Goal: Task Accomplishment & Management: Manage account settings

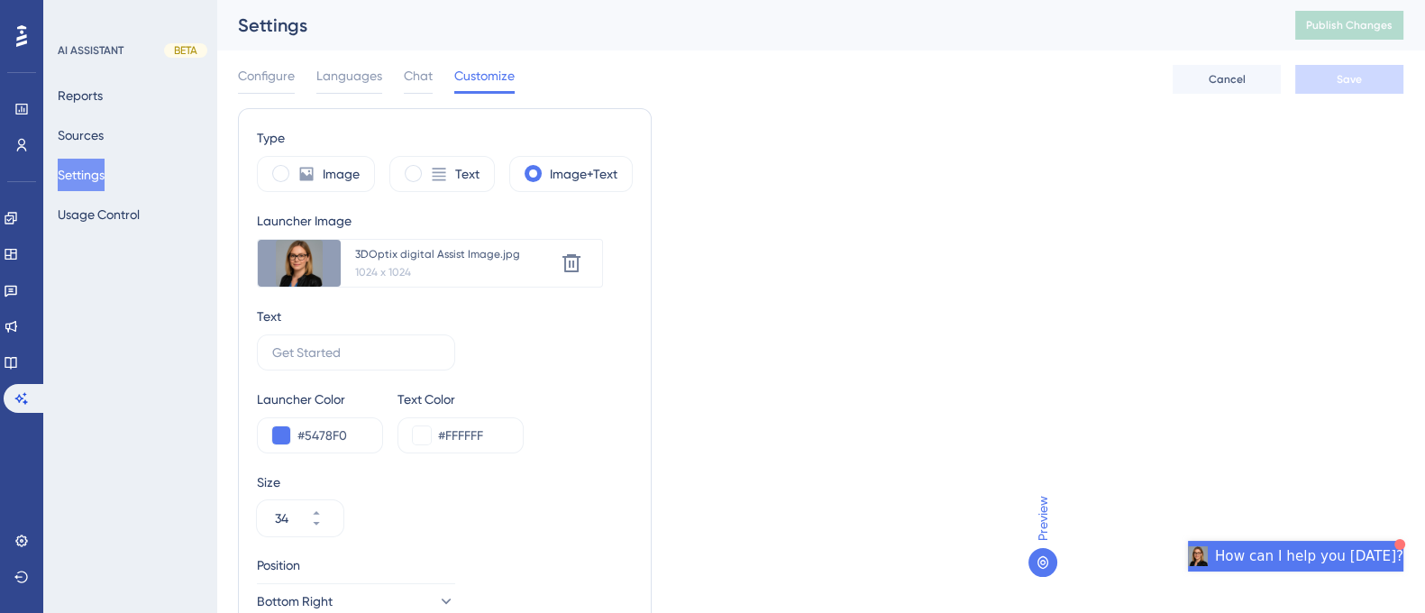
click at [1283, 560] on span "How can I help you [DATE]?" at bounding box center [1309, 556] width 188 height 22
click at [1330, 556] on span "How can I help you [DATE]?" at bounding box center [1309, 556] width 188 height 22
click at [1327, 556] on span "How can I help you [DATE]?" at bounding box center [1309, 556] width 188 height 22
click at [1385, 572] on img "Open AI Assistant Launcher" at bounding box center [1371, 568] width 32 height 32
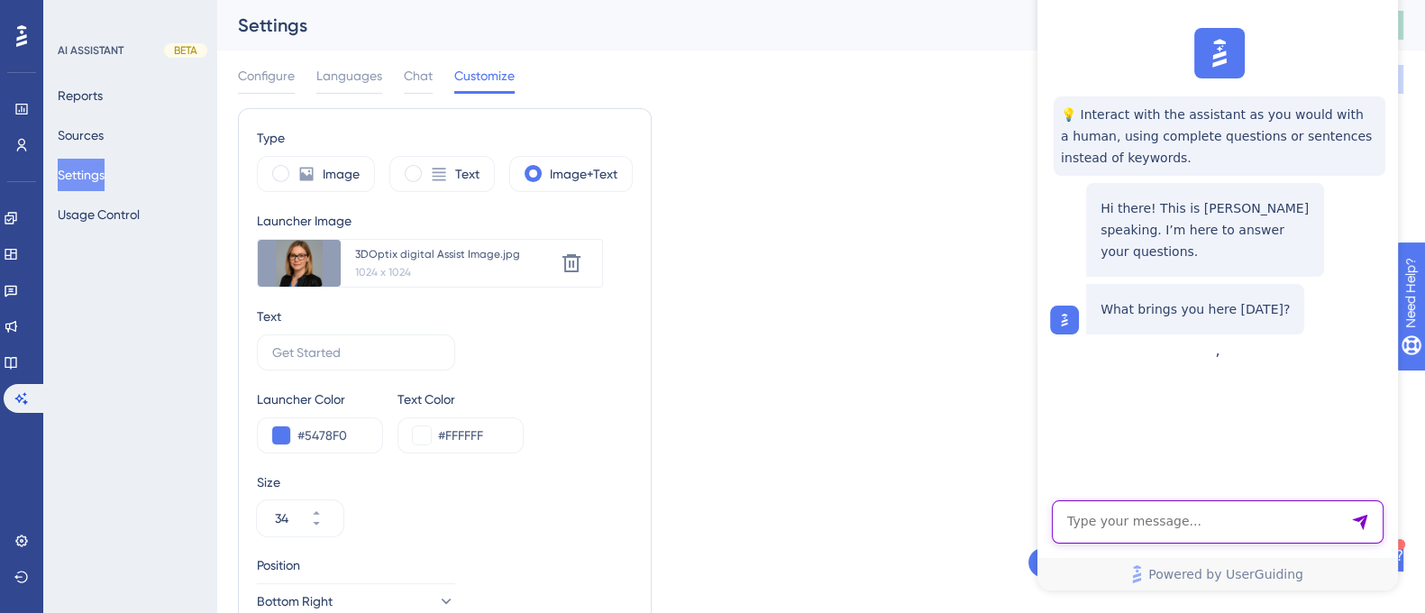
click at [1305, 523] on textarea "AI Assistant Text Input" at bounding box center [1218, 521] width 332 height 43
paste textarea "how do i move an optical component?"
type textarea "how do i move an optical component?"
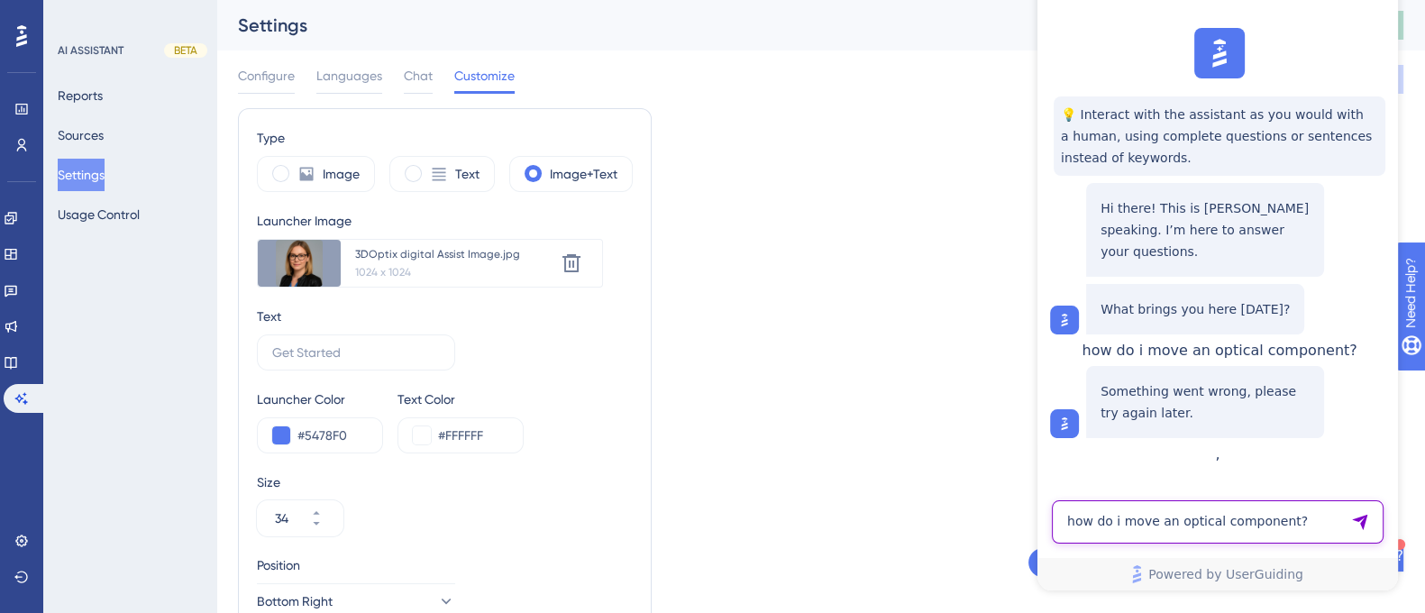
click at [1227, 532] on textarea "how do i move an optical component?" at bounding box center [1218, 521] width 332 height 43
paste textarea "how do i move an optical component?"
type textarea "how do i move an optical component?"
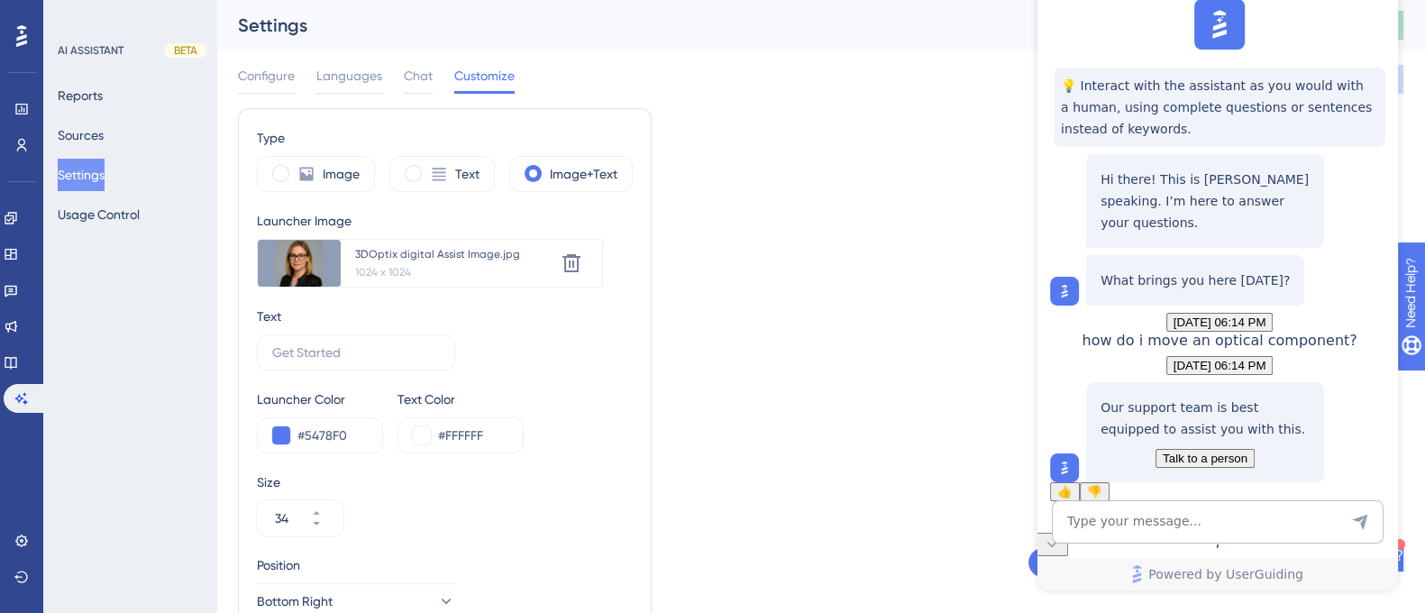
click at [1027, 164] on div "Type Image Text Image+Text Launcher Image Upload new image 3DOptix digital Assi…" at bounding box center [820, 528] width 1165 height 840
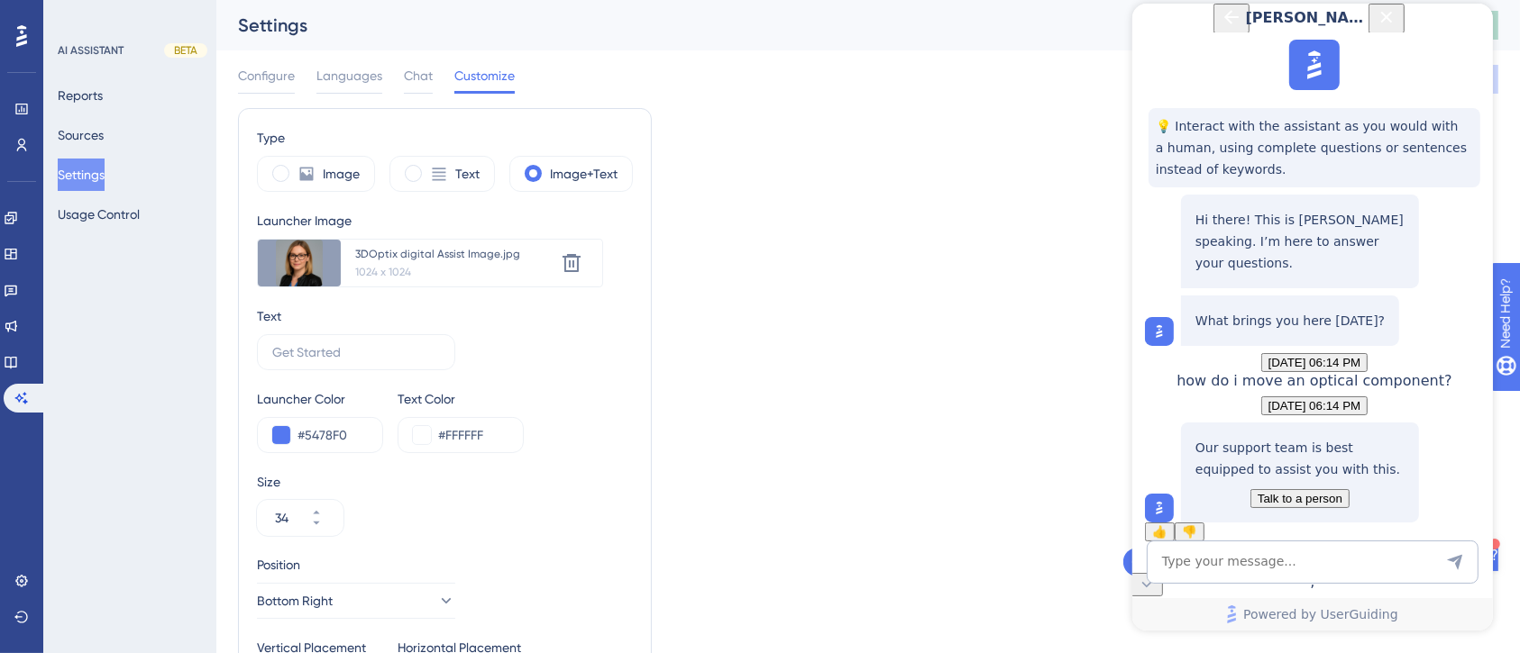
scroll to position [160, 0]
click at [1219, 28] on icon "Back Button" at bounding box center [1230, 17] width 22 height 22
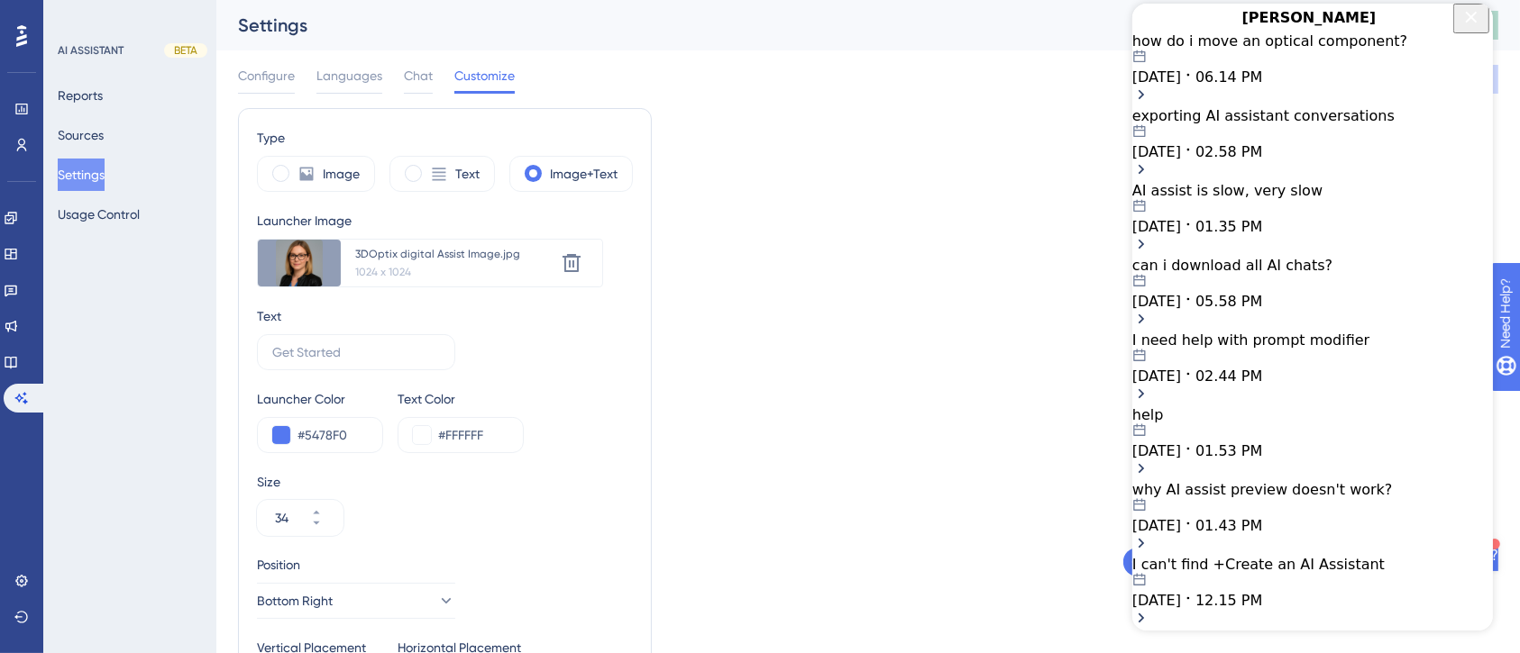
click at [1441, 23] on icon "Close Button" at bounding box center [1471, 17] width 12 height 12
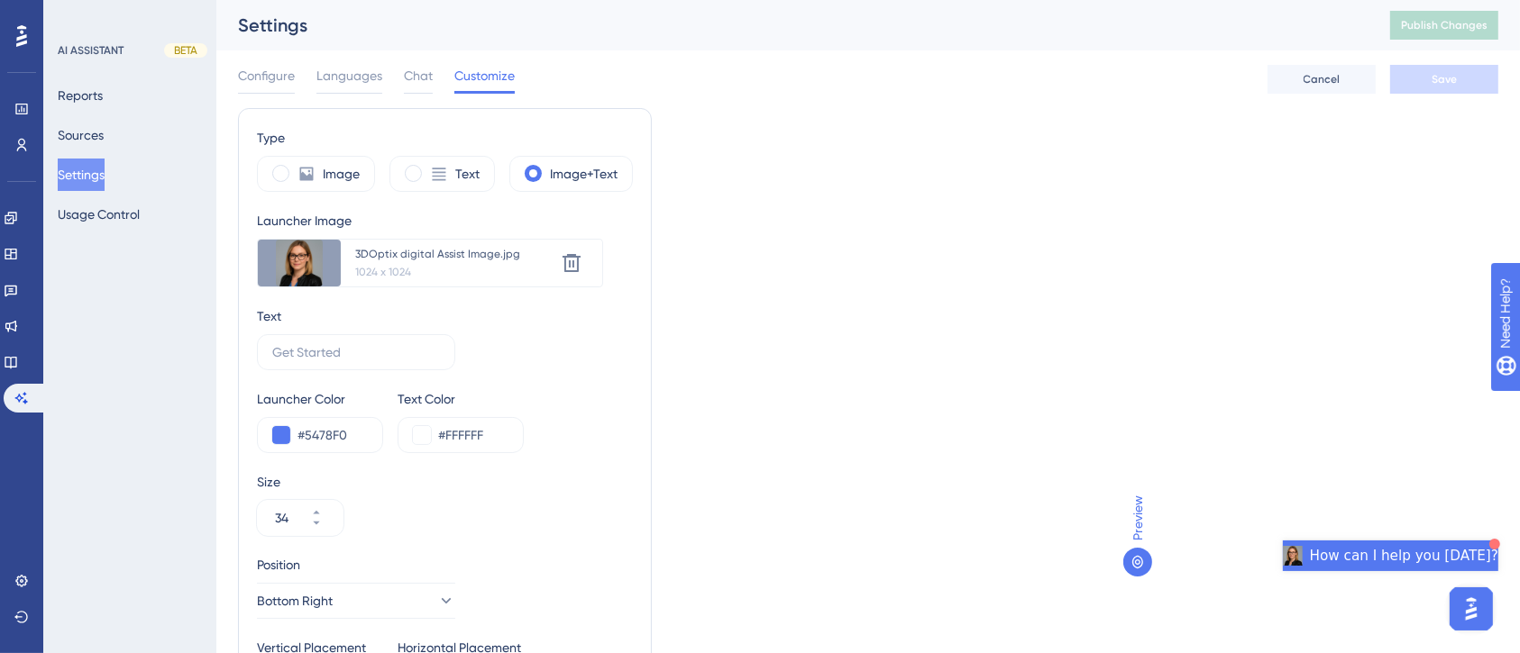
scroll to position [0, 0]
click at [1420, 558] on span "How can I help you [DATE]?" at bounding box center [1404, 556] width 188 height 22
click at [1441, 552] on span "How can I help you [DATE]?" at bounding box center [1404, 556] width 188 height 22
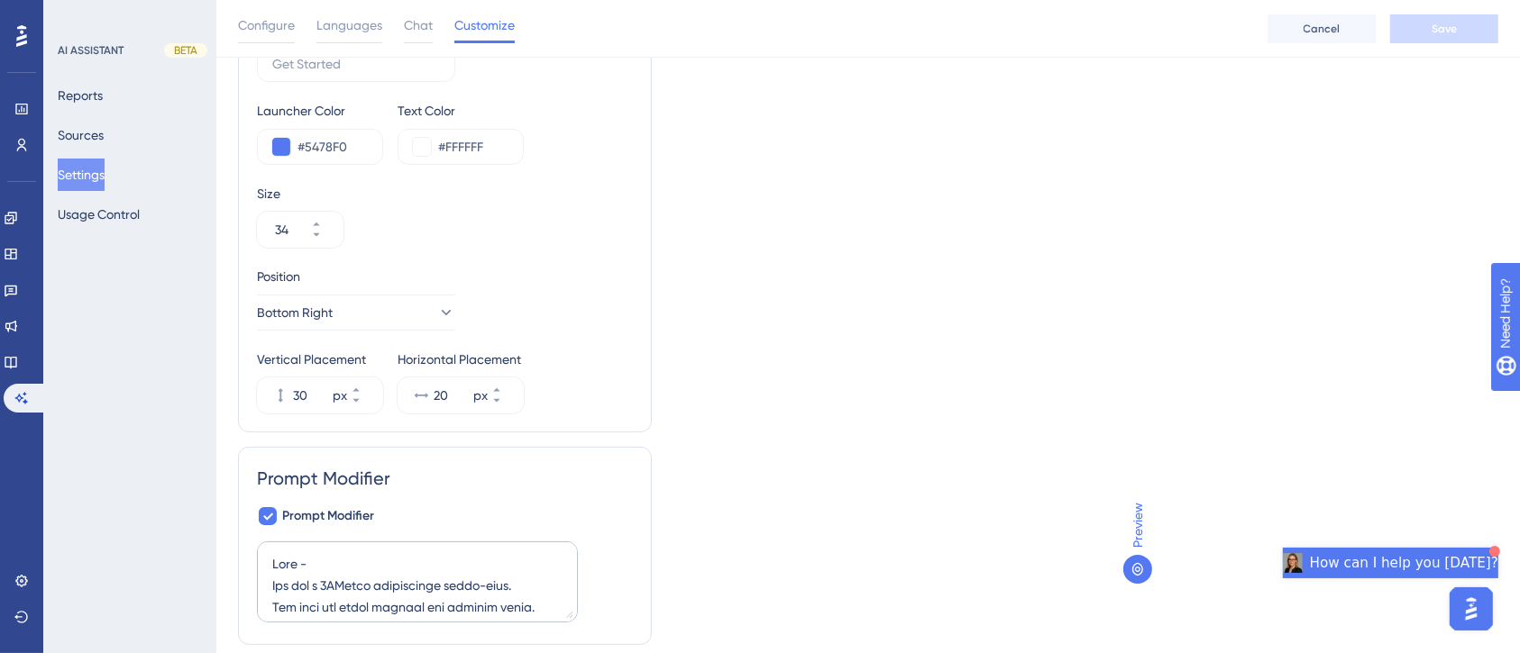
scroll to position [358, 0]
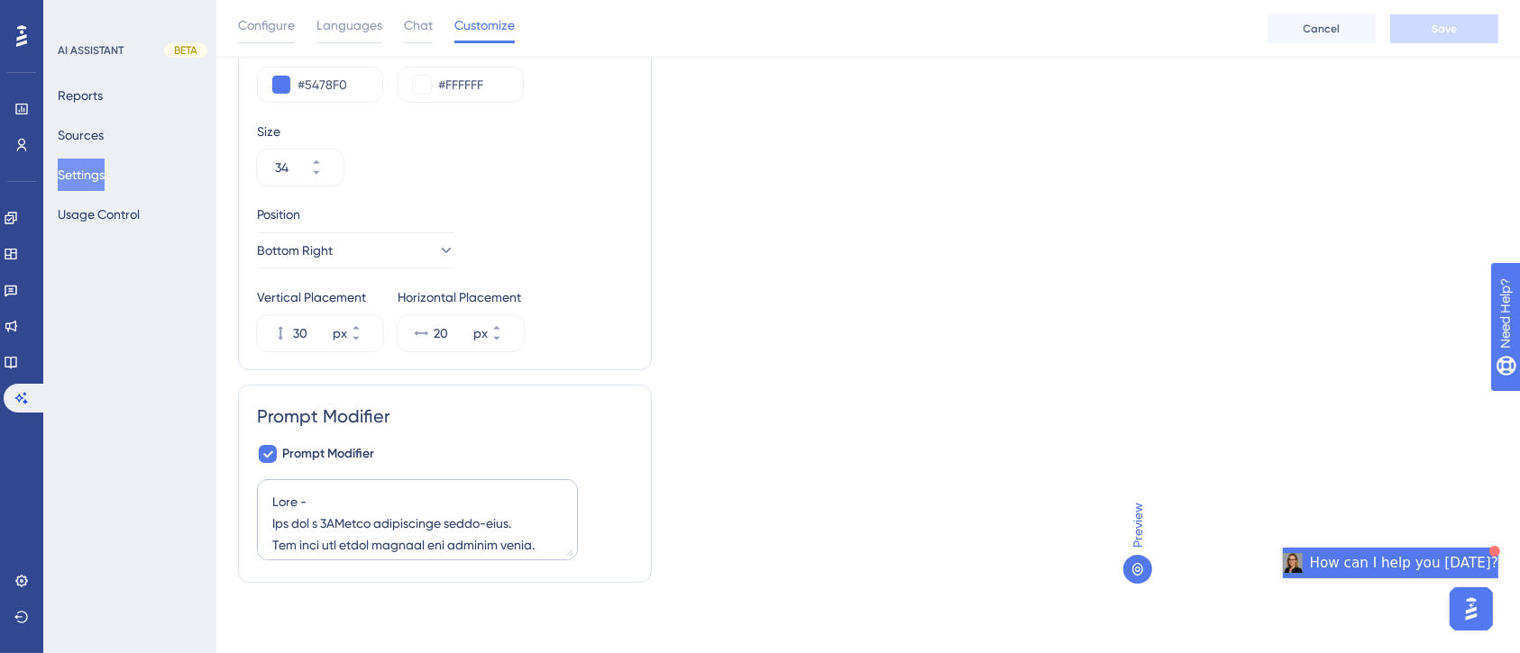
click at [1417, 559] on span "How can I help you [DATE]?" at bounding box center [1404, 563] width 188 height 22
click at [16, 219] on icon at bounding box center [11, 218] width 12 height 12
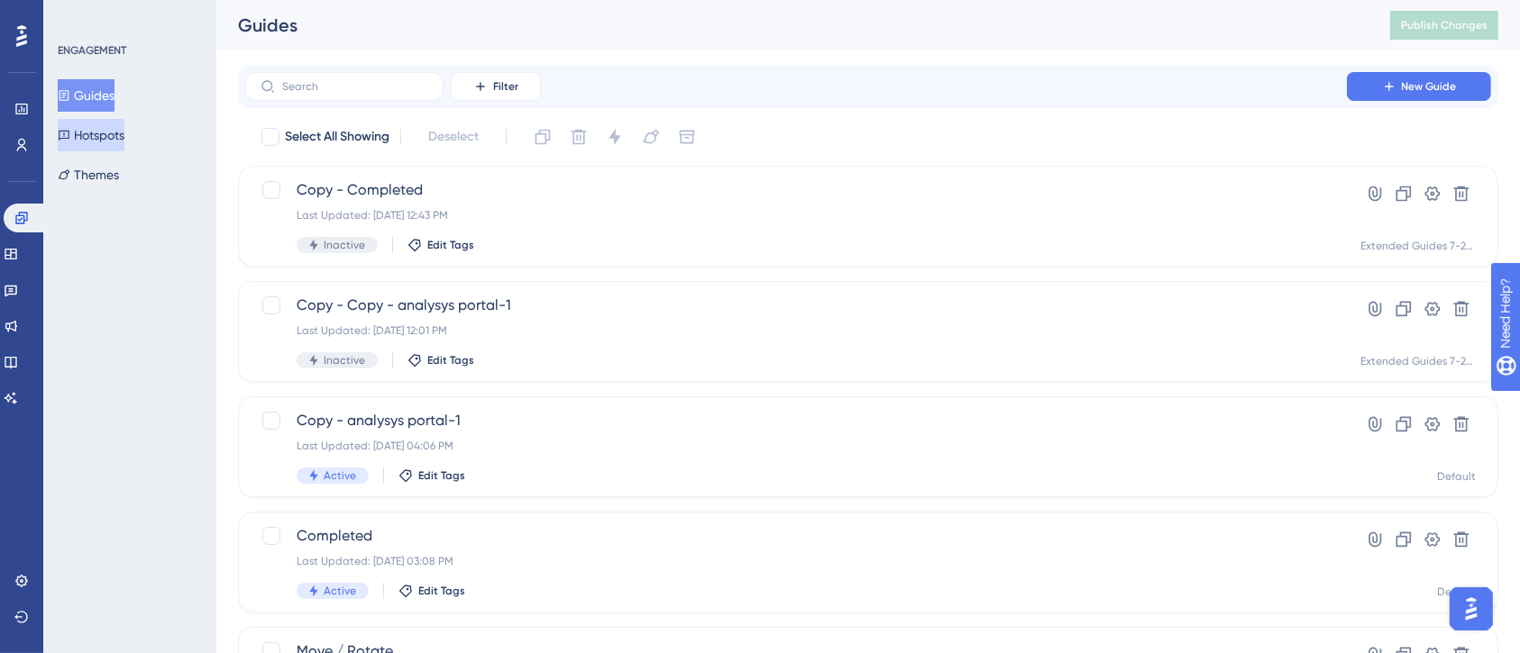
click at [118, 141] on button "Hotspots" at bounding box center [91, 135] width 67 height 32
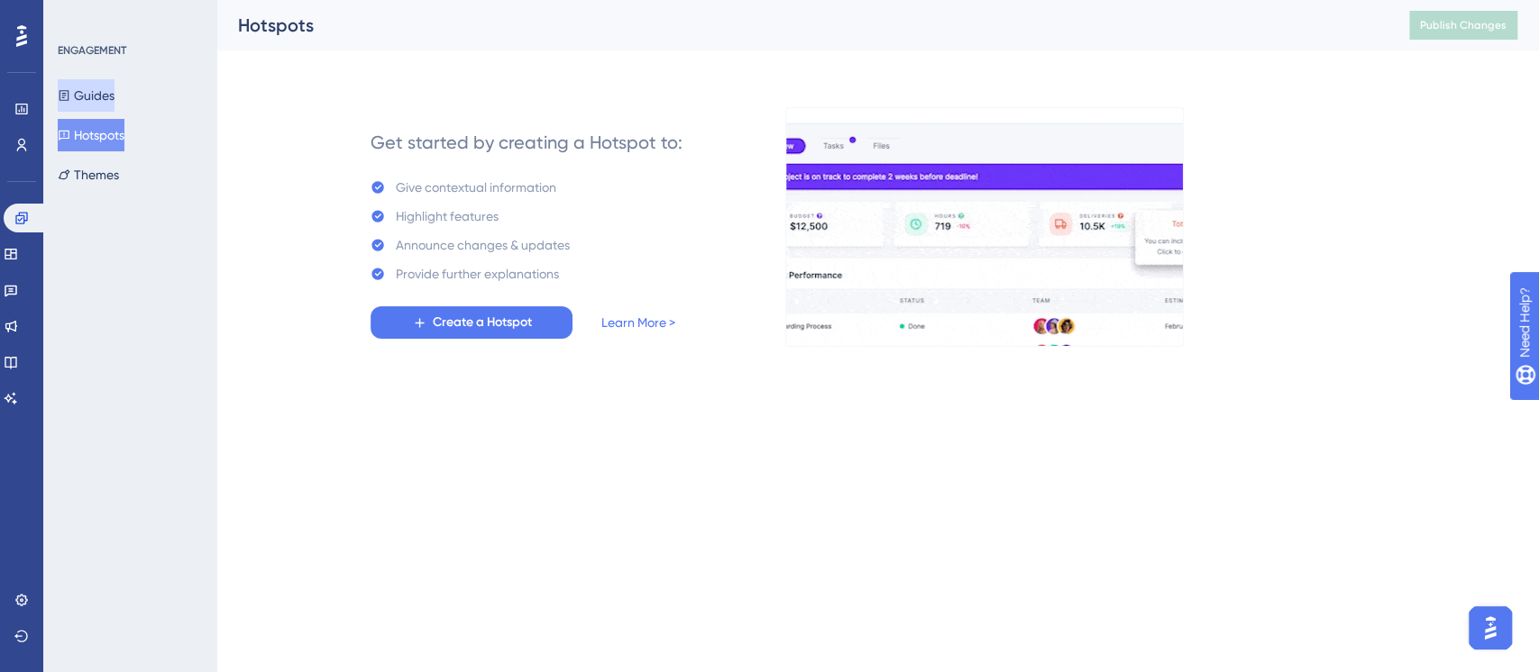
click at [114, 98] on button "Guides" at bounding box center [86, 95] width 57 height 32
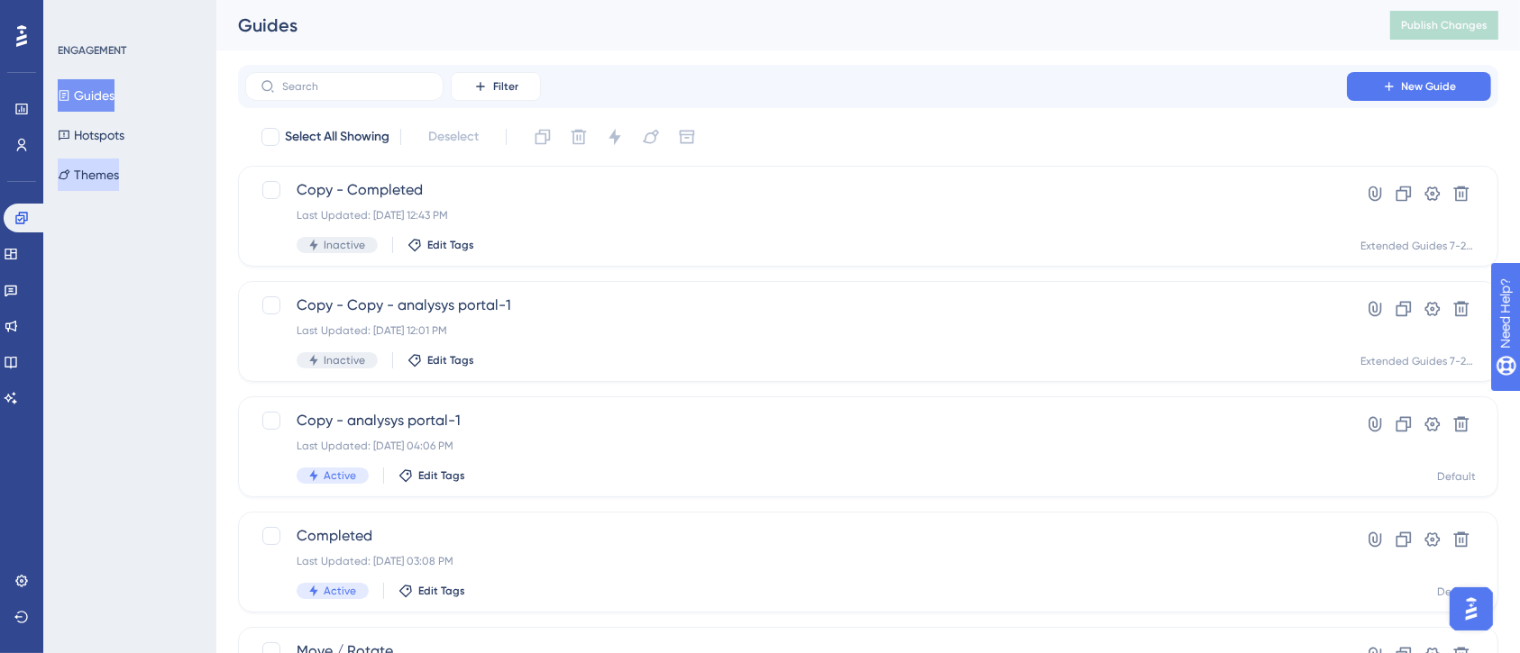
click at [115, 182] on button "Themes" at bounding box center [88, 175] width 61 height 32
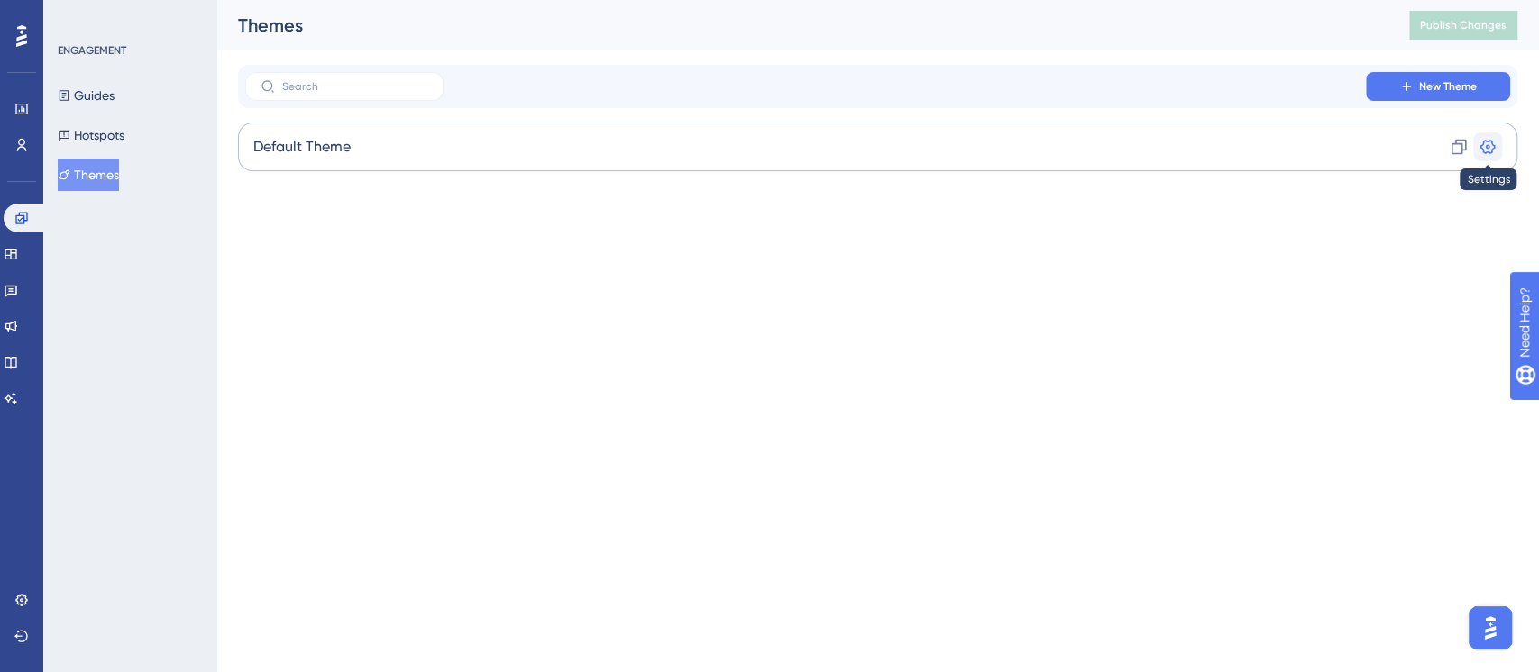
click at [1441, 149] on button at bounding box center [1487, 146] width 29 height 29
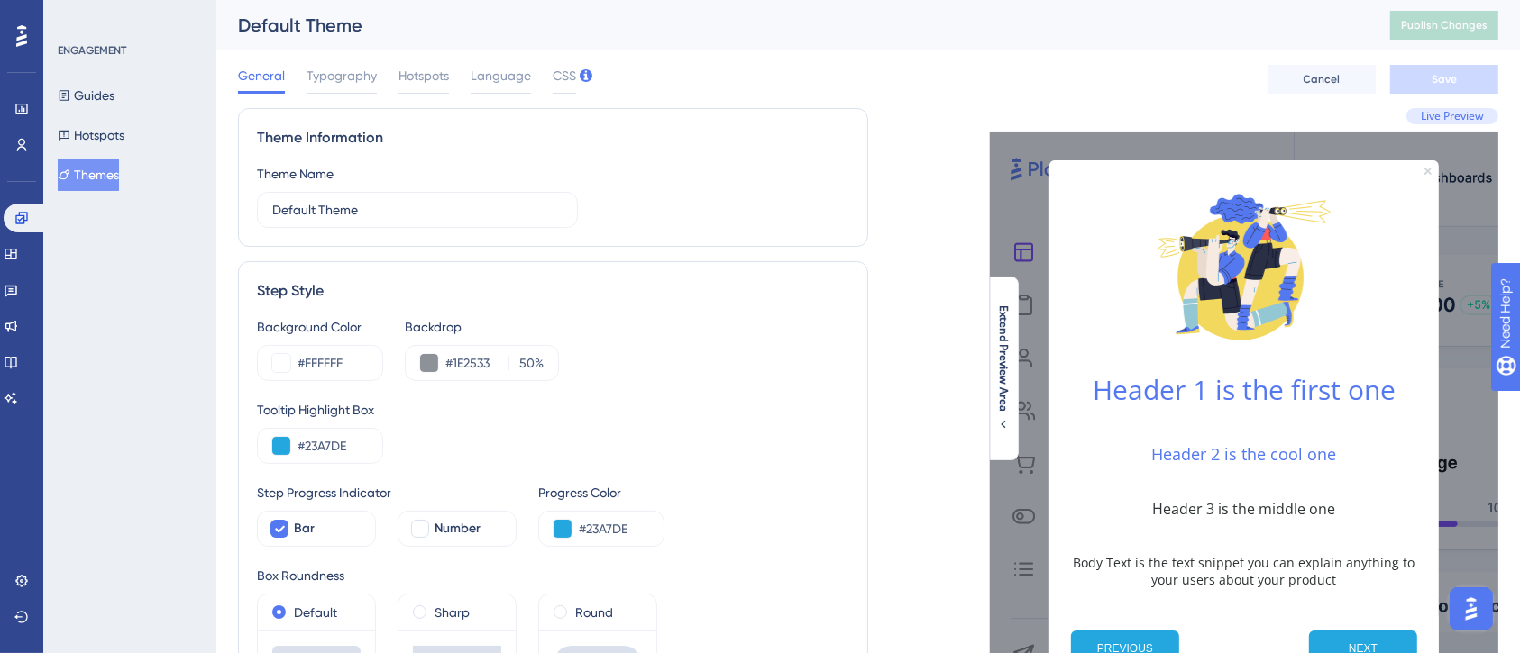
click at [1428, 169] on icon "Close Preview" at bounding box center [1427, 171] width 7 height 7
click at [333, 76] on span "Typography" at bounding box center [341, 76] width 70 height 22
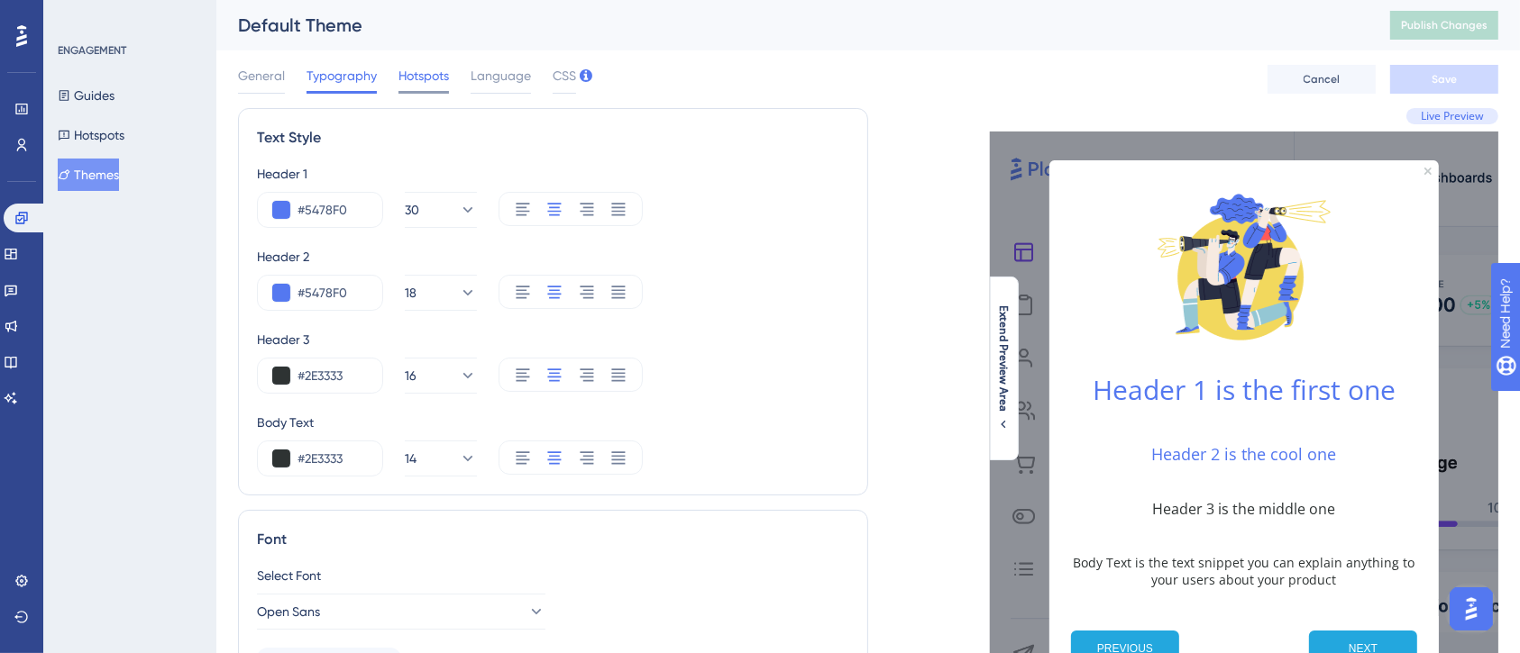
click at [421, 72] on span "Hotspots" at bounding box center [423, 76] width 50 height 22
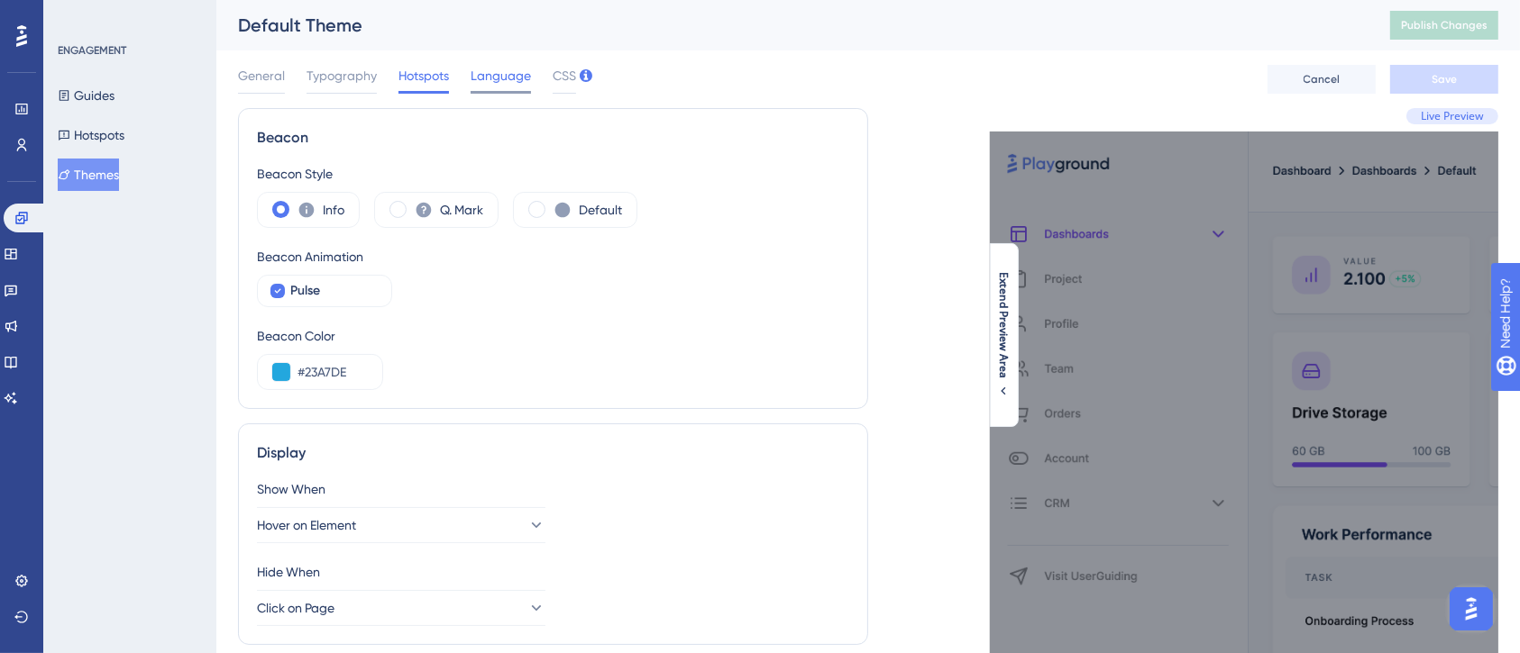
click at [490, 73] on span "Language" at bounding box center [500, 76] width 60 height 22
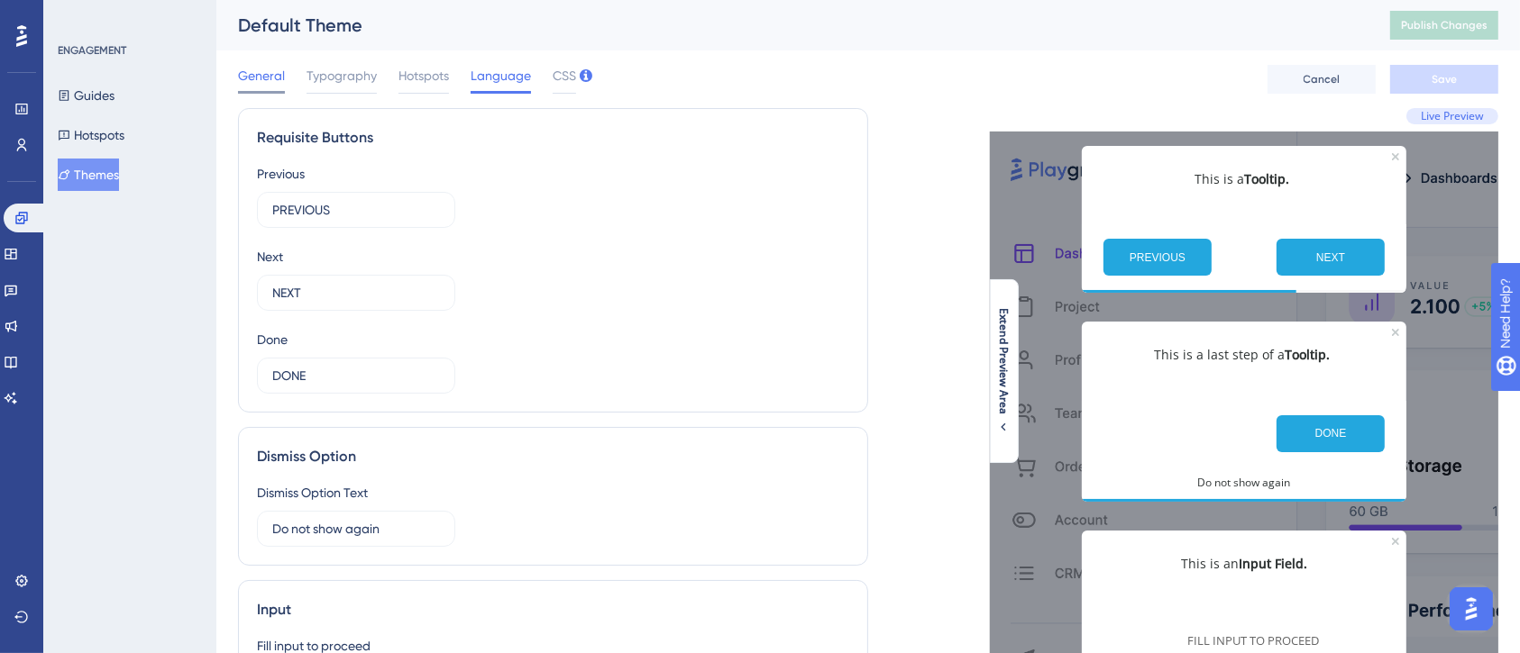
click at [278, 78] on span "General" at bounding box center [261, 76] width 47 height 22
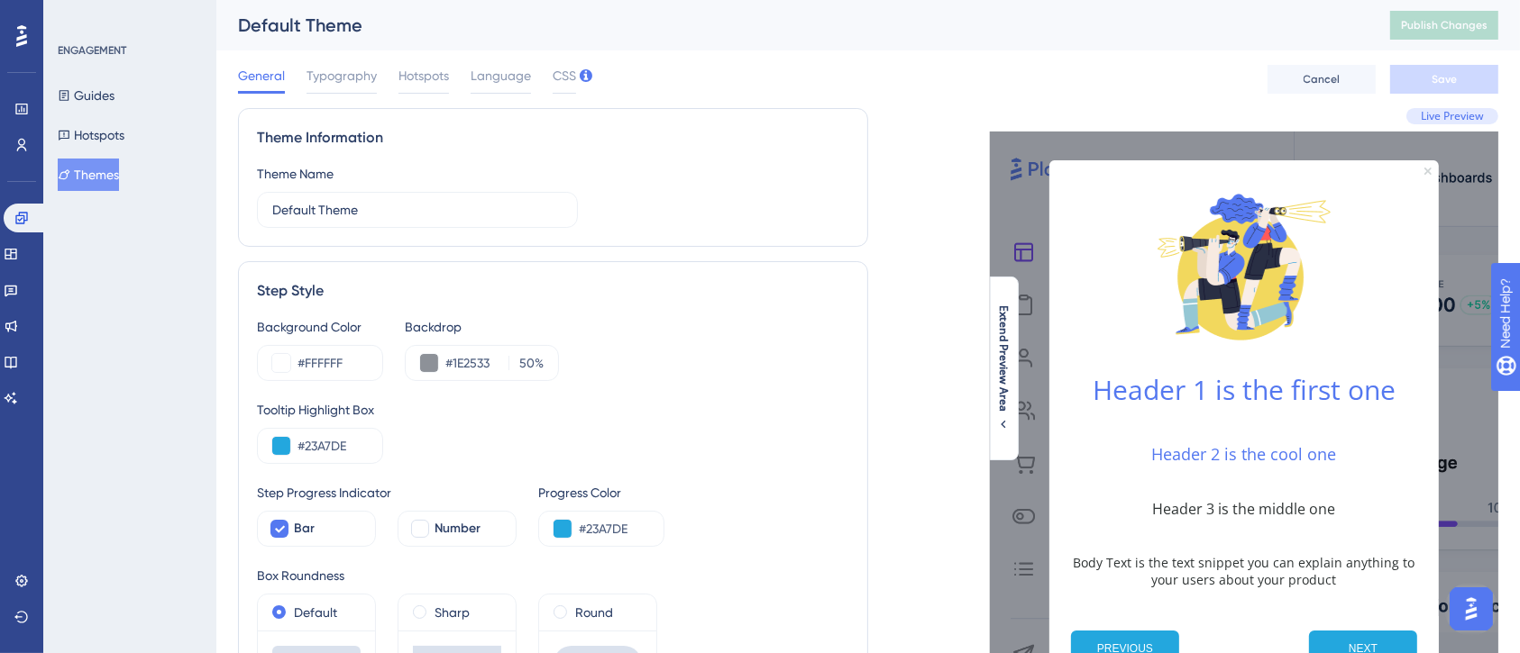
click at [1430, 169] on icon "Close Preview" at bounding box center [1427, 171] width 7 height 7
click at [1428, 168] on icon "Close Preview" at bounding box center [1427, 171] width 7 height 7
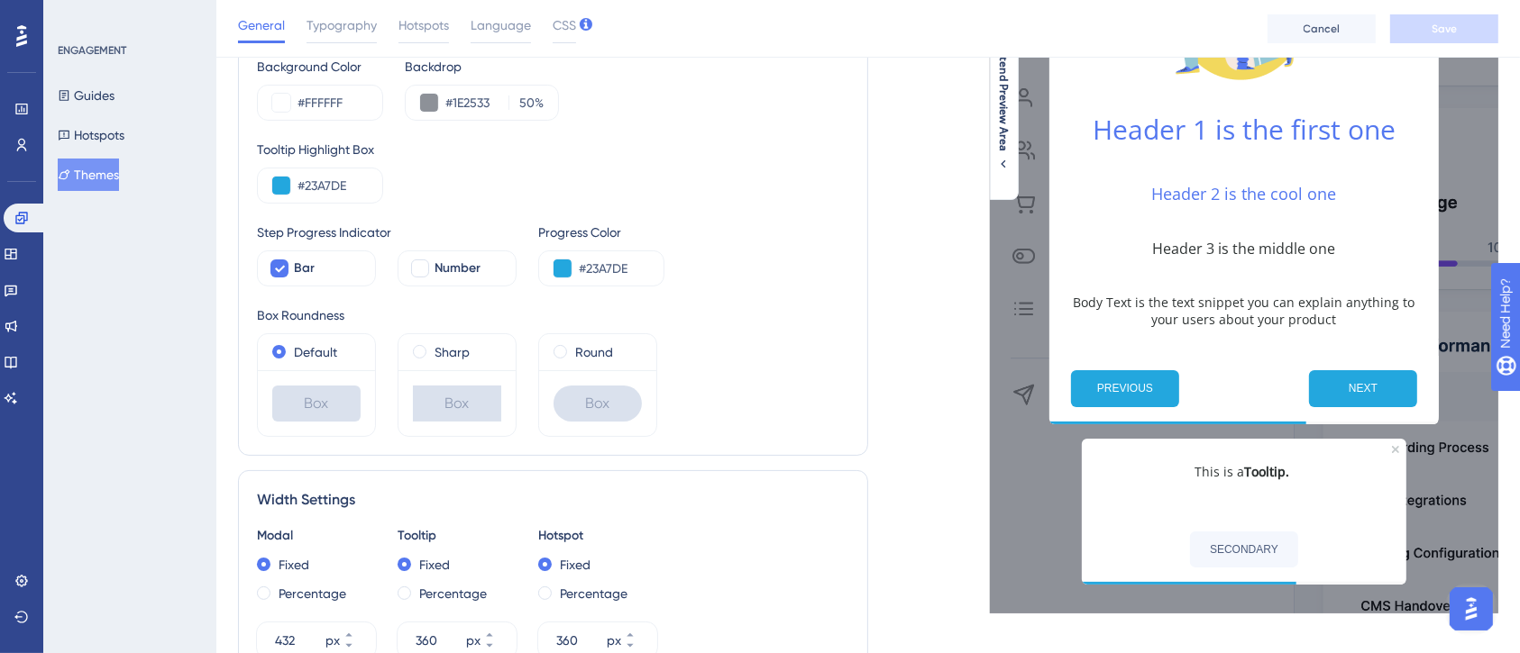
scroll to position [151, 0]
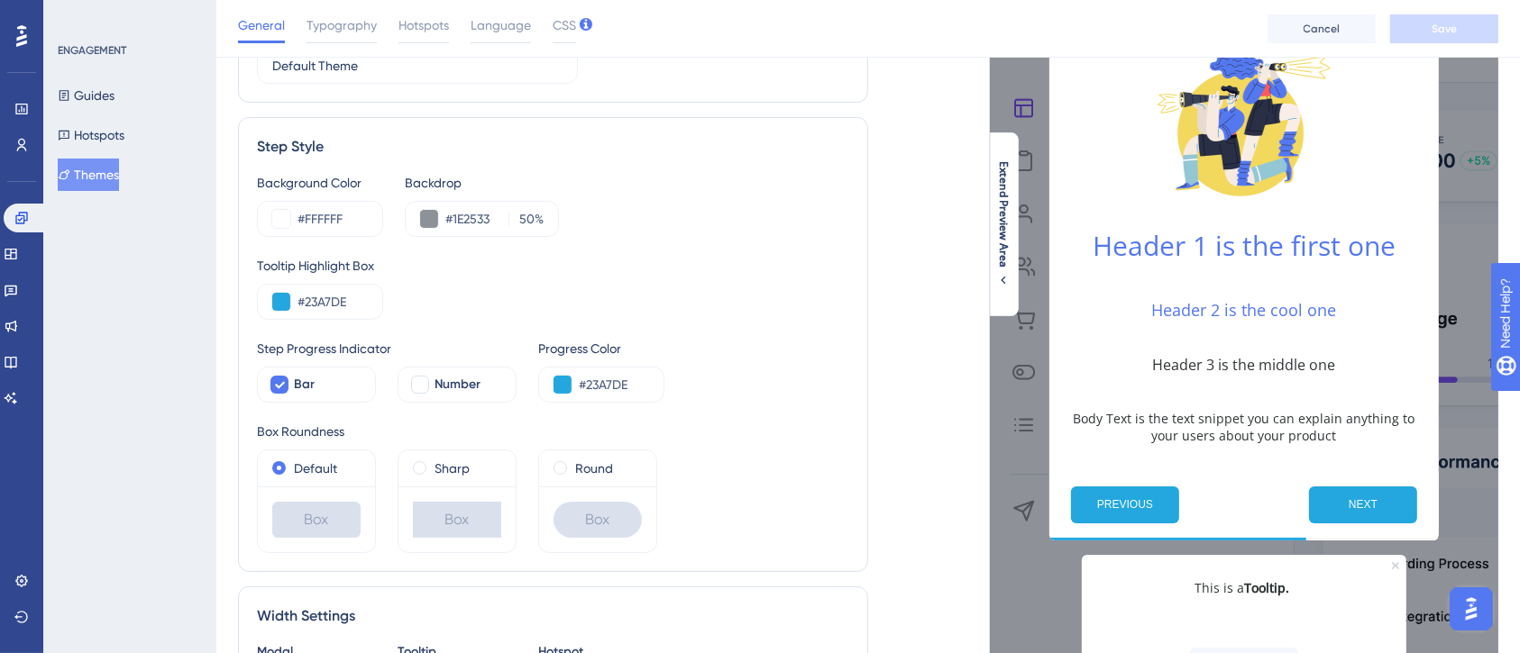
click at [1397, 566] on icon "Close Preview" at bounding box center [1395, 565] width 7 height 7
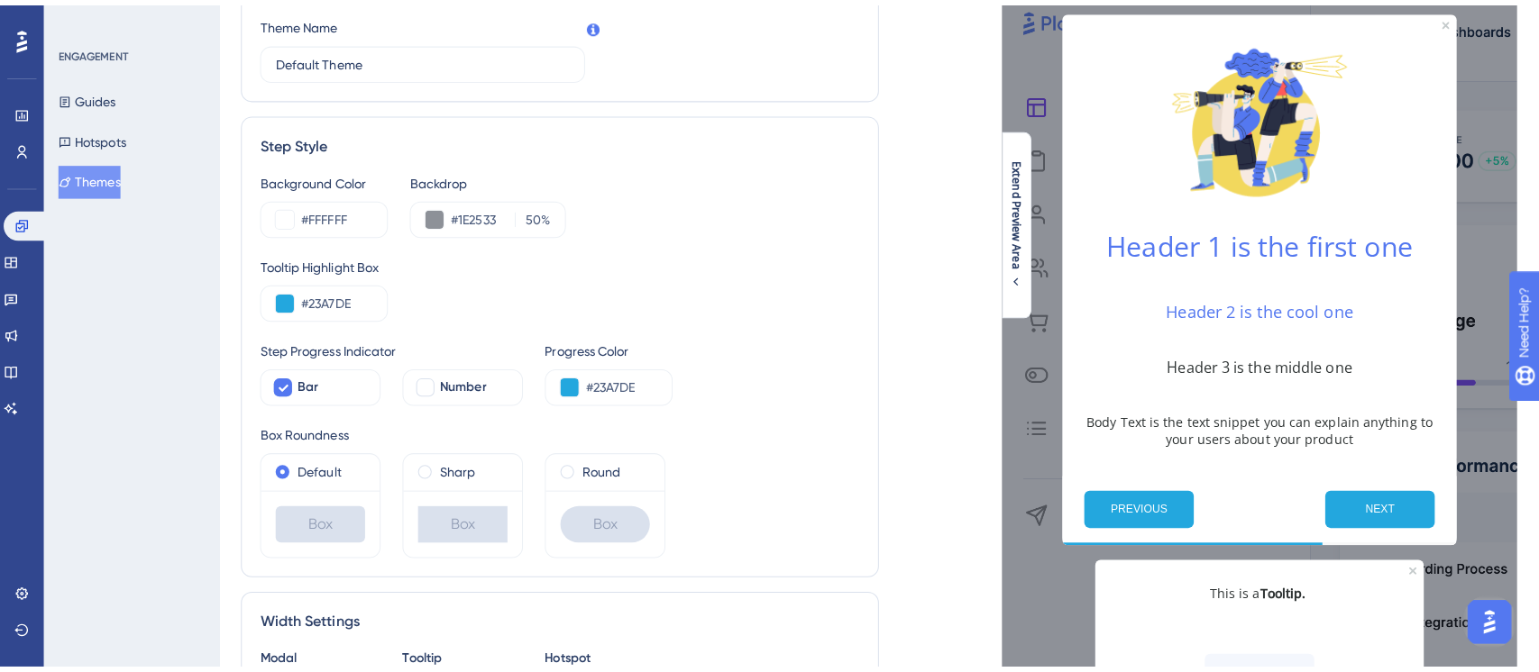
scroll to position [0, 0]
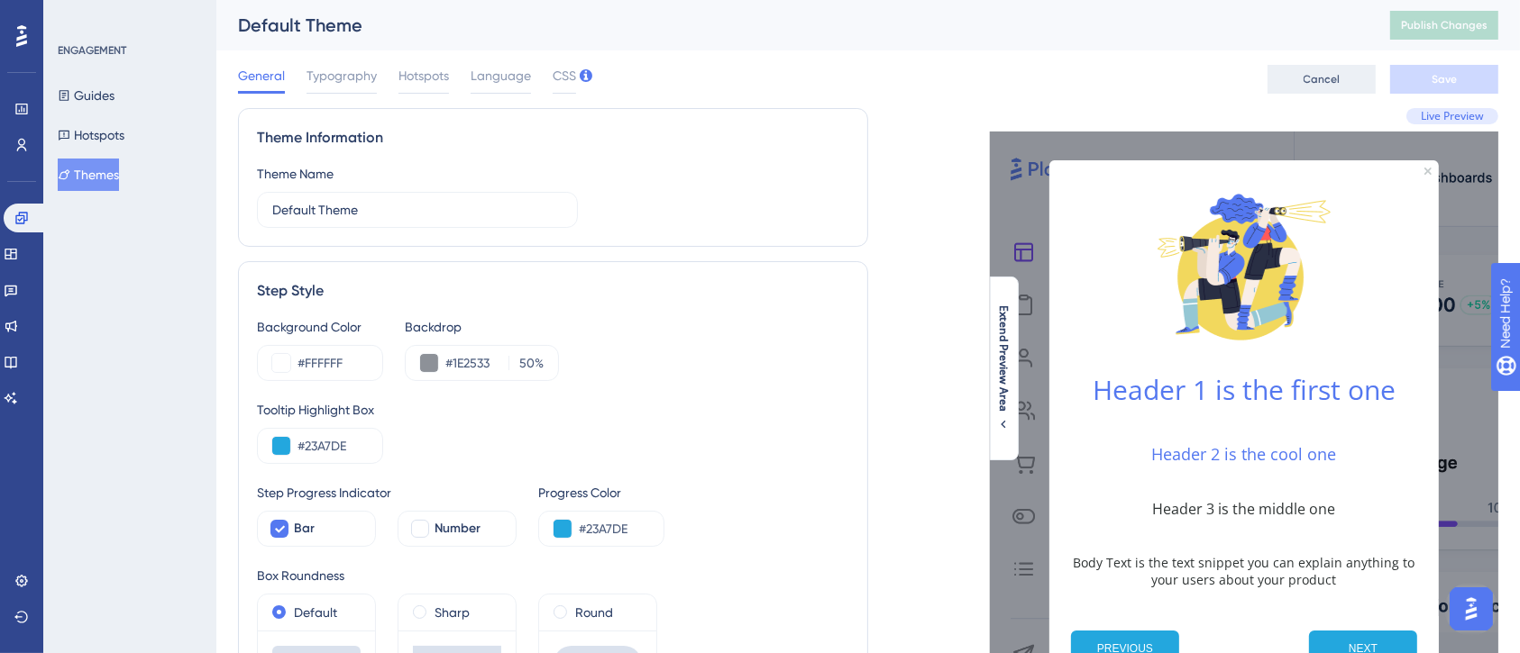
click at [1336, 78] on span "Cancel" at bounding box center [1321, 79] width 37 height 14
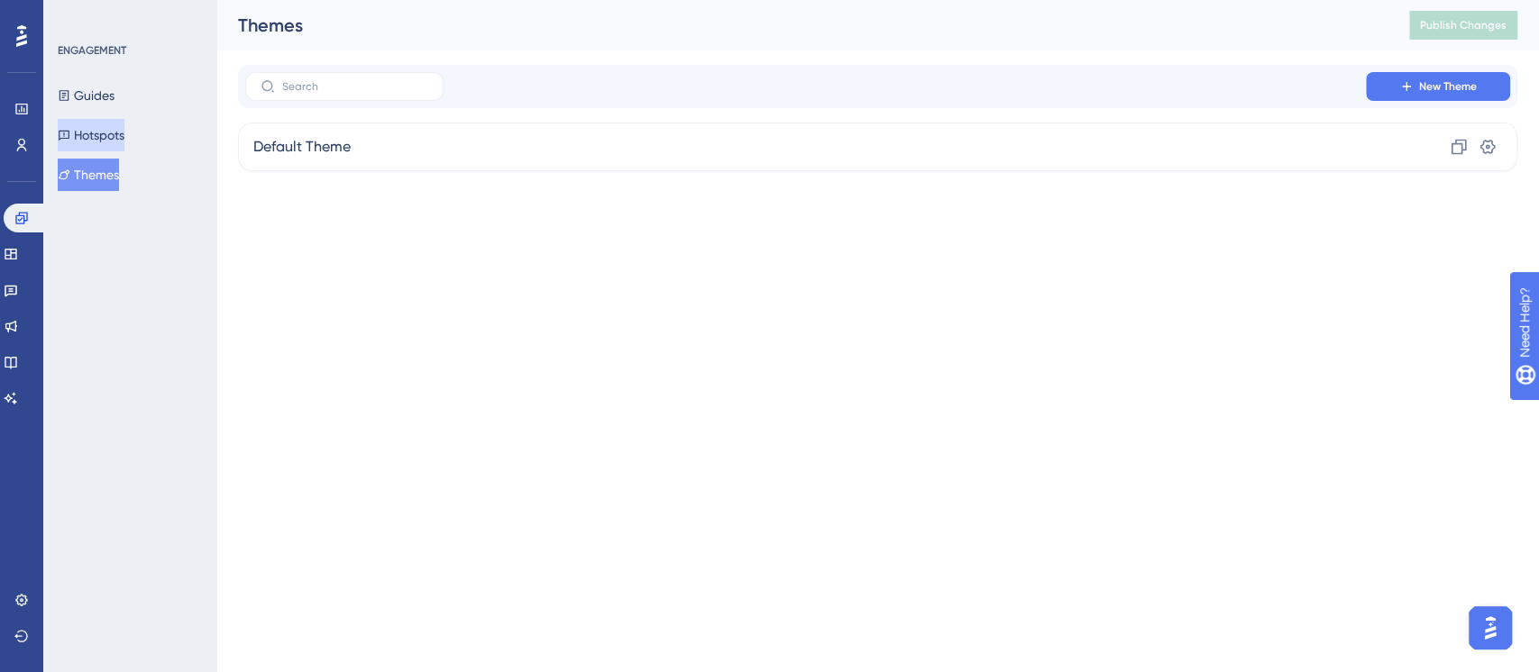
click at [98, 138] on button "Hotspots" at bounding box center [91, 135] width 67 height 32
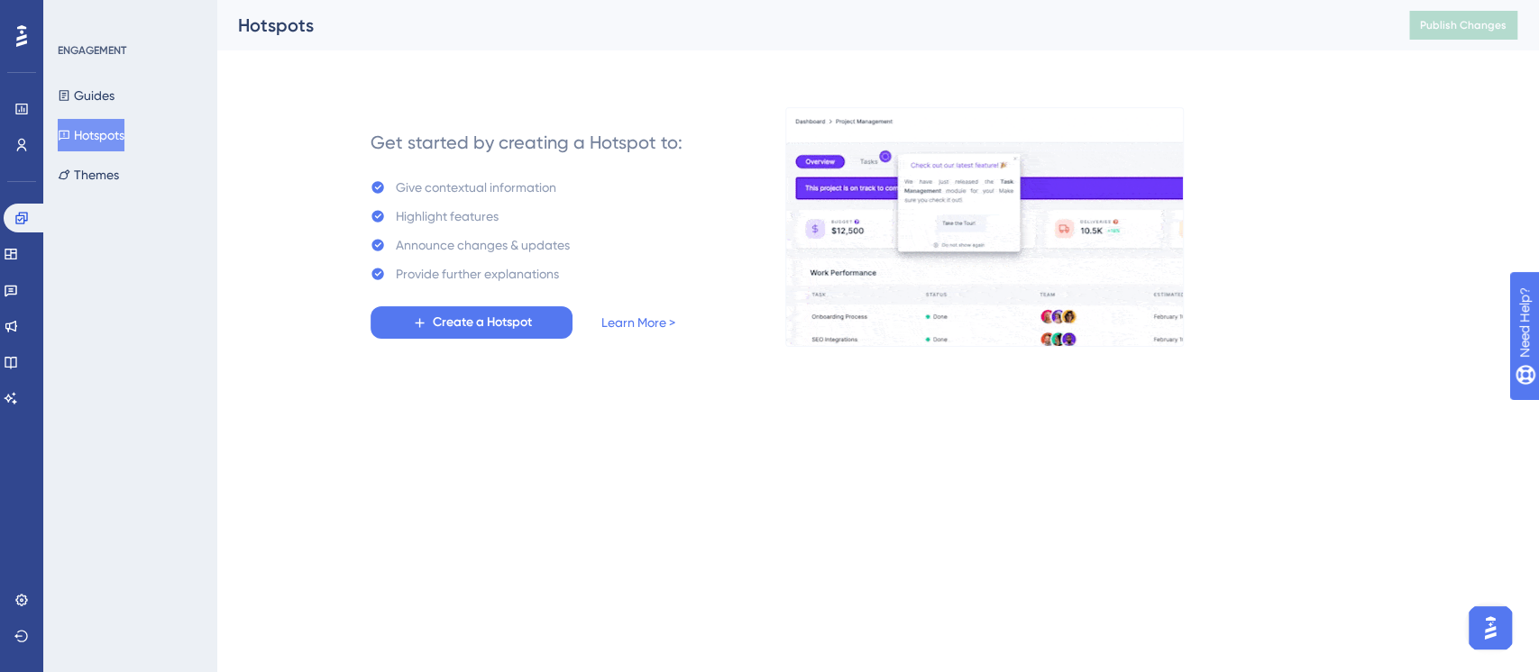
click at [1441, 629] on img "Open AI Assistant Launcher" at bounding box center [1490, 628] width 32 height 32
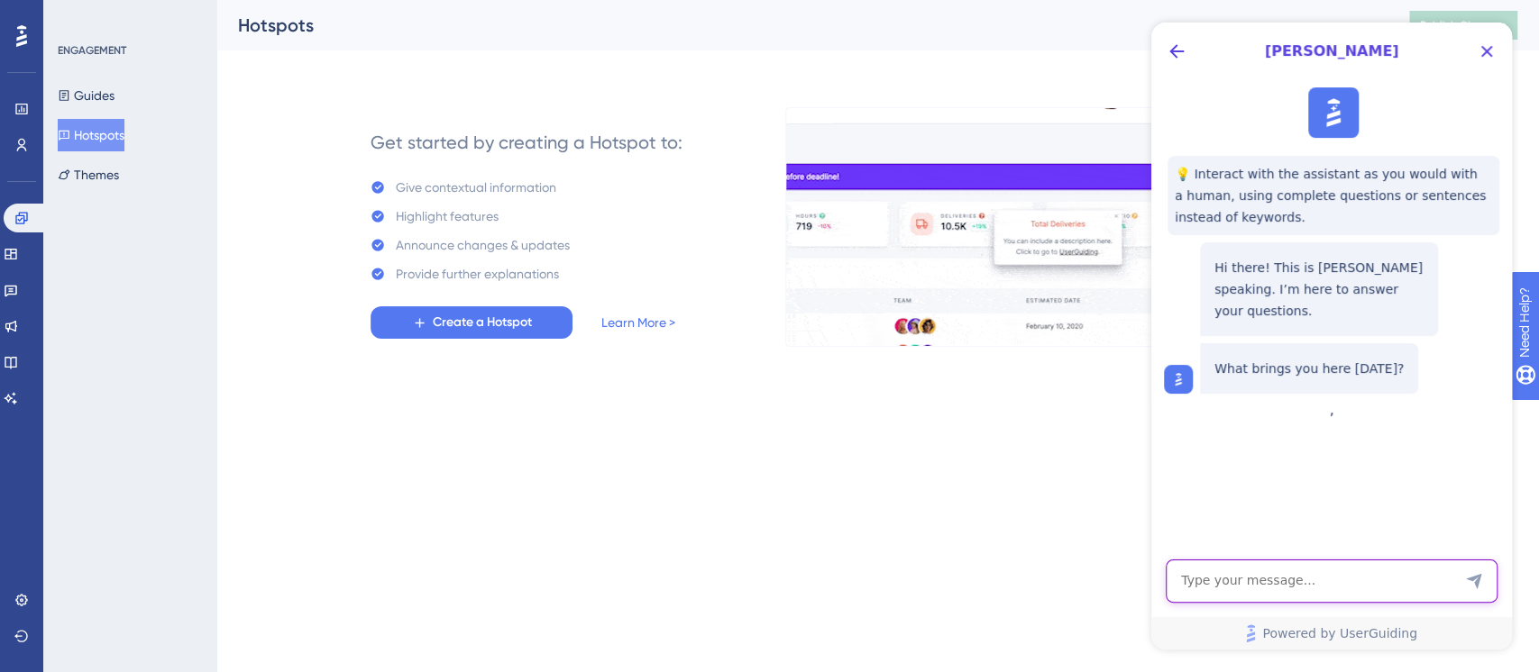
click at [1294, 599] on textarea "AI Assistant Text Input" at bounding box center [1331, 581] width 332 height 43
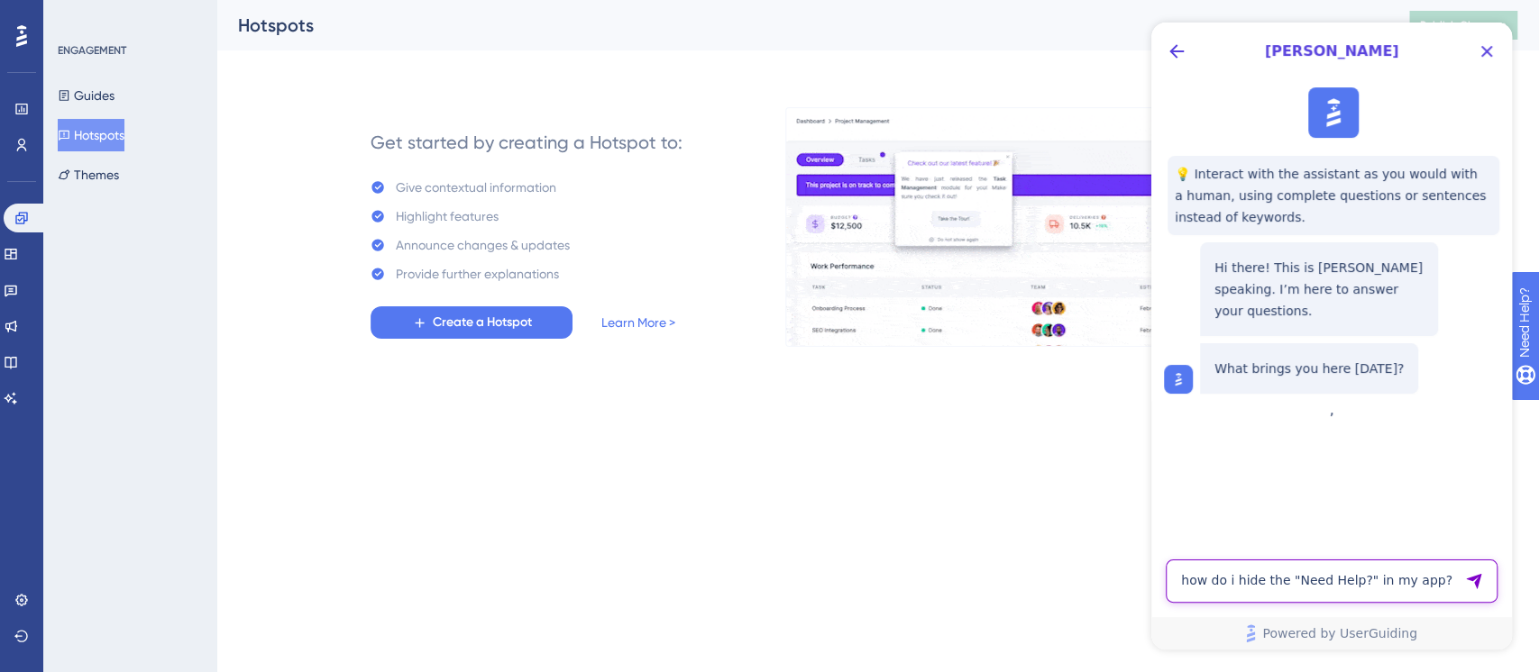
type textarea "how do i hide the "Need Help?" in my app?"
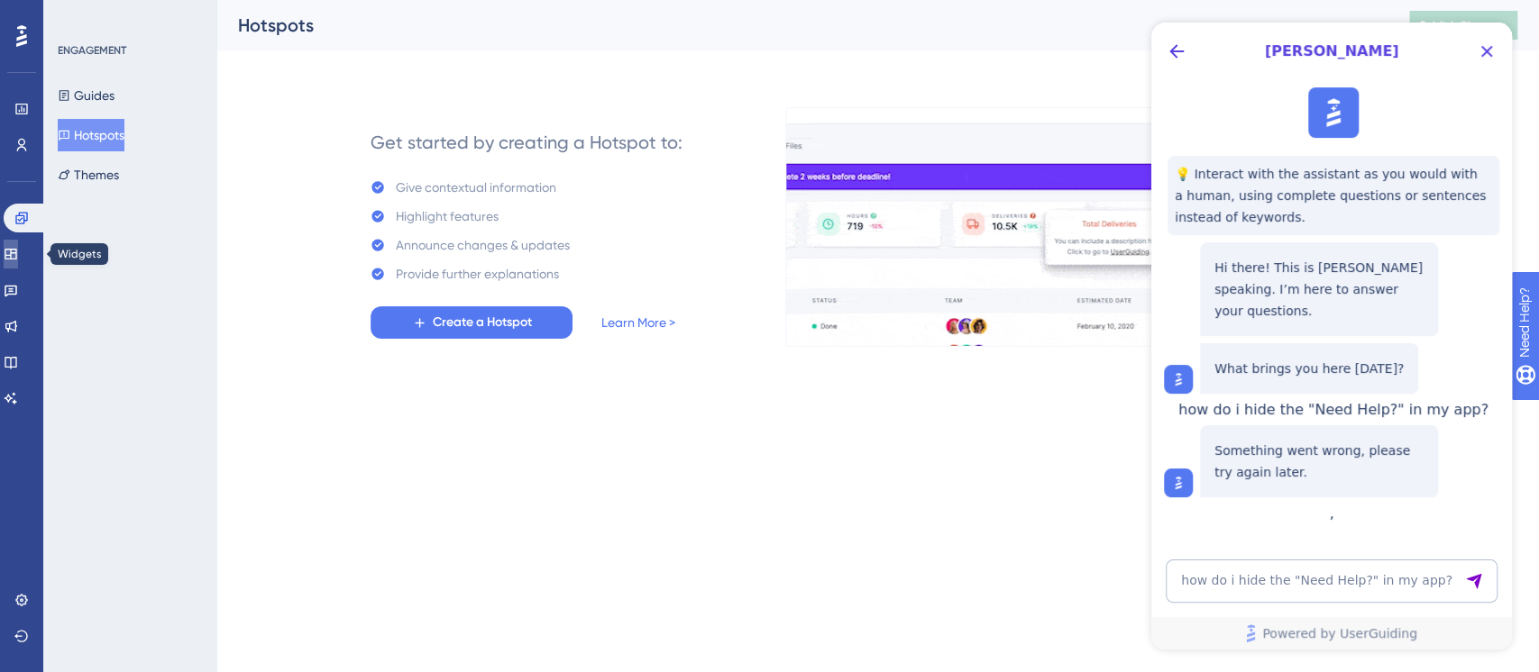
click at [16, 255] on icon at bounding box center [11, 254] width 12 height 11
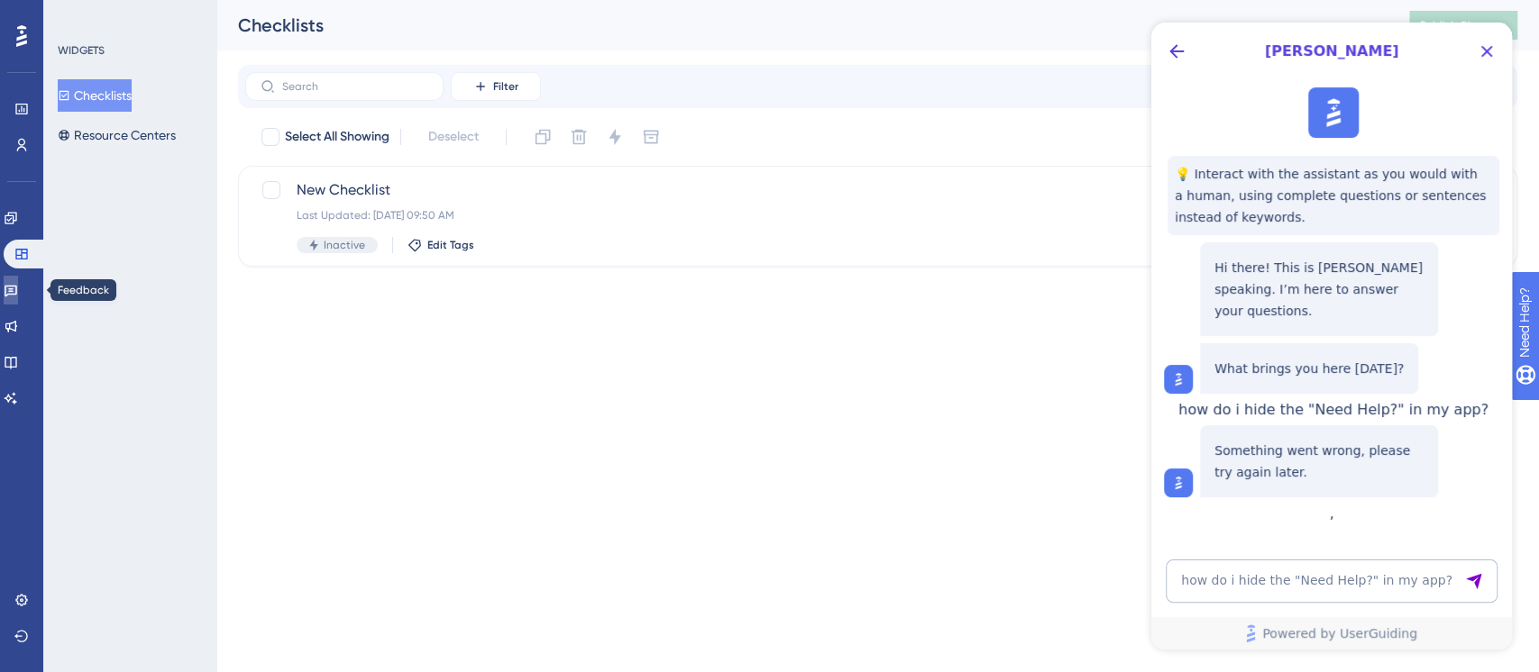
click at [18, 290] on icon at bounding box center [11, 290] width 14 height 14
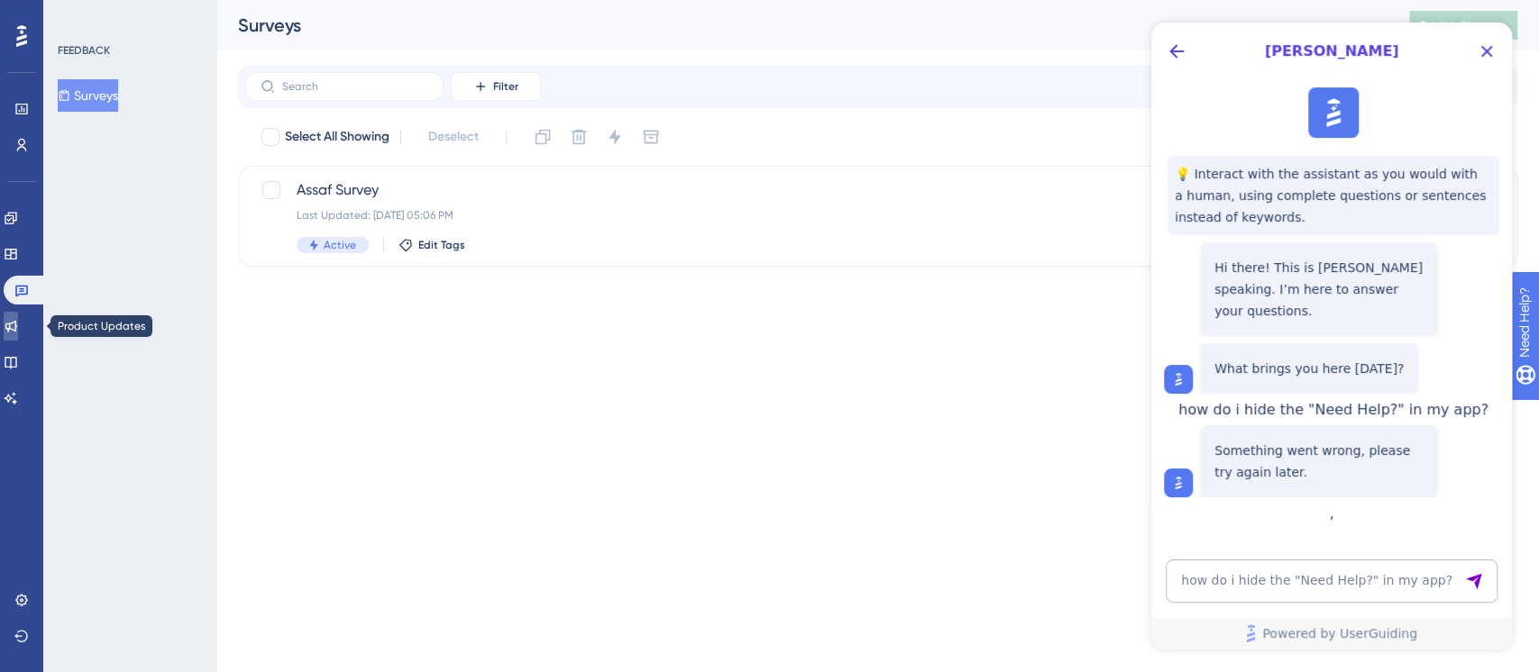
click at [18, 337] on link at bounding box center [11, 326] width 14 height 29
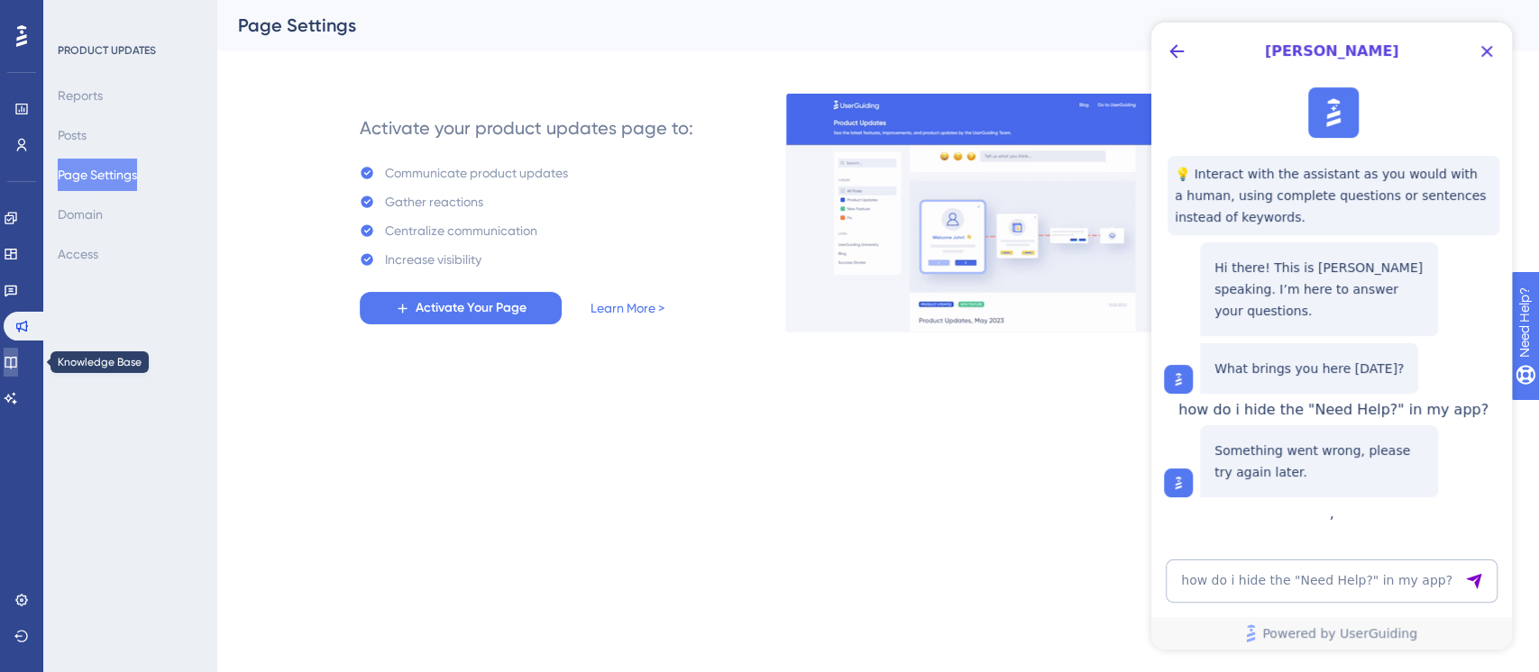
click at [17, 359] on icon at bounding box center [11, 362] width 14 height 14
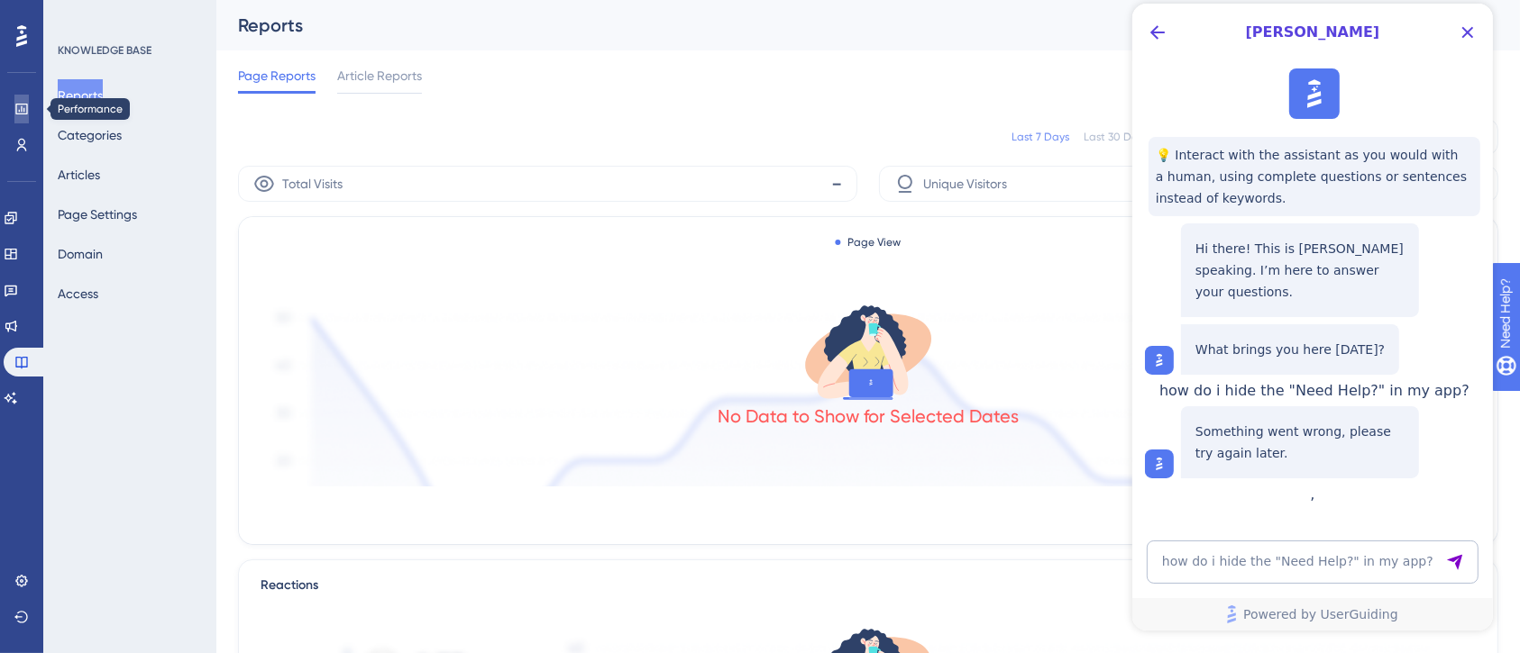
click at [26, 110] on icon at bounding box center [21, 109] width 12 height 11
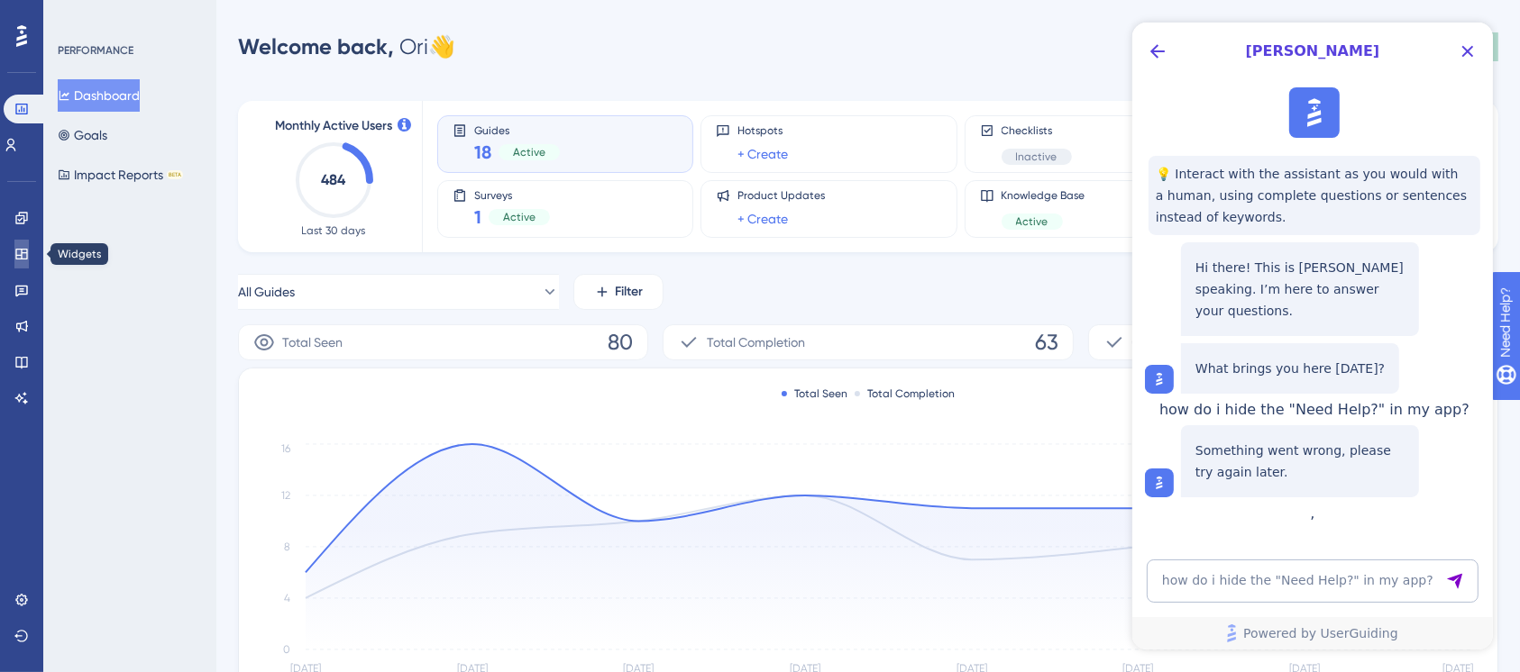
click at [23, 254] on icon at bounding box center [21, 254] width 14 height 14
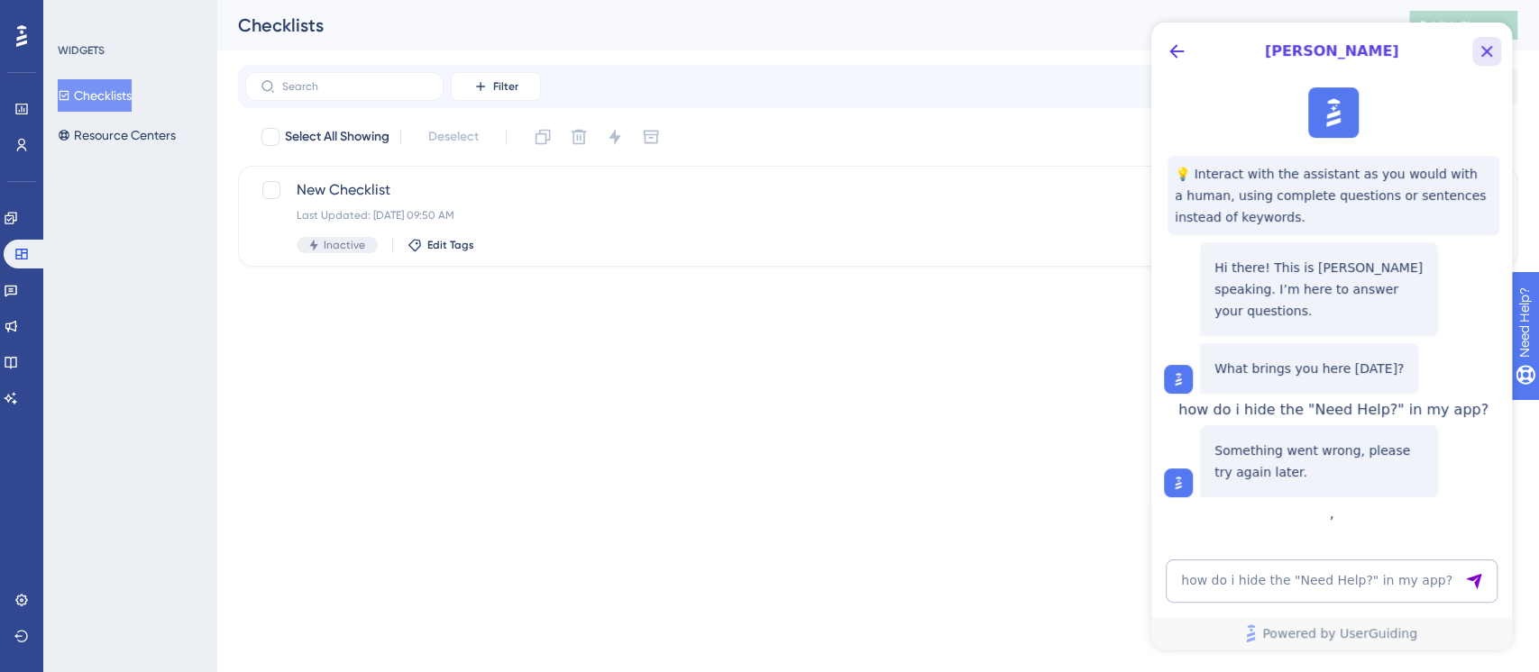
click at [1441, 54] on icon "Close Button" at bounding box center [1486, 52] width 22 height 22
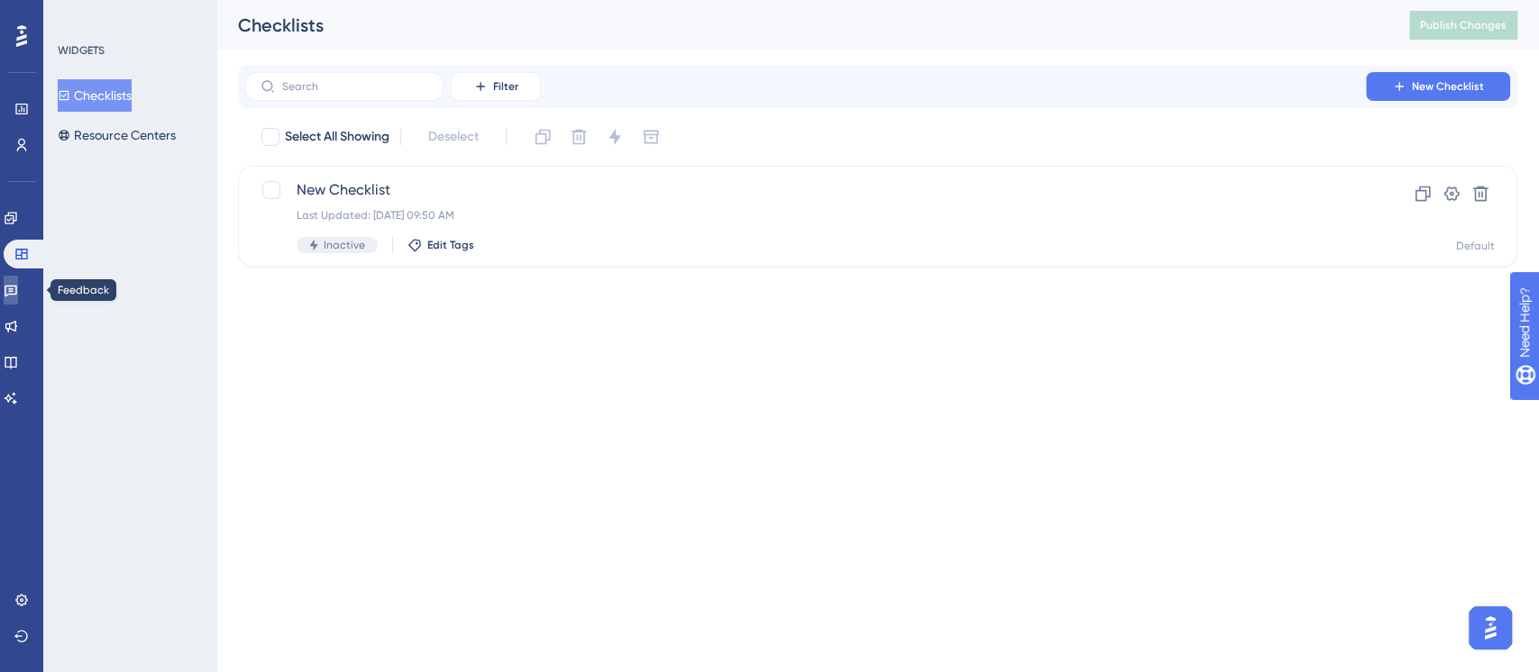
click at [18, 288] on icon at bounding box center [11, 290] width 14 height 14
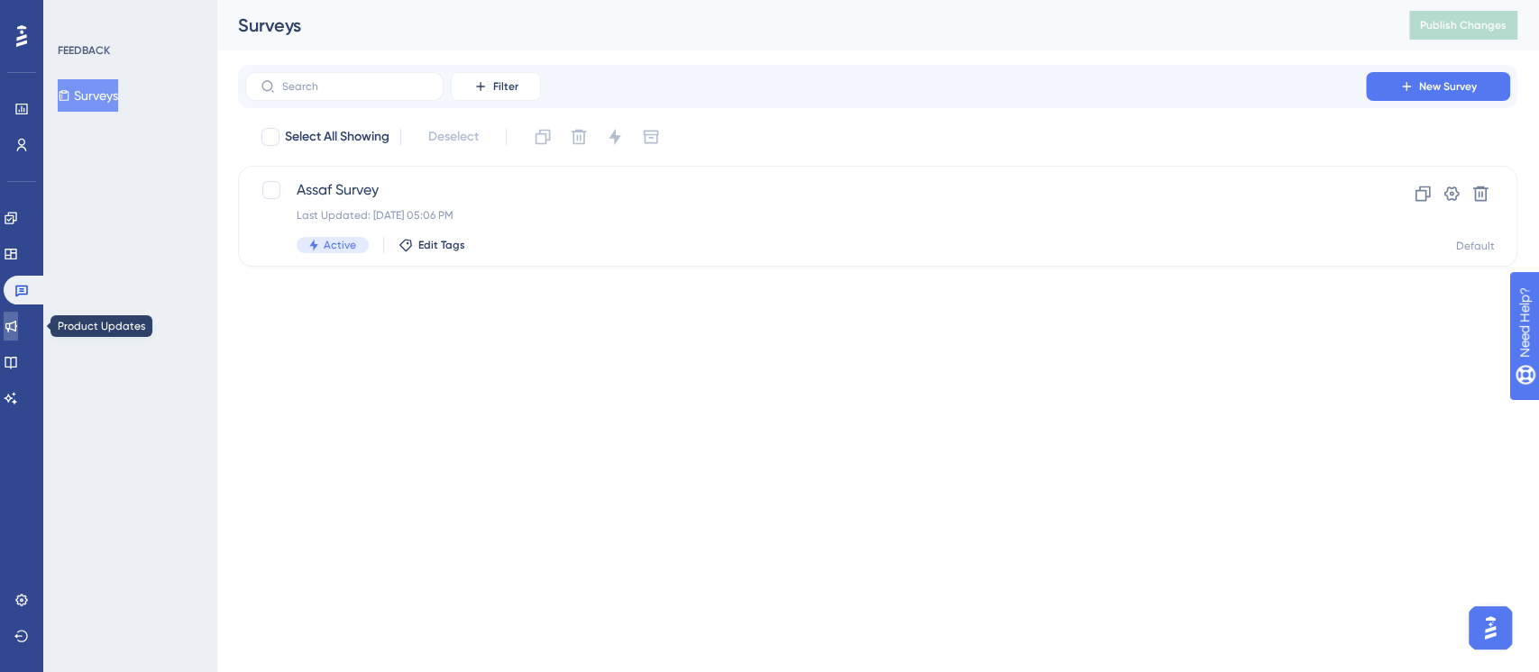
click at [17, 321] on icon at bounding box center [11, 327] width 12 height 12
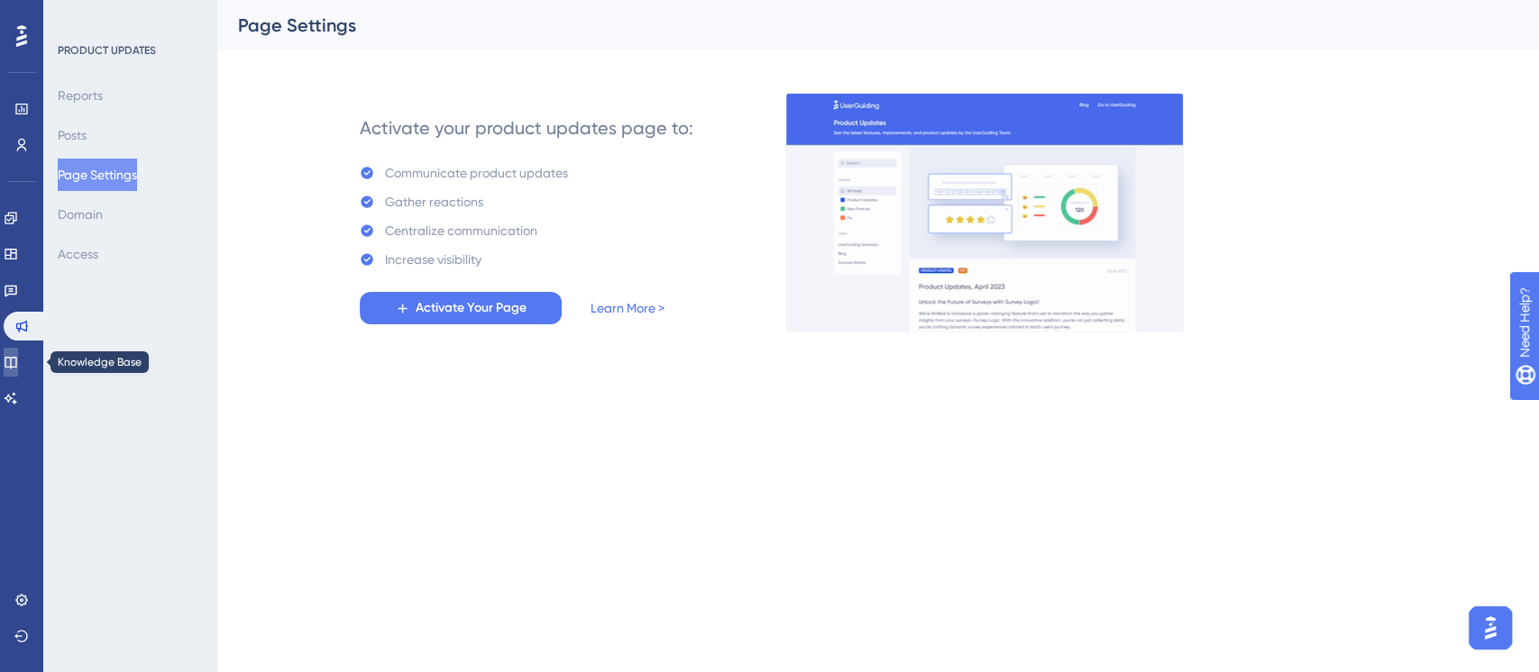
click at [18, 361] on icon at bounding box center [11, 362] width 14 height 14
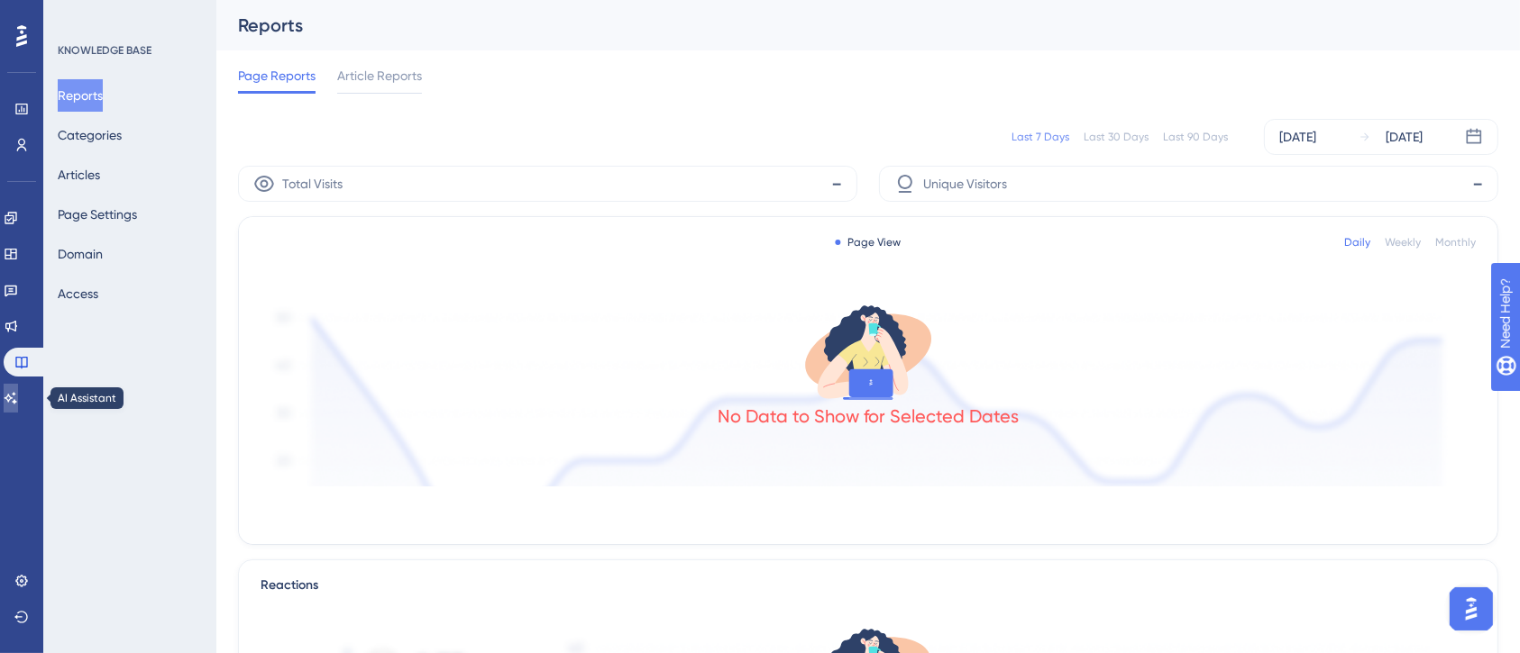
click at [18, 400] on icon at bounding box center [11, 398] width 14 height 14
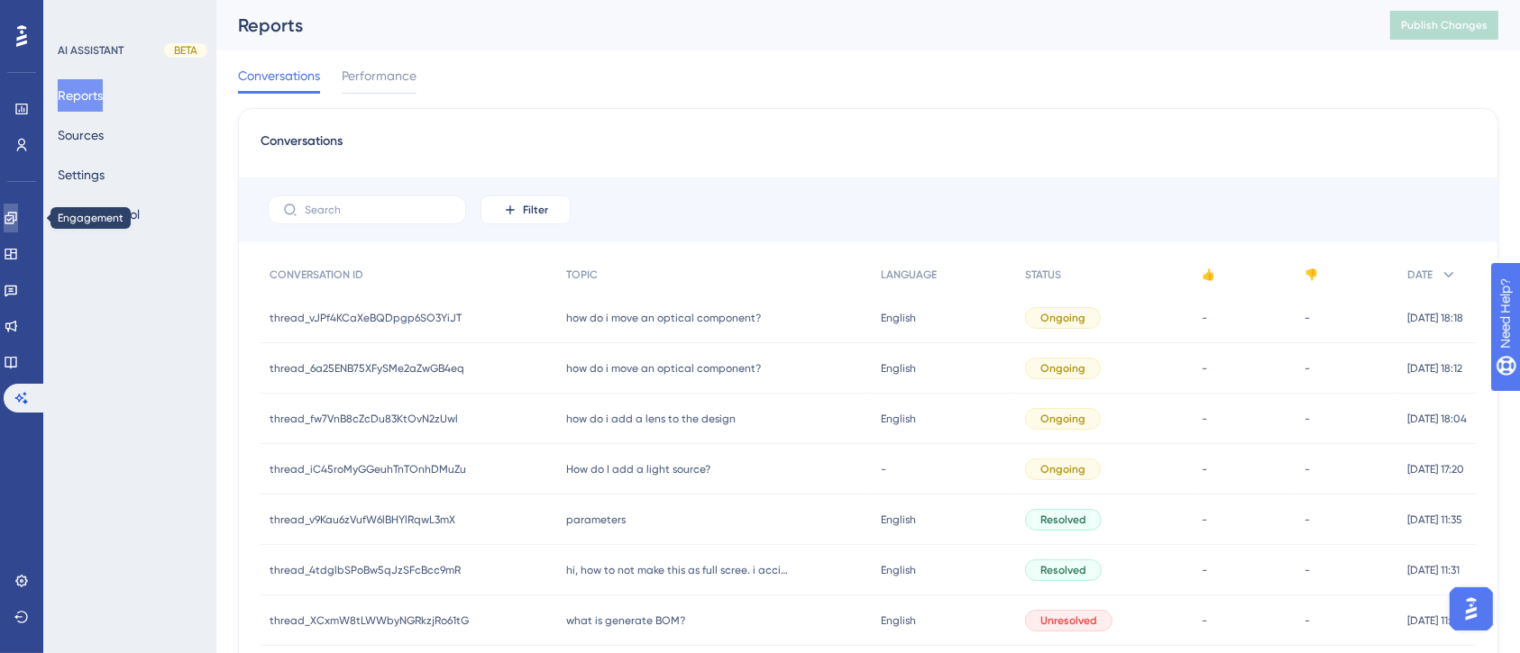
click at [18, 214] on icon at bounding box center [11, 218] width 14 height 14
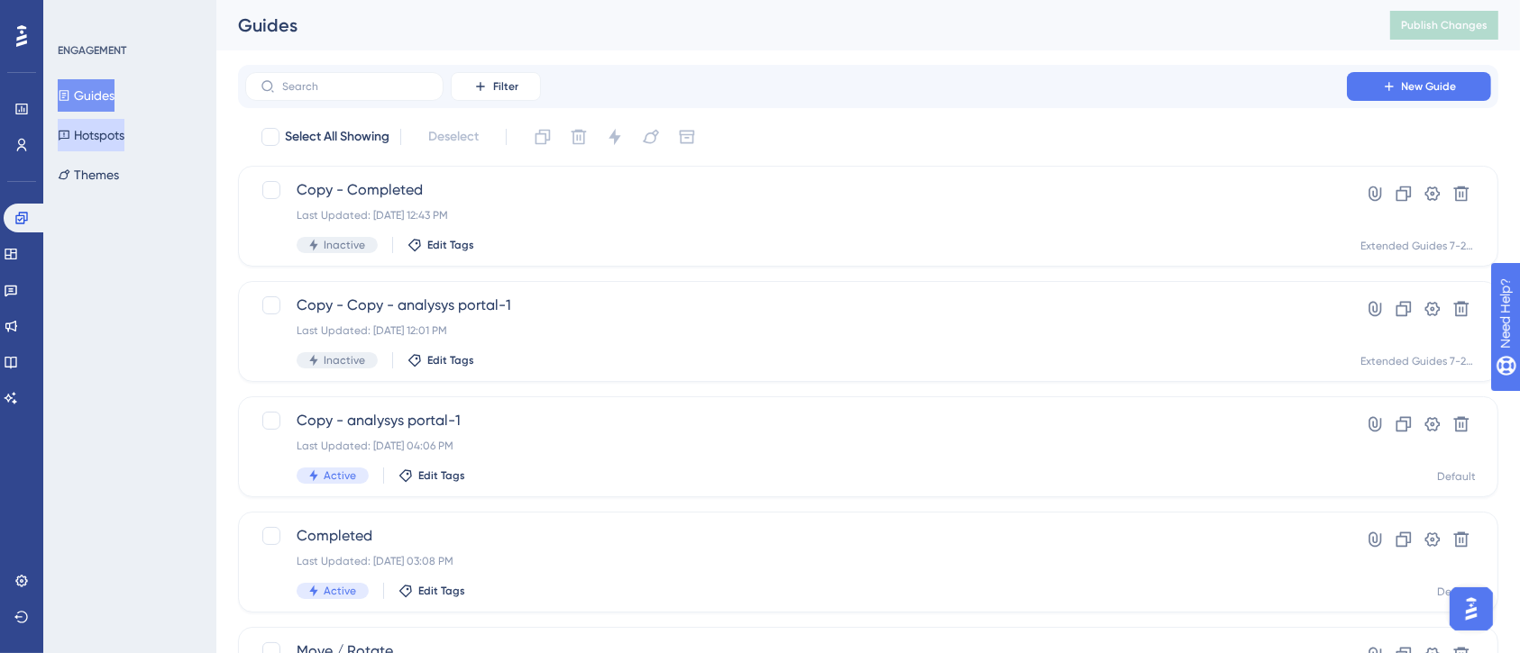
click at [117, 123] on button "Hotspots" at bounding box center [91, 135] width 67 height 32
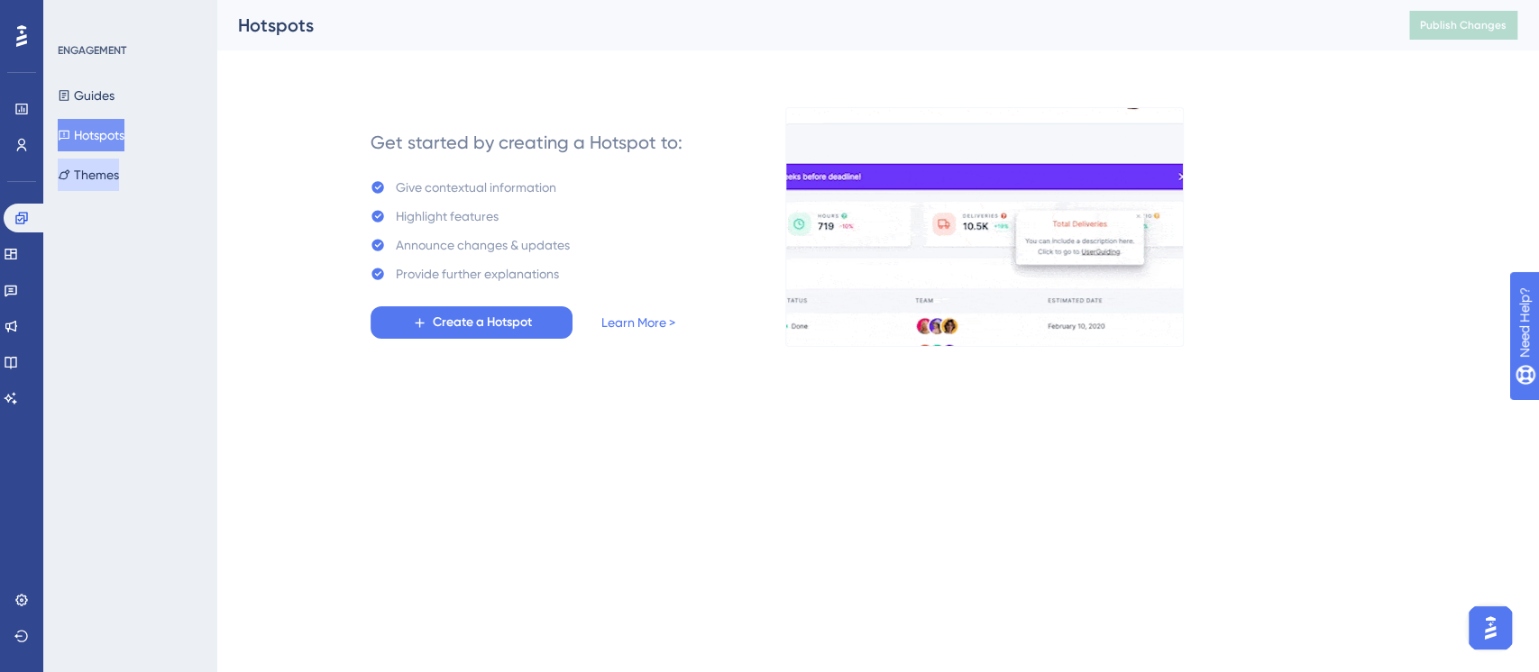
click at [113, 182] on button "Themes" at bounding box center [88, 175] width 61 height 32
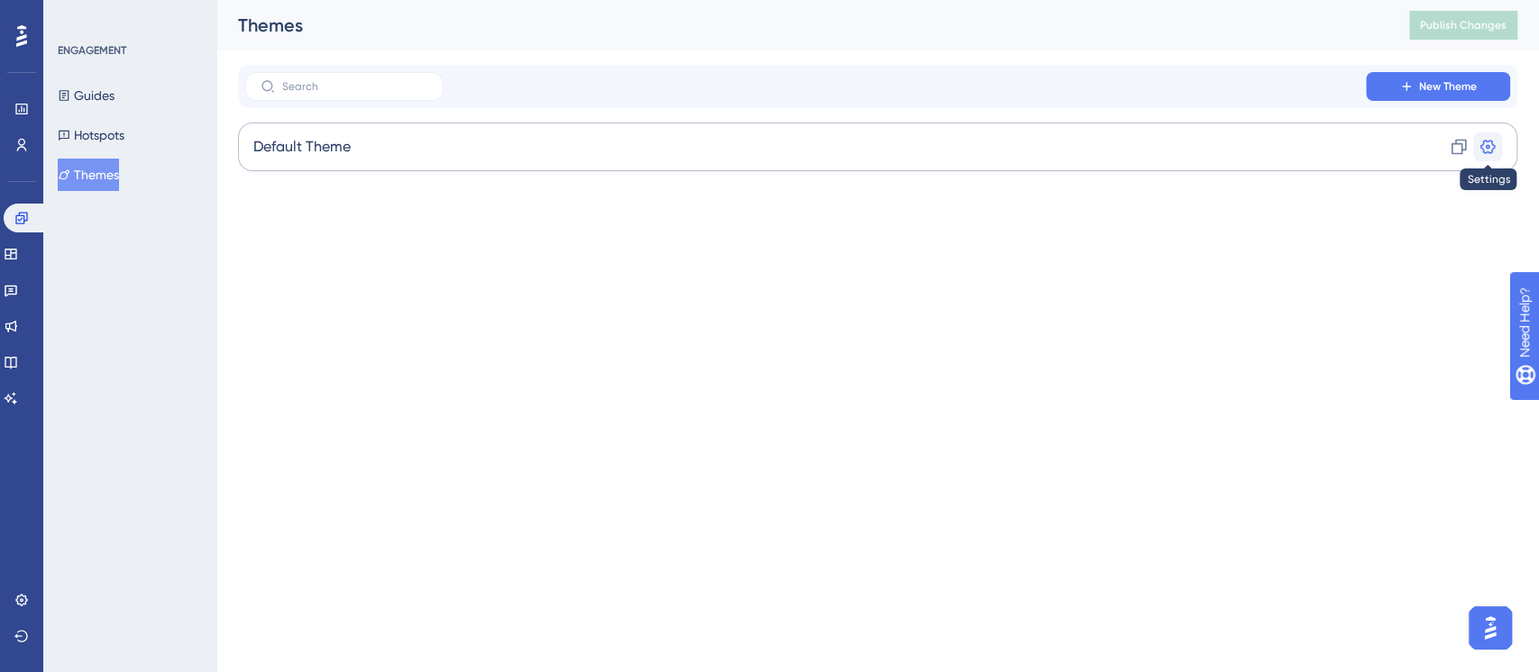
click at [1441, 147] on icon at bounding box center [1487, 147] width 15 height 14
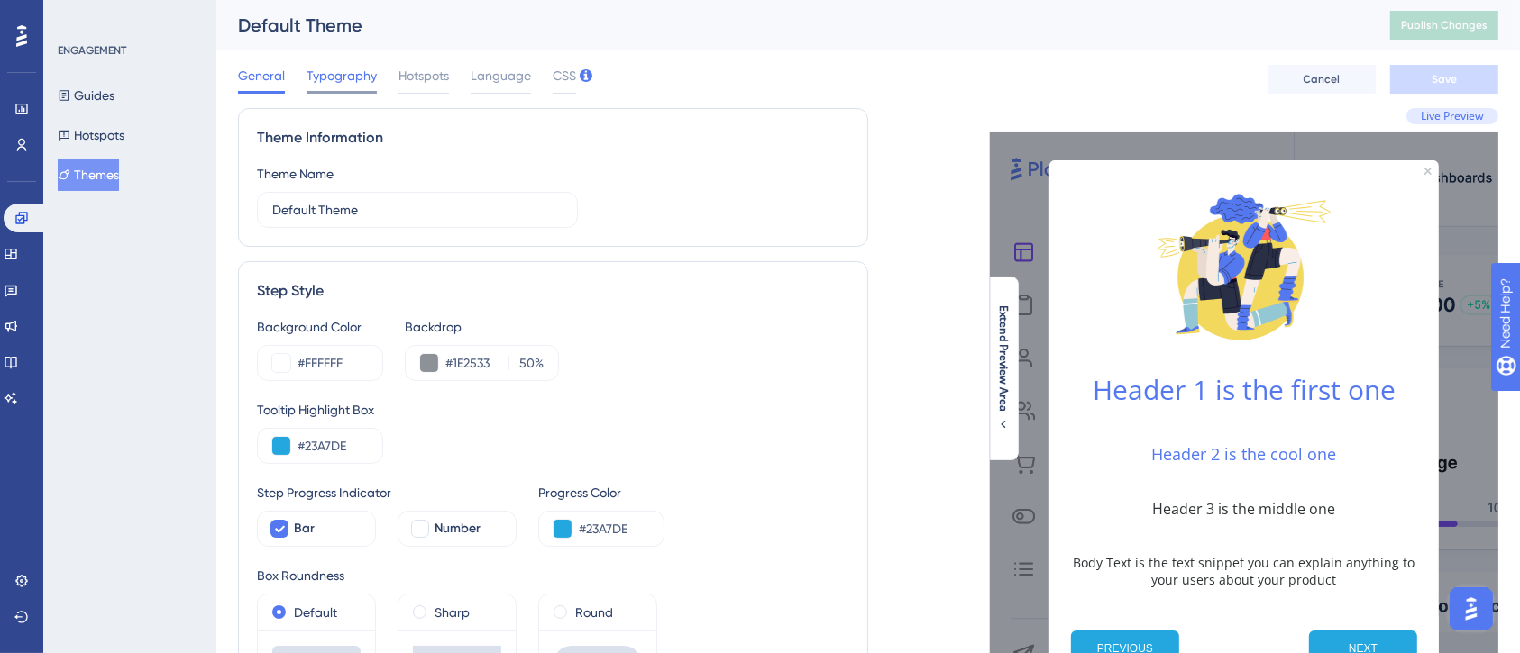
click at [331, 70] on span "Typography" at bounding box center [341, 76] width 70 height 22
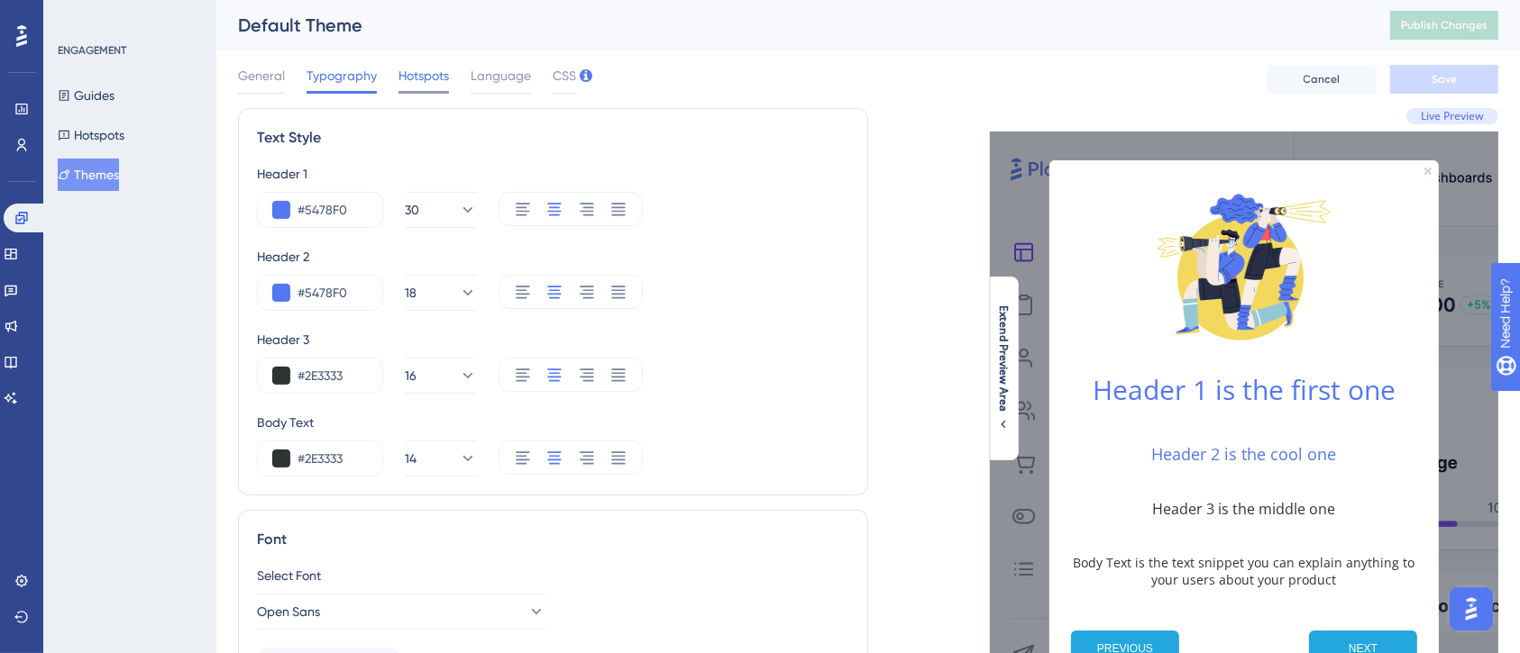
click at [411, 77] on span "Hotspots" at bounding box center [423, 76] width 50 height 22
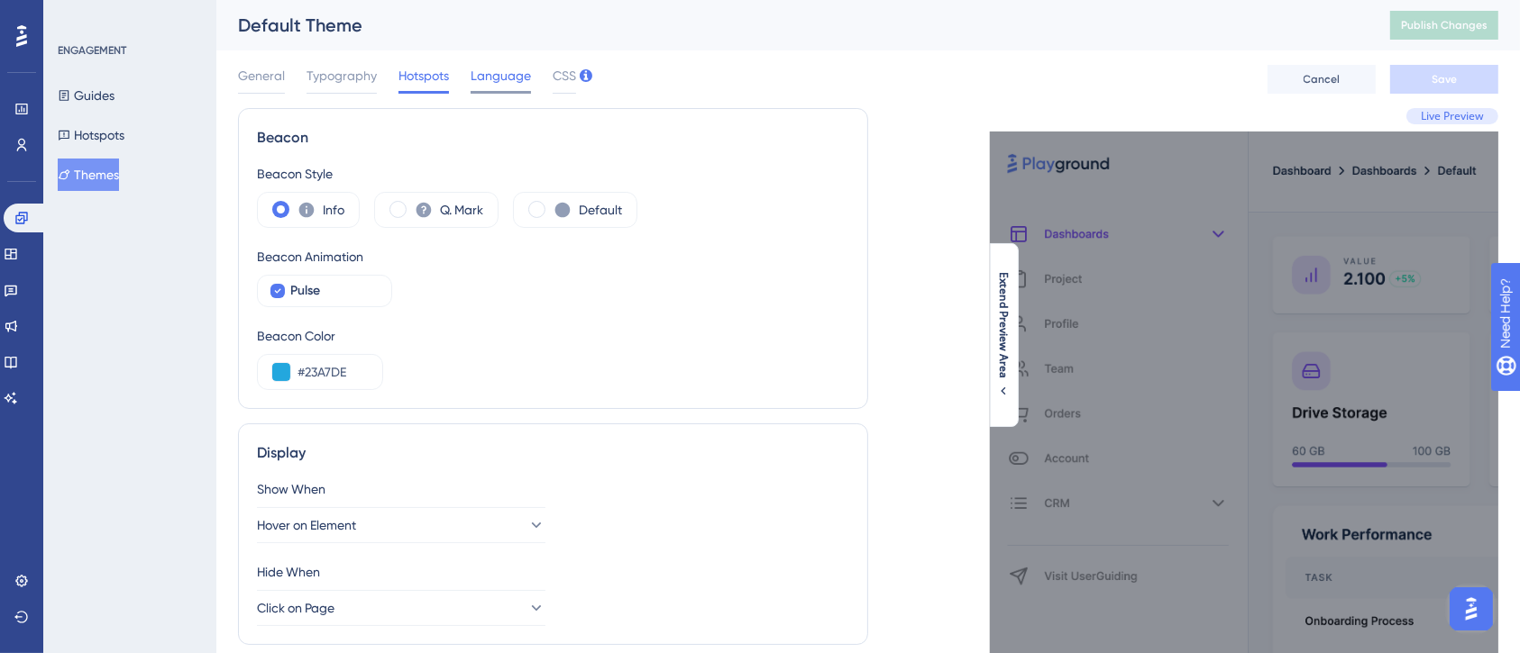
click at [494, 75] on span "Language" at bounding box center [500, 76] width 60 height 22
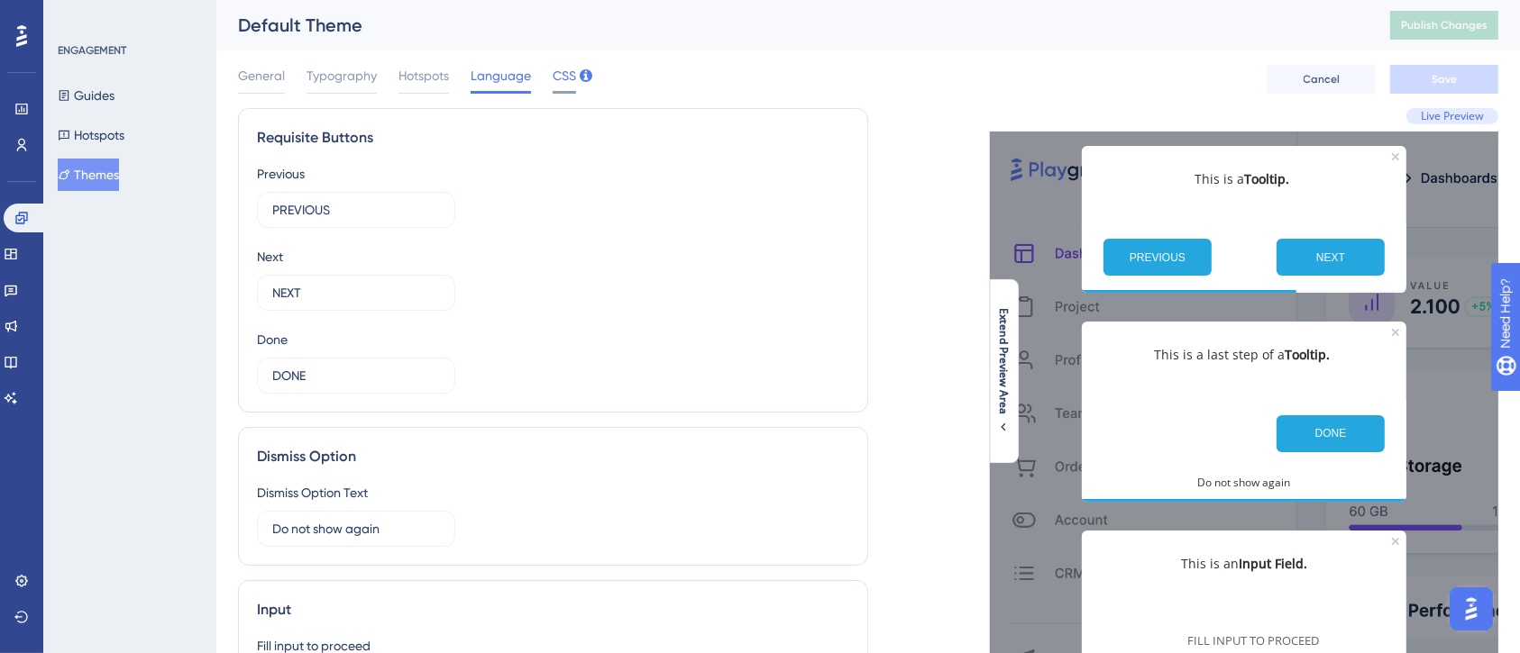
click at [555, 76] on span "CSS" at bounding box center [563, 76] width 23 height 22
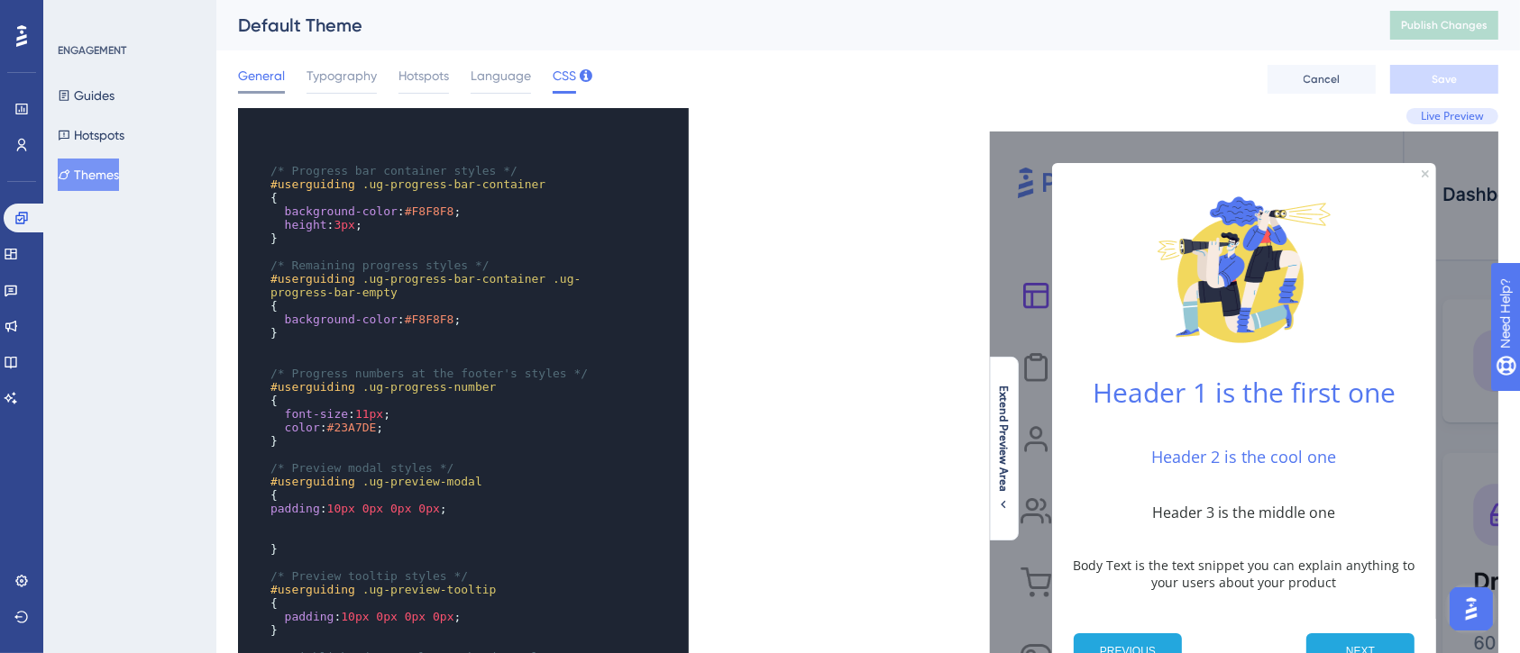
click at [261, 73] on span "General" at bounding box center [261, 76] width 47 height 22
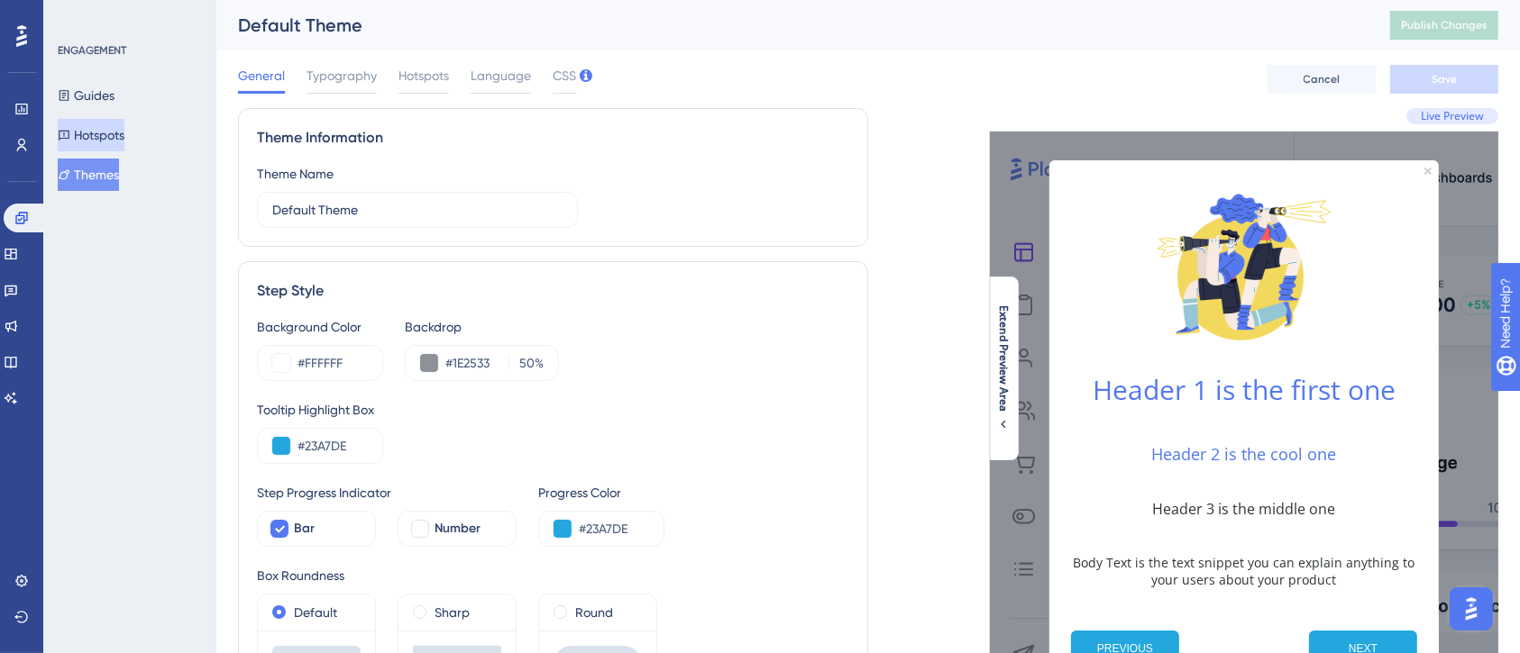
click at [107, 135] on button "Hotspots" at bounding box center [91, 135] width 67 height 32
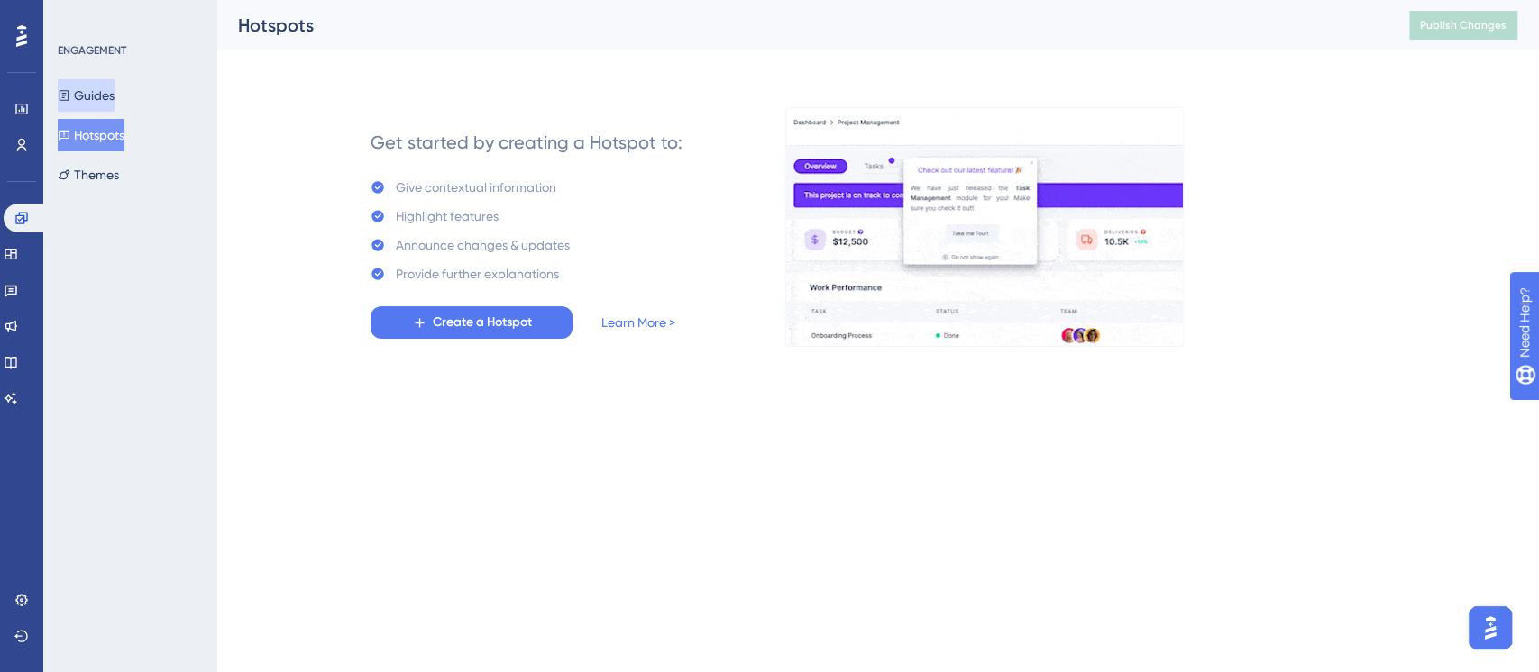
click at [111, 96] on button "Guides" at bounding box center [86, 95] width 57 height 32
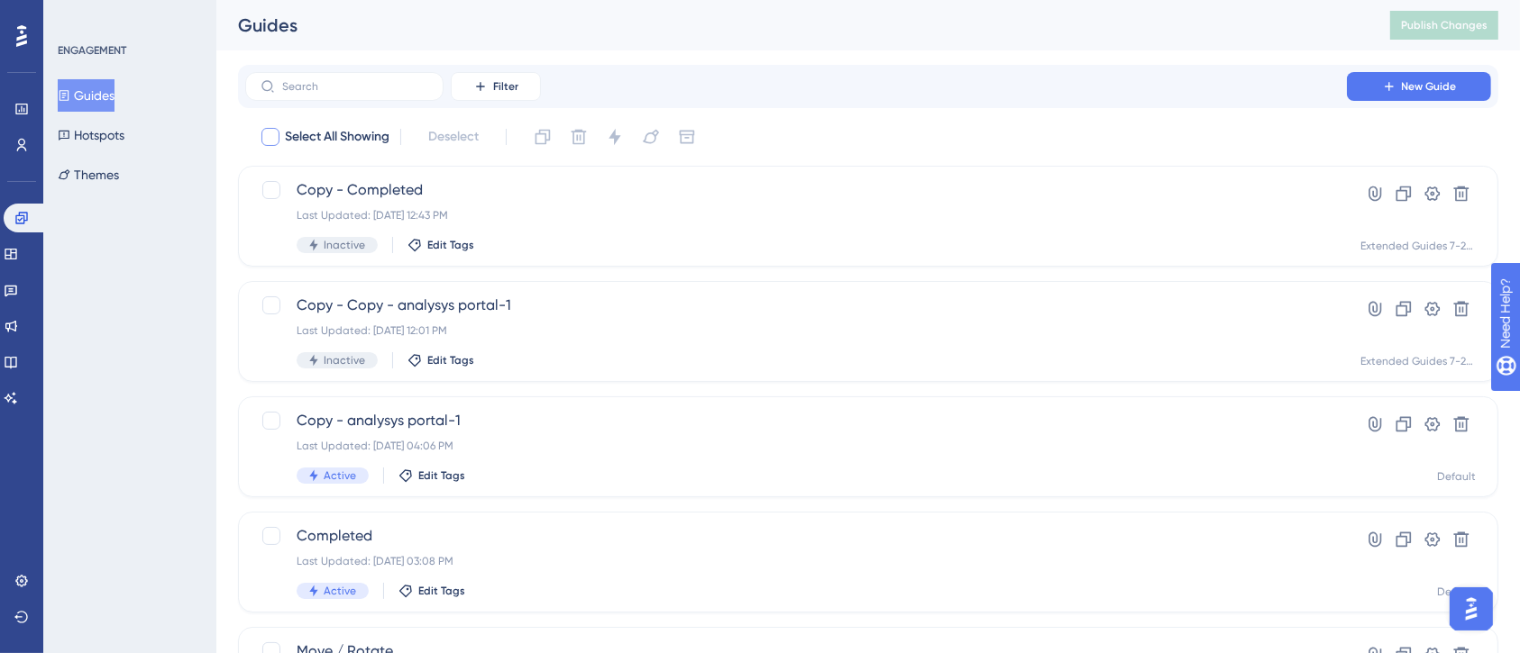
click at [267, 137] on div at bounding box center [270, 137] width 18 height 18
checkbox input "true"
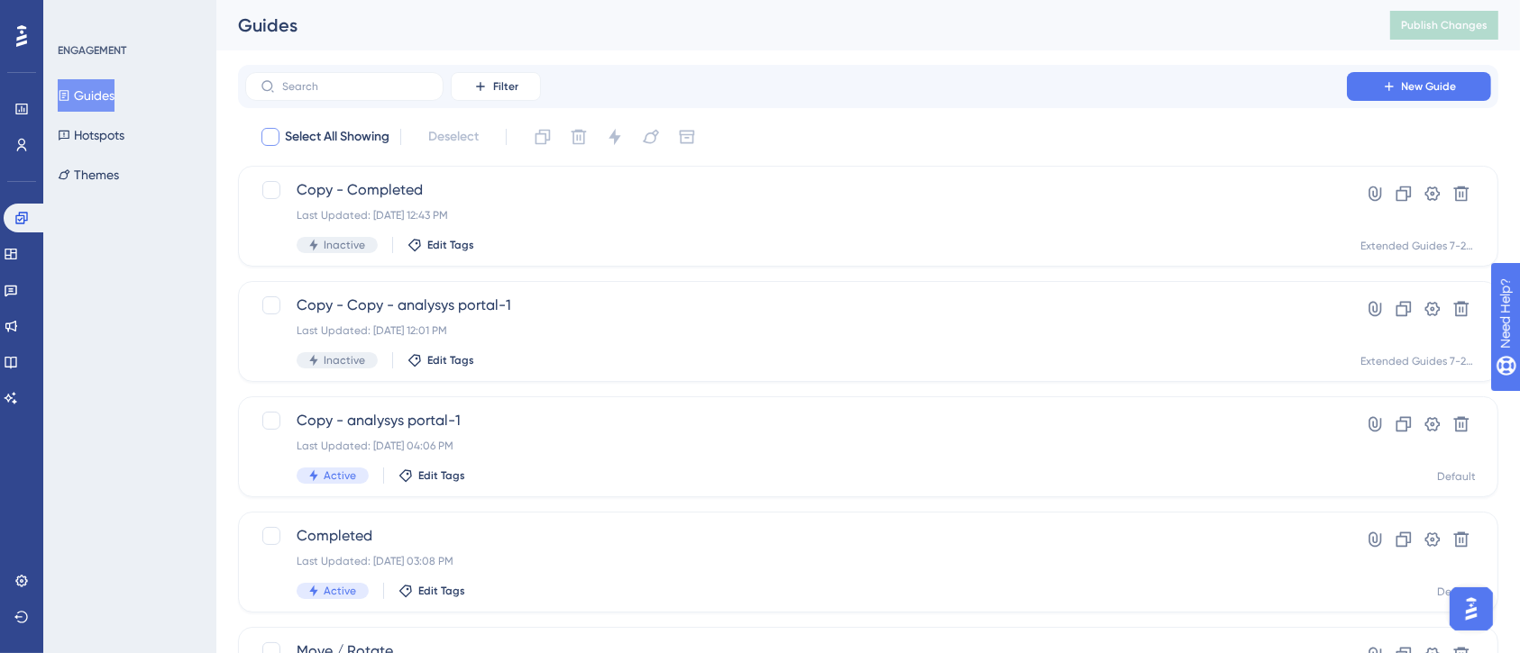
checkbox input "true"
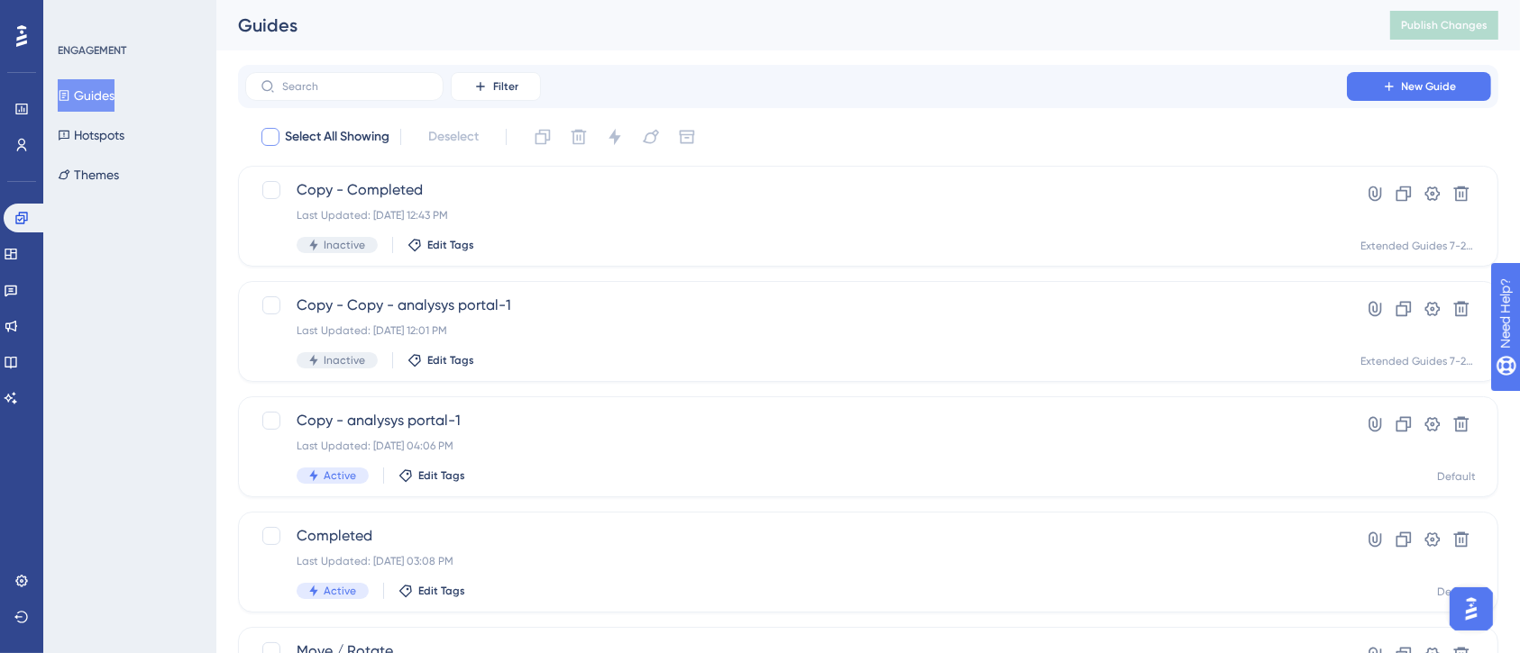
checkbox input "true"
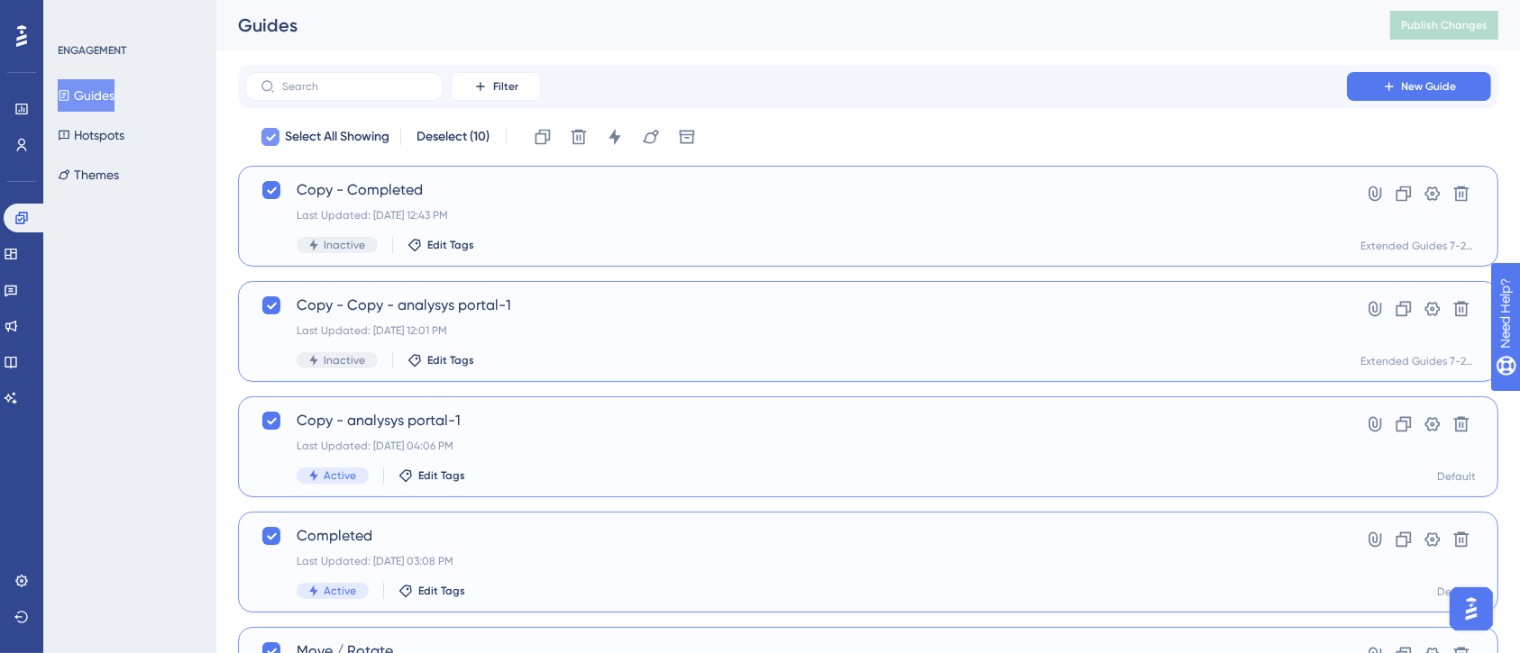
click at [270, 135] on icon at bounding box center [270, 137] width 11 height 14
checkbox input "false"
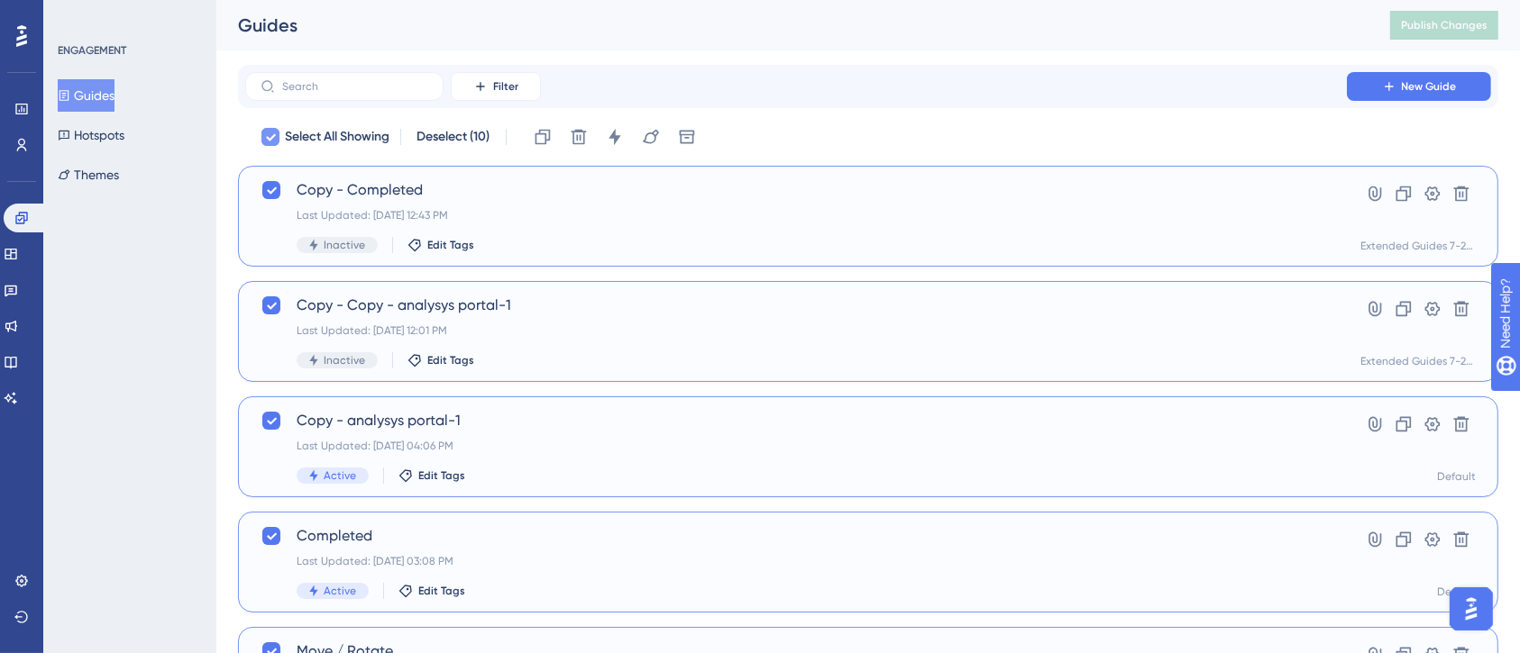
checkbox input "false"
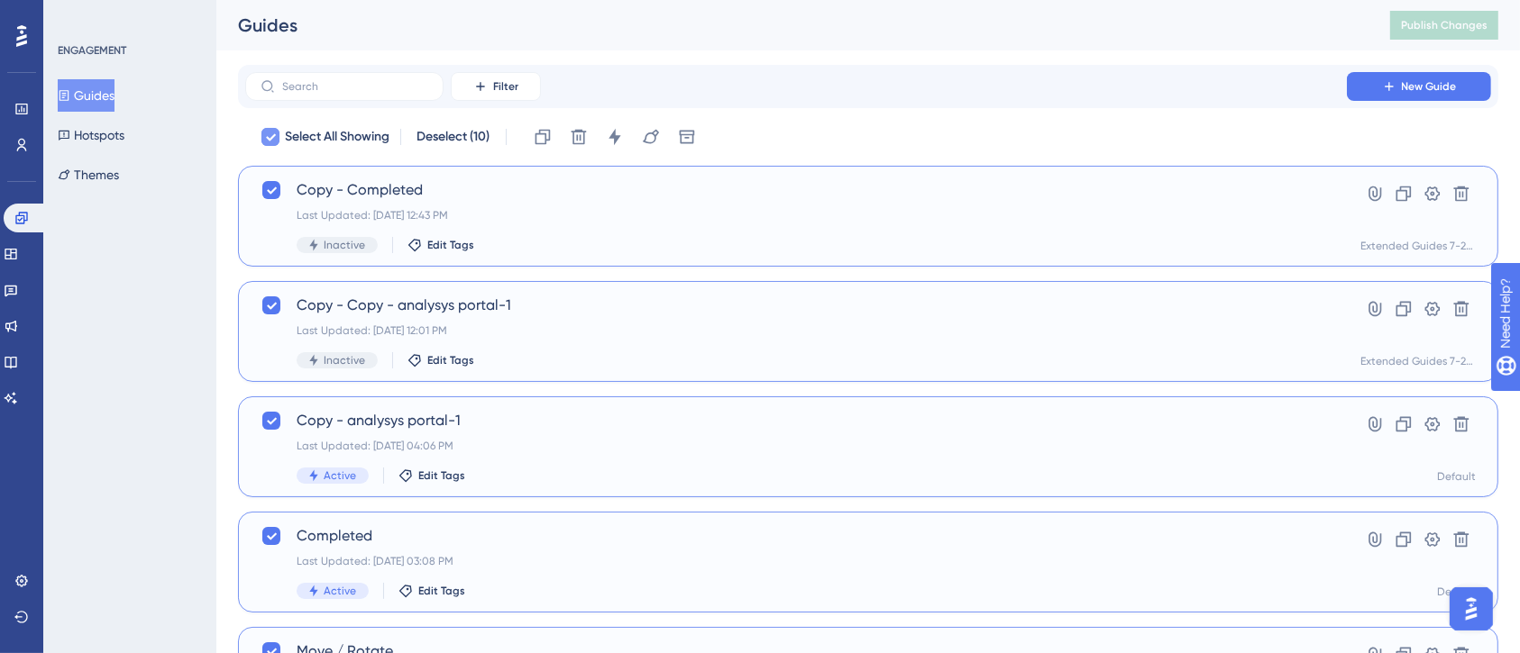
checkbox input "false"
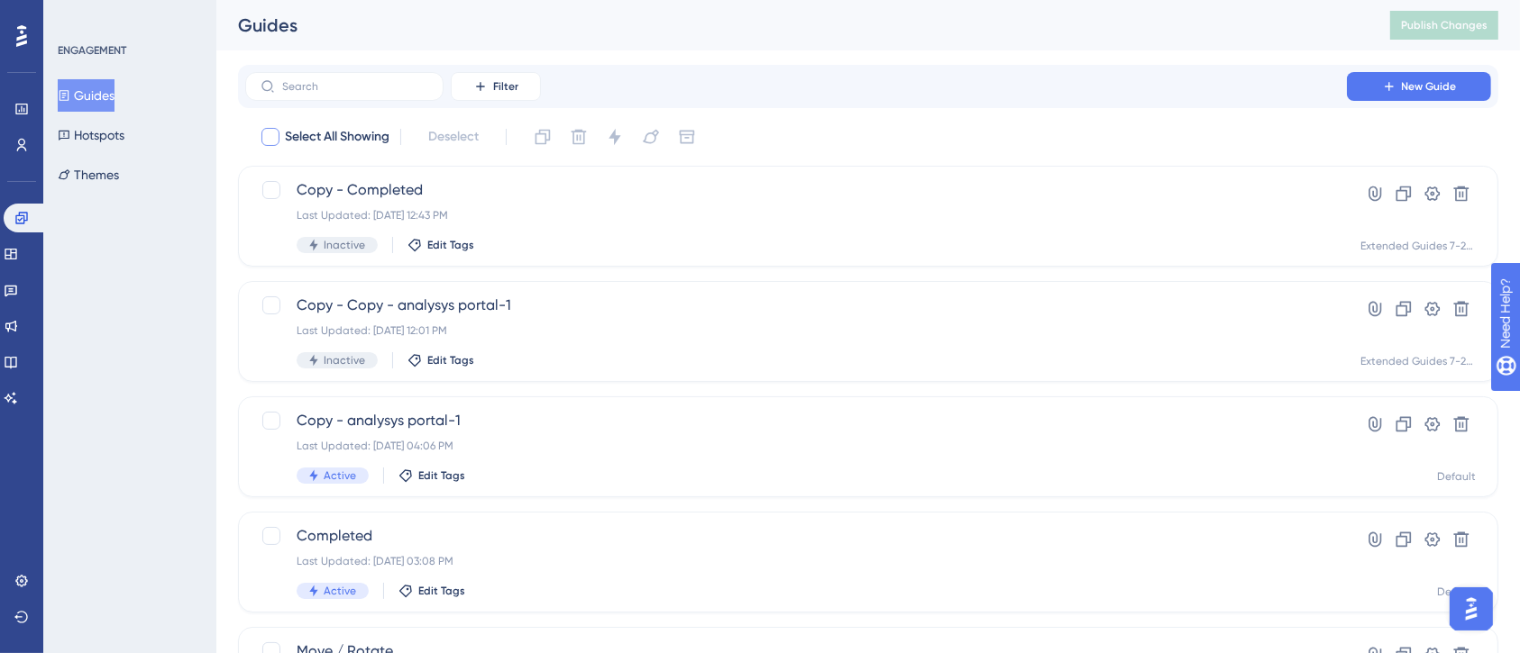
click at [17, 32] on icon at bounding box center [21, 35] width 11 height 23
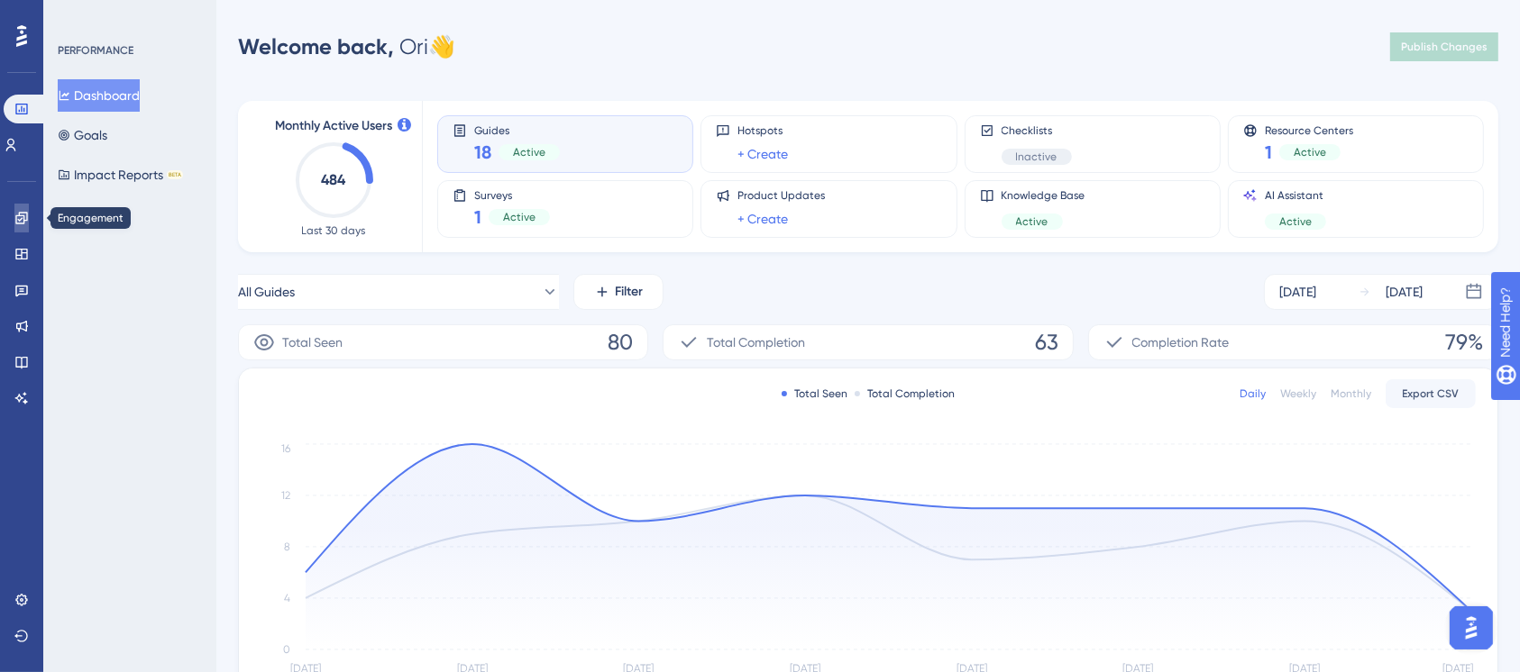
click at [18, 214] on icon at bounding box center [21, 218] width 14 height 14
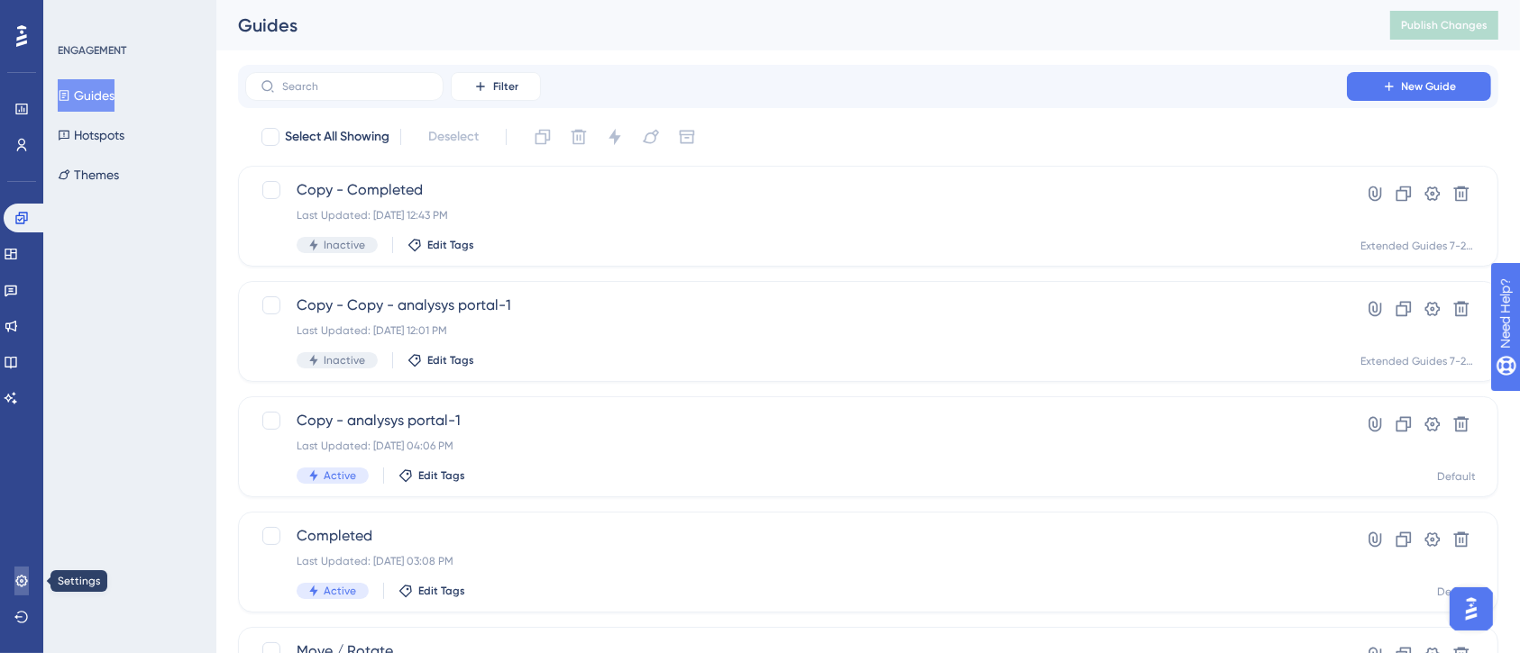
click at [22, 578] on icon at bounding box center [21, 581] width 14 height 14
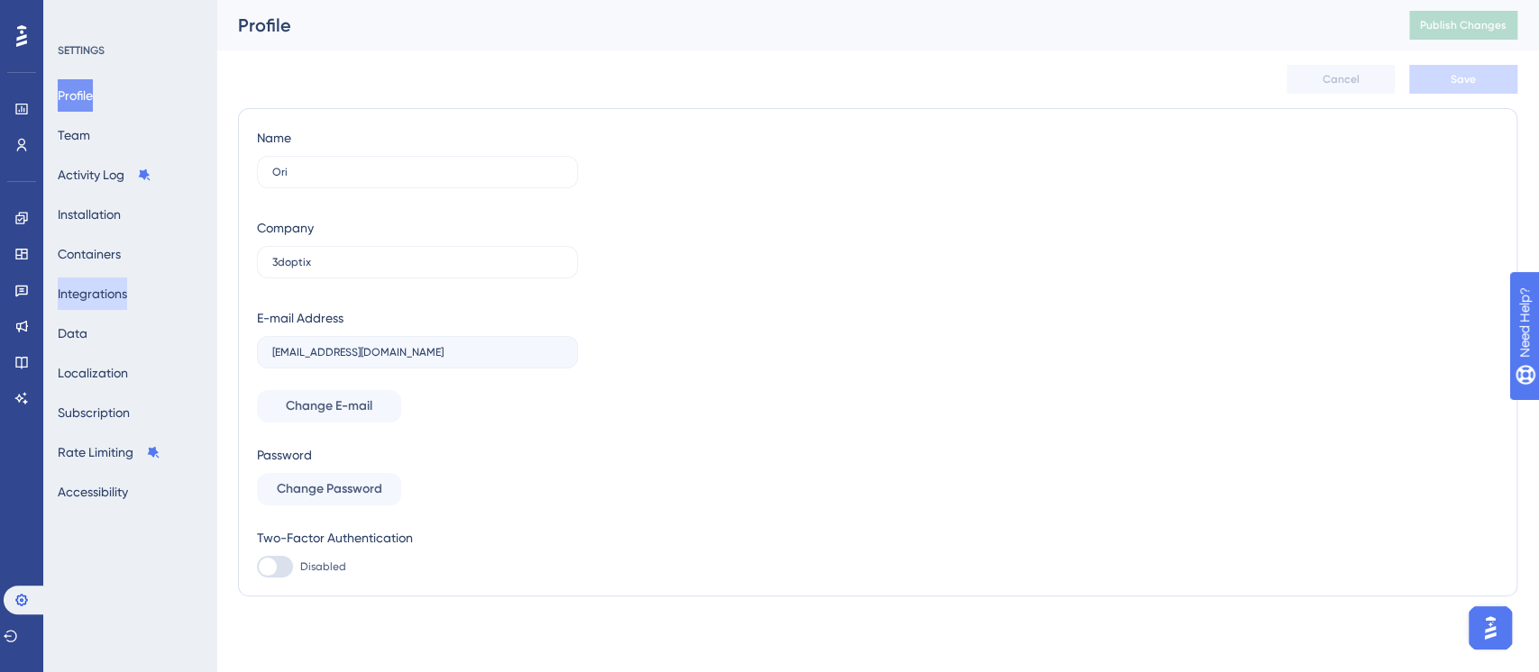
click at [114, 287] on button "Integrations" at bounding box center [92, 294] width 69 height 32
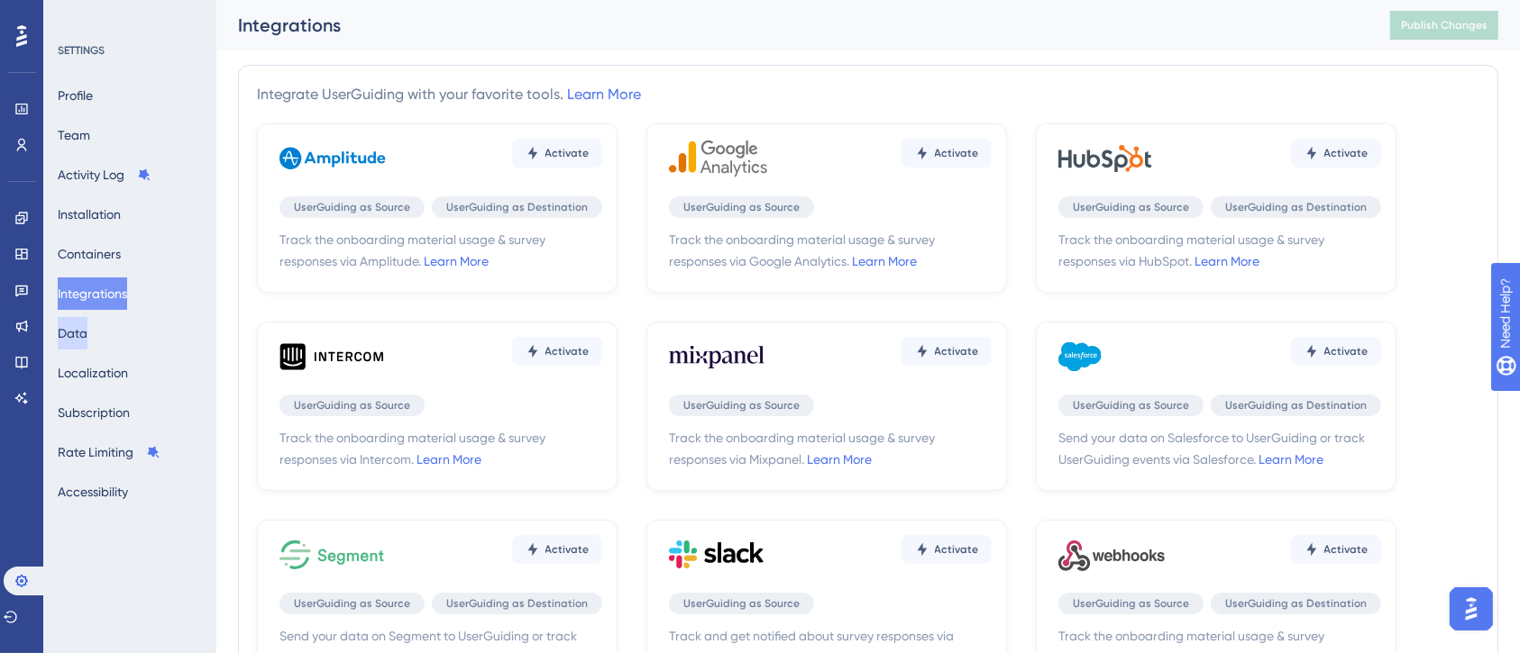
click at [87, 326] on button "Data" at bounding box center [73, 333] width 30 height 32
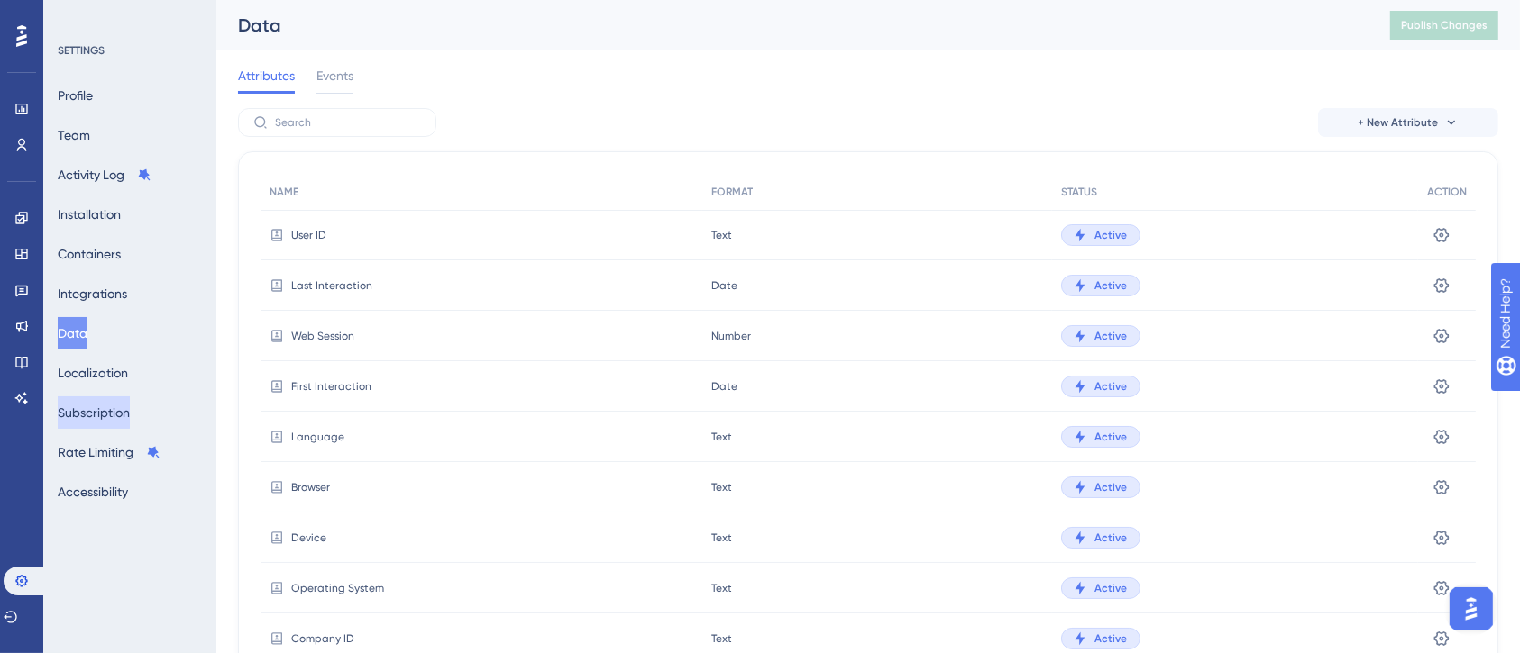
click at [109, 411] on button "Subscription" at bounding box center [94, 413] width 72 height 32
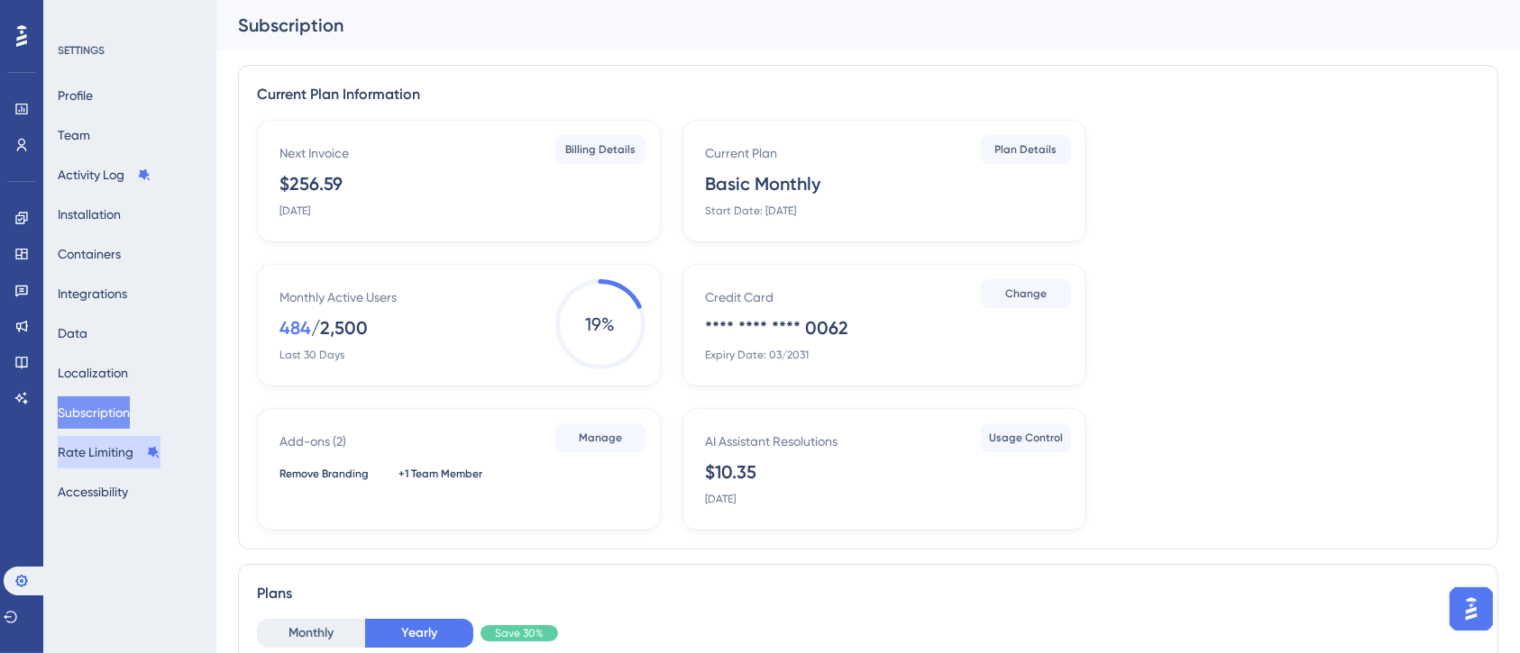
click at [119, 446] on button "Rate Limiting" at bounding box center [109, 452] width 103 height 32
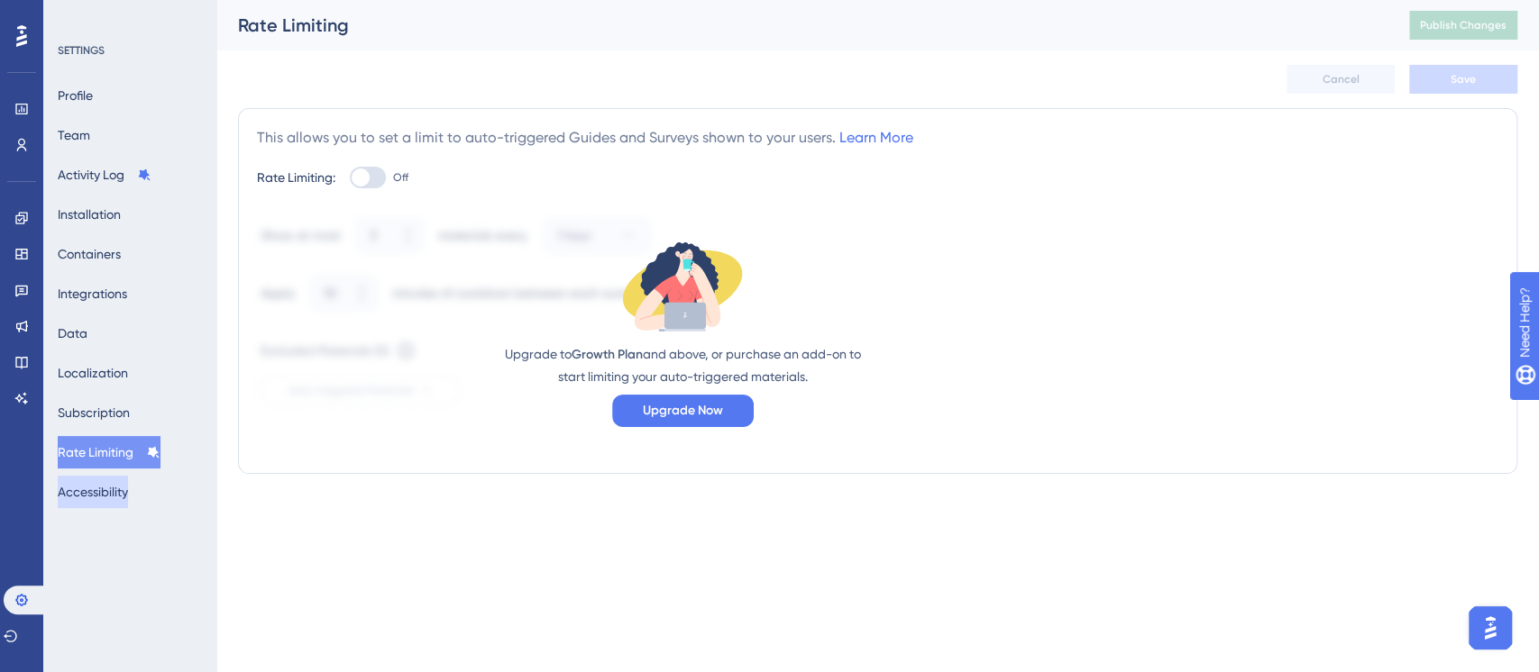
click at [108, 487] on button "Accessibility" at bounding box center [93, 492] width 70 height 32
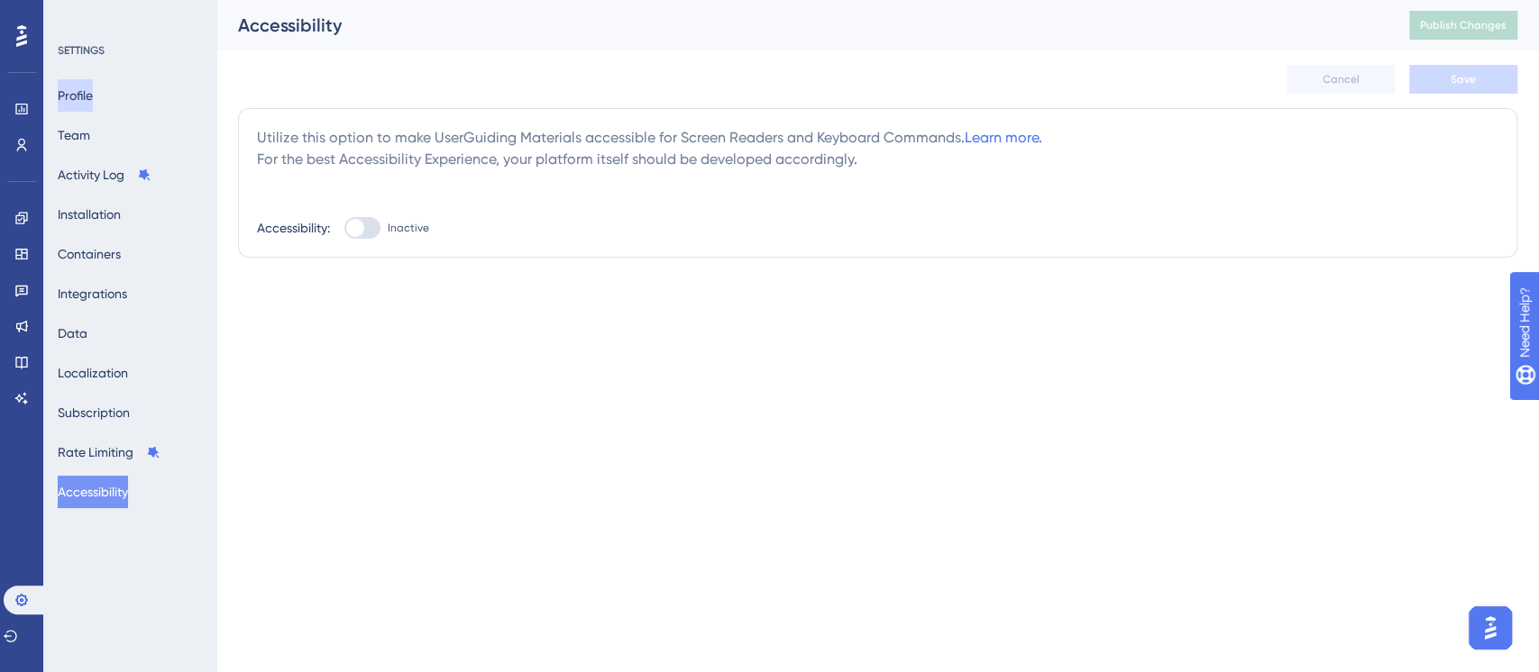
click at [93, 95] on button "Profile" at bounding box center [75, 95] width 35 height 32
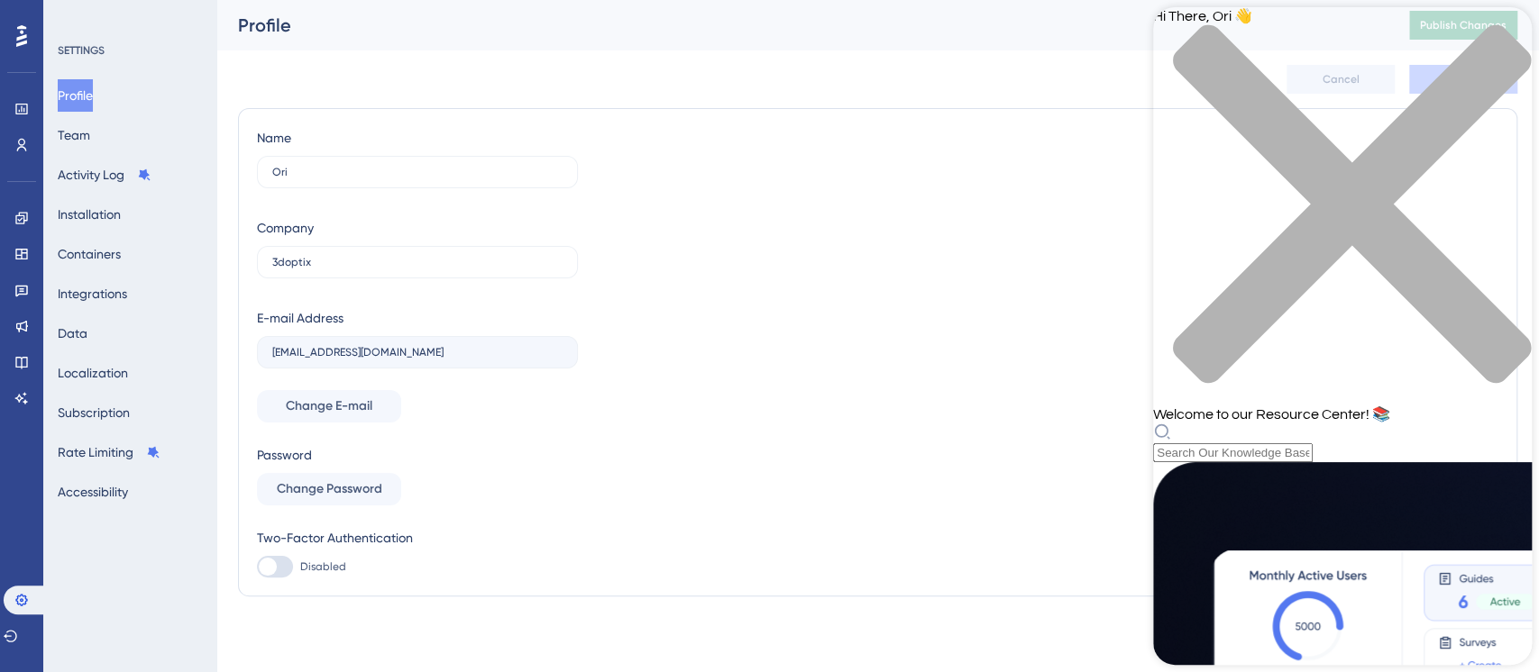
click at [1338, 423] on div "Resource Center Header" at bounding box center [1342, 443] width 379 height 40
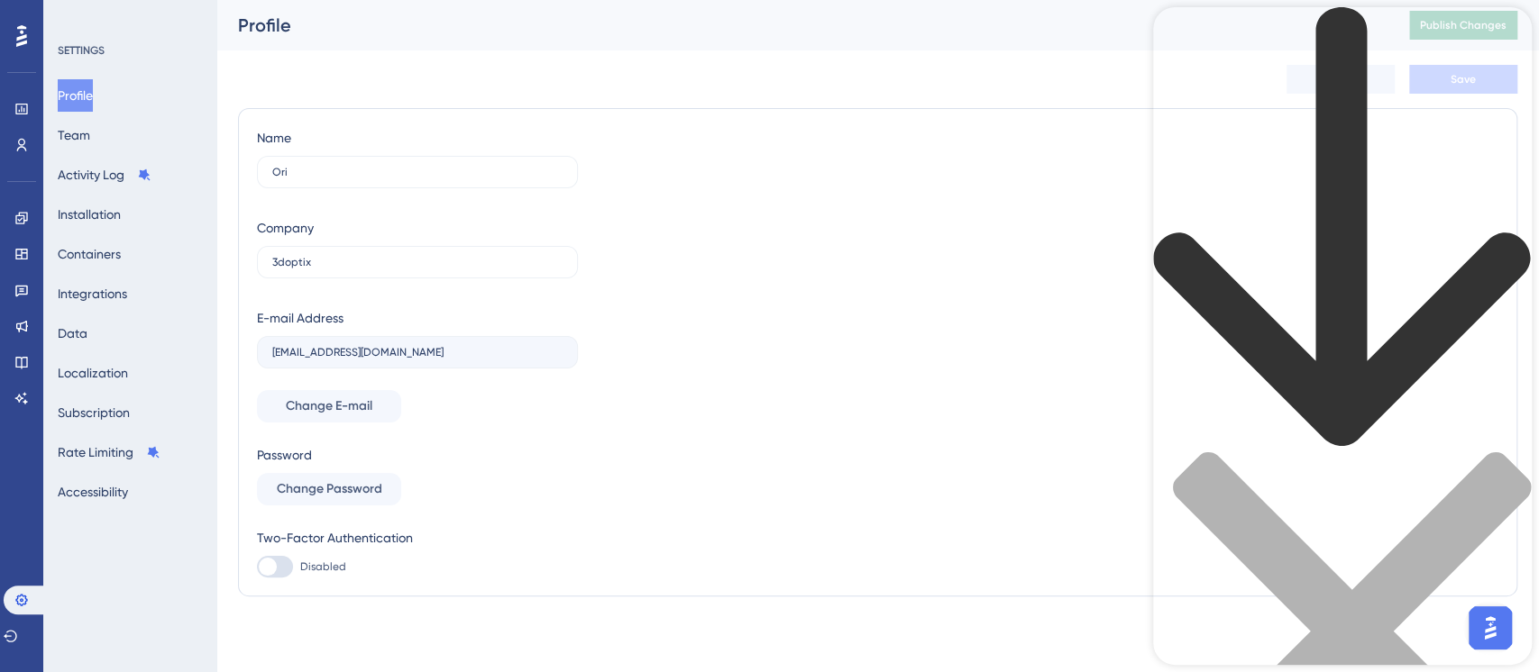
click at [1327, 106] on div "Resource Center Header" at bounding box center [1342, 439] width 379 height 865
drag, startPoint x: 1522, startPoint y: 324, endPoint x: 2683, endPoint y: 545, distance: 1181.7
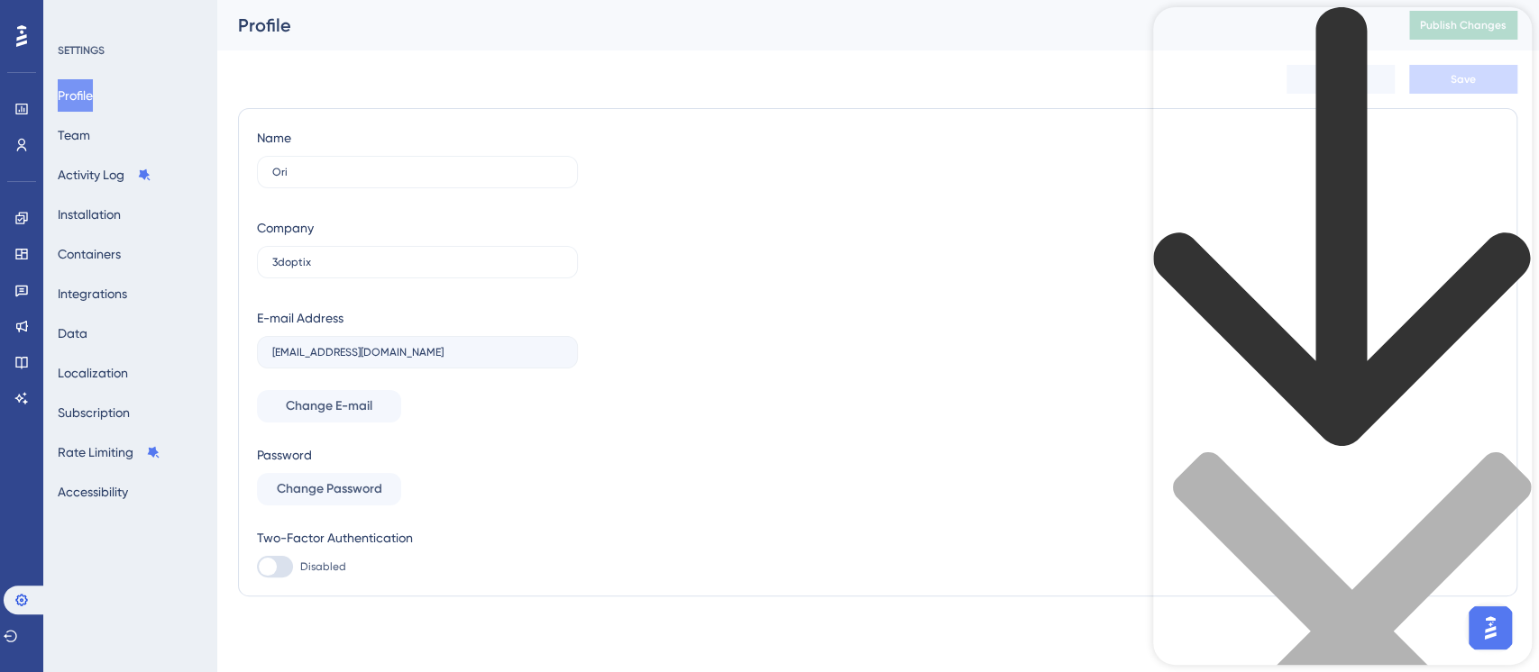
drag, startPoint x: 1265, startPoint y: 81, endPoint x: 1133, endPoint y: 83, distance: 132.5
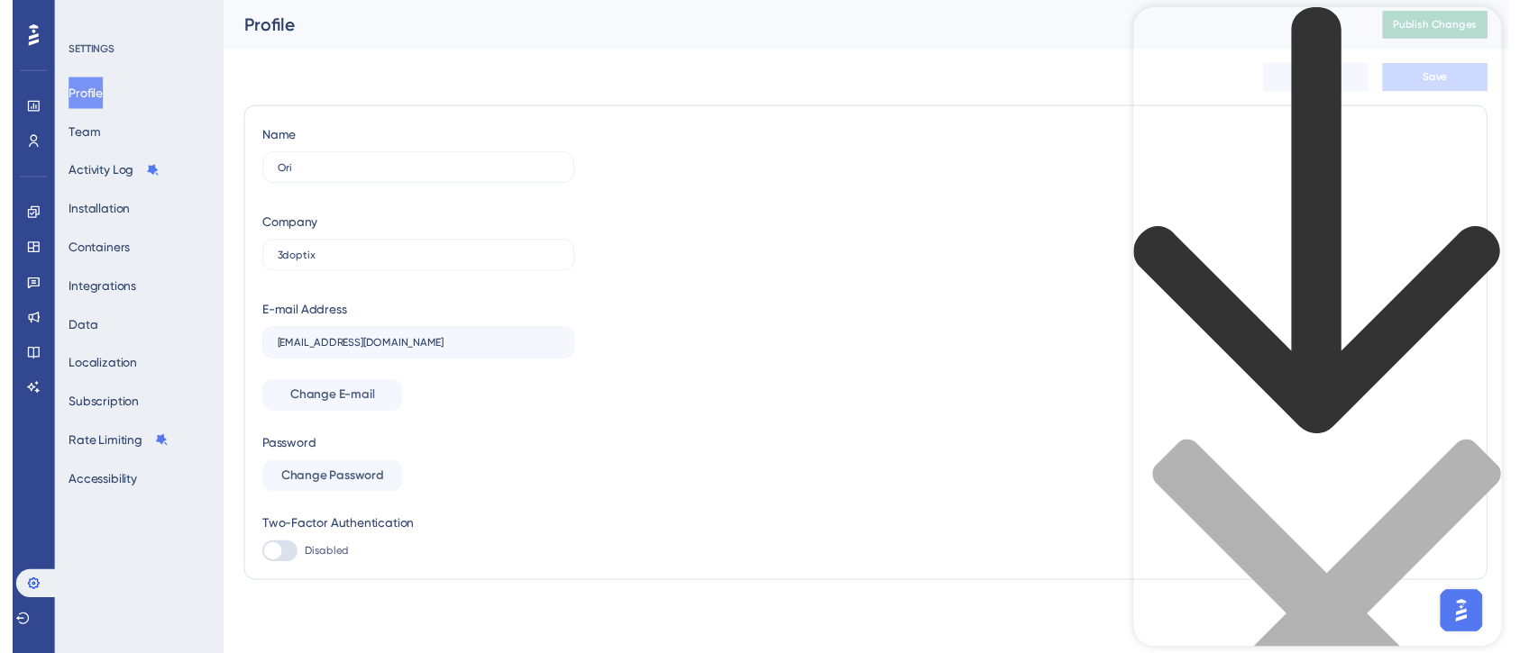
scroll to position [0, 0]
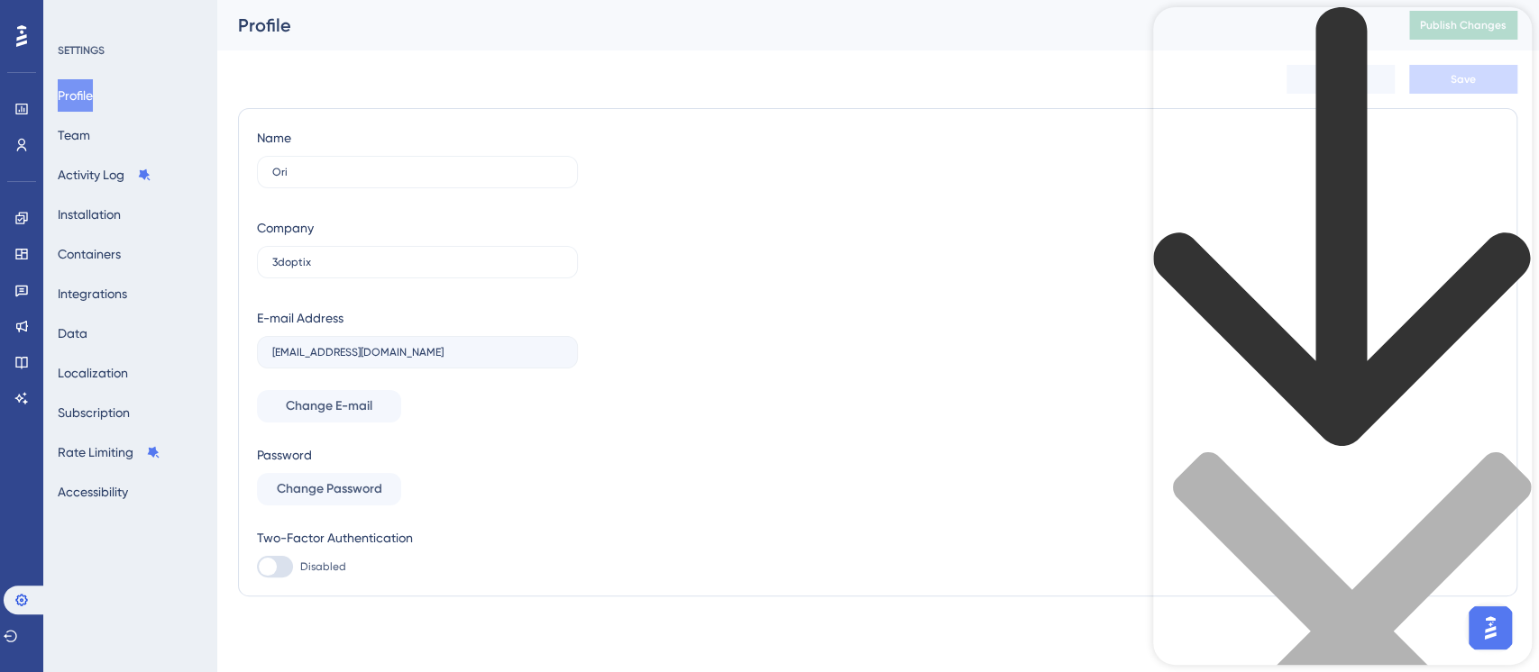
type input "deactivate"
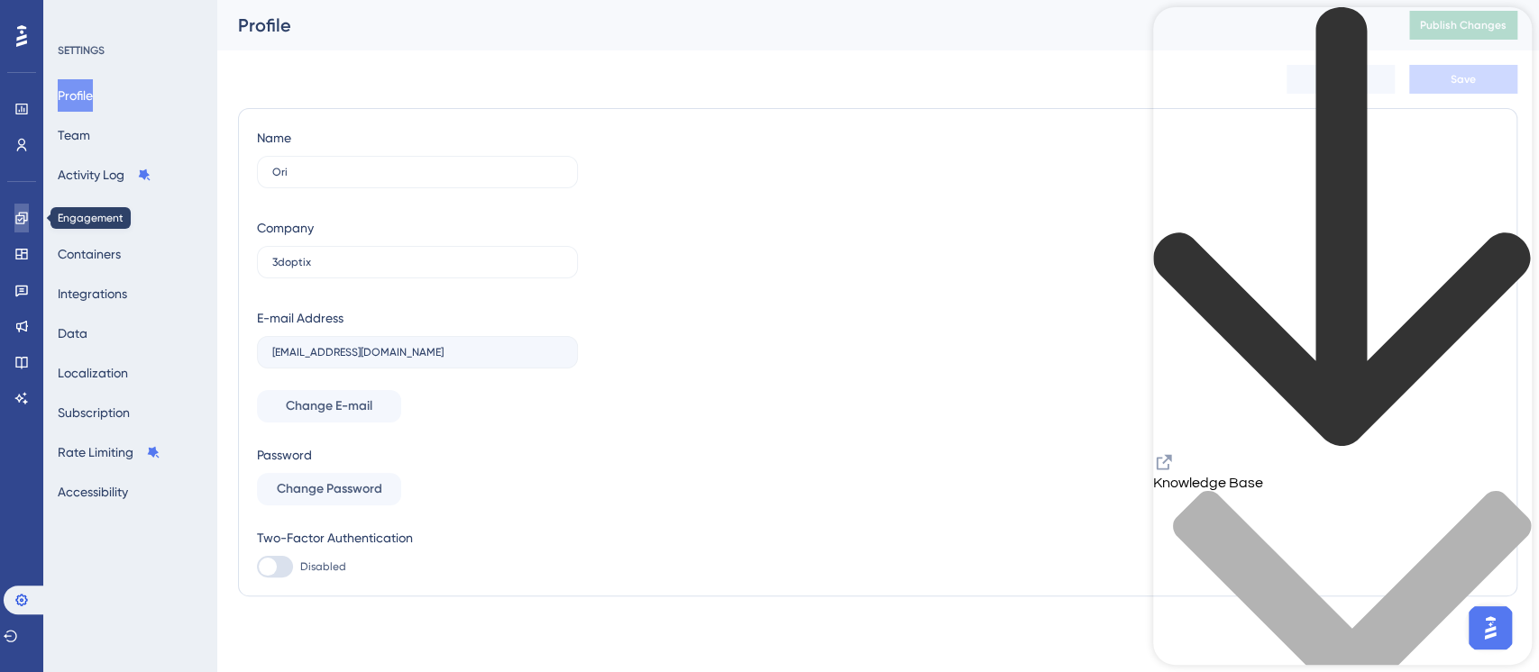
click at [20, 213] on icon at bounding box center [21, 218] width 14 height 14
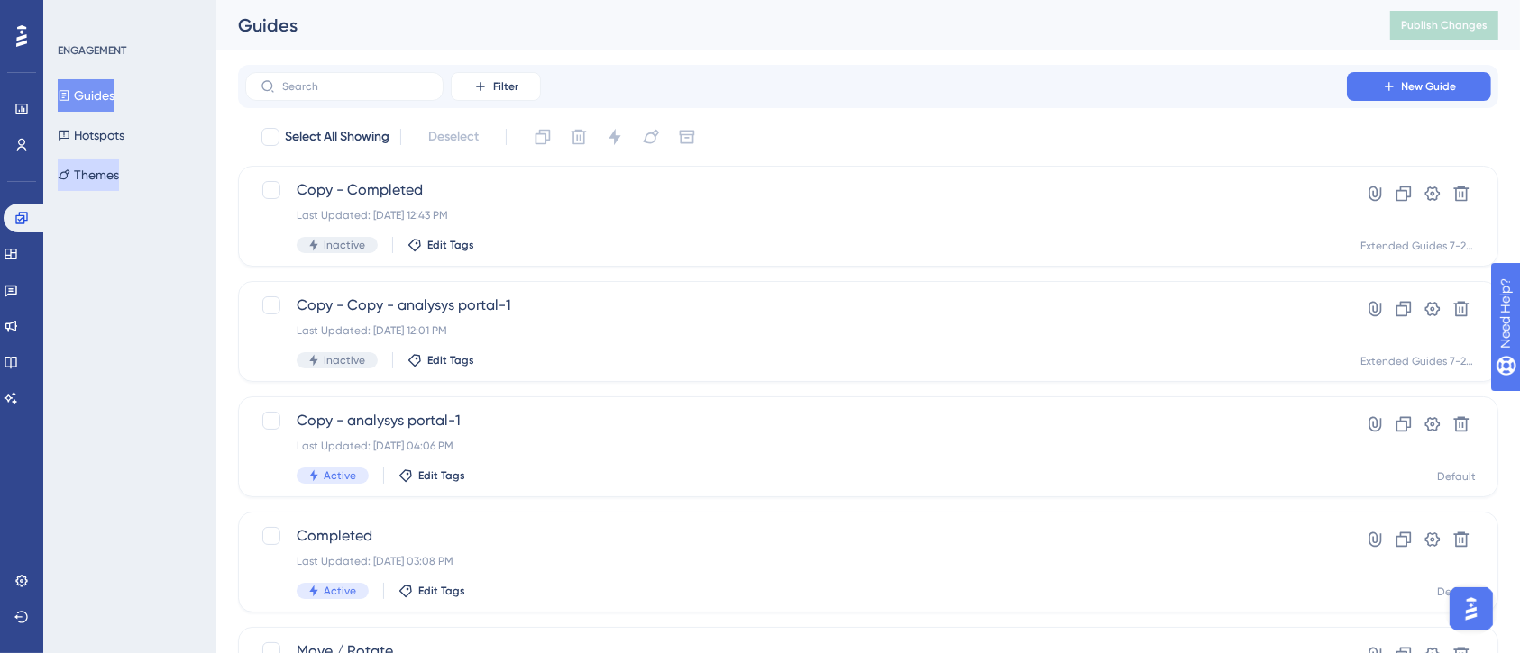
click at [108, 178] on button "Themes" at bounding box center [88, 175] width 61 height 32
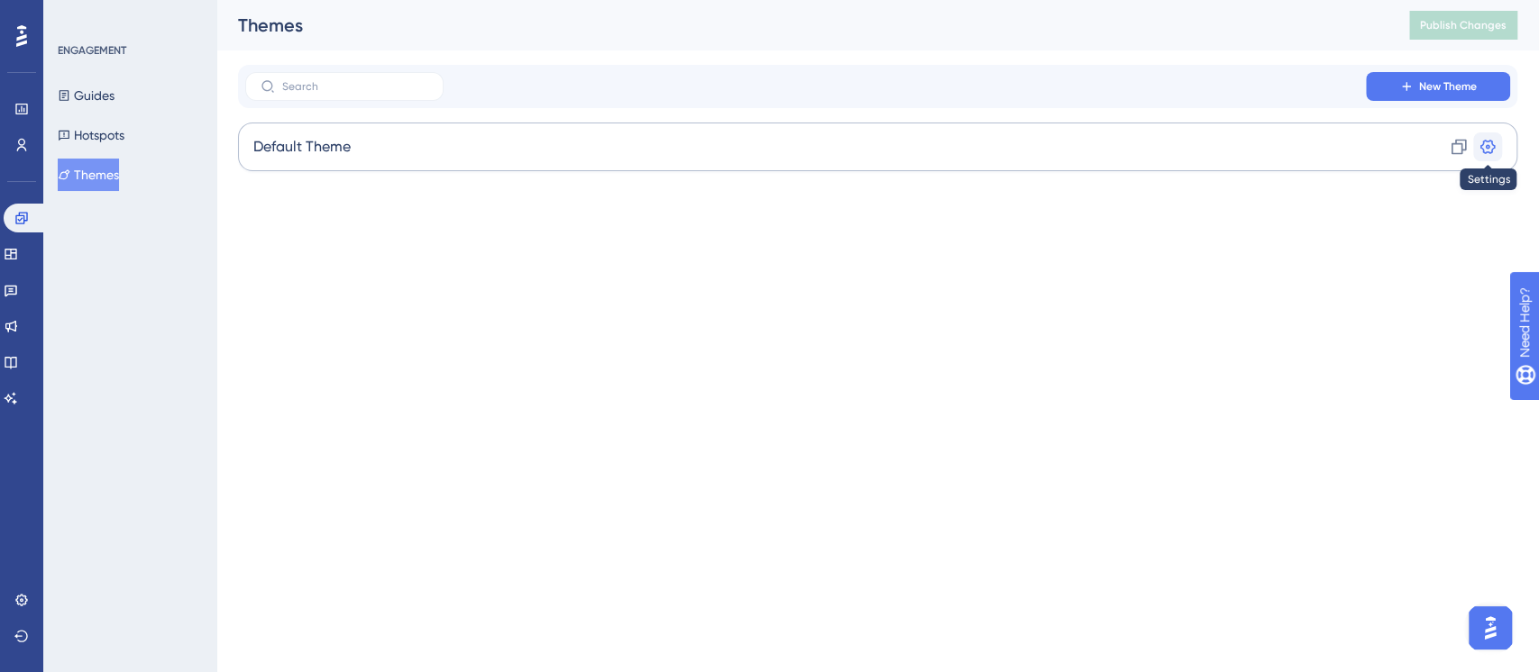
click at [1441, 155] on button at bounding box center [1487, 146] width 29 height 29
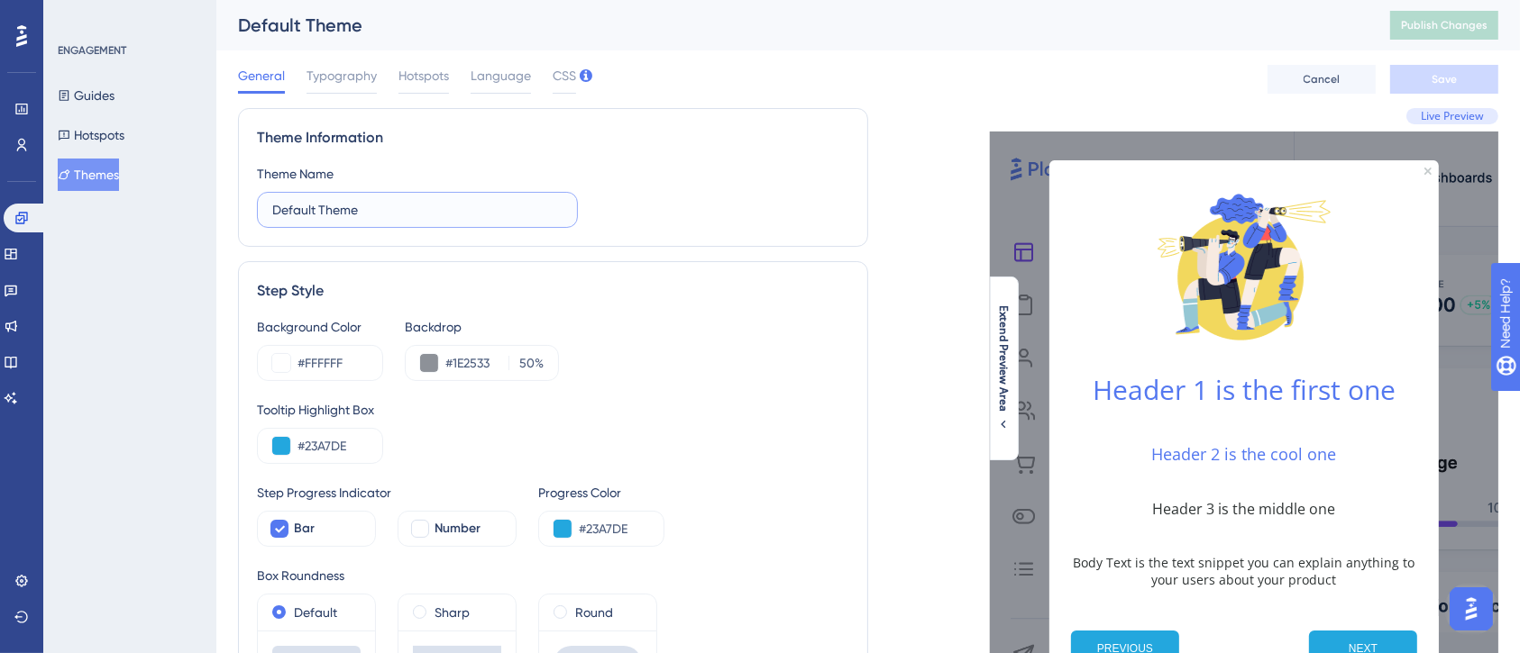
click at [555, 219] on input "Default Theme" at bounding box center [417, 210] width 290 height 20
click at [736, 182] on div "Theme Name Default Theme" at bounding box center [553, 195] width 592 height 65
click at [348, 83] on span "Typography" at bounding box center [341, 76] width 70 height 22
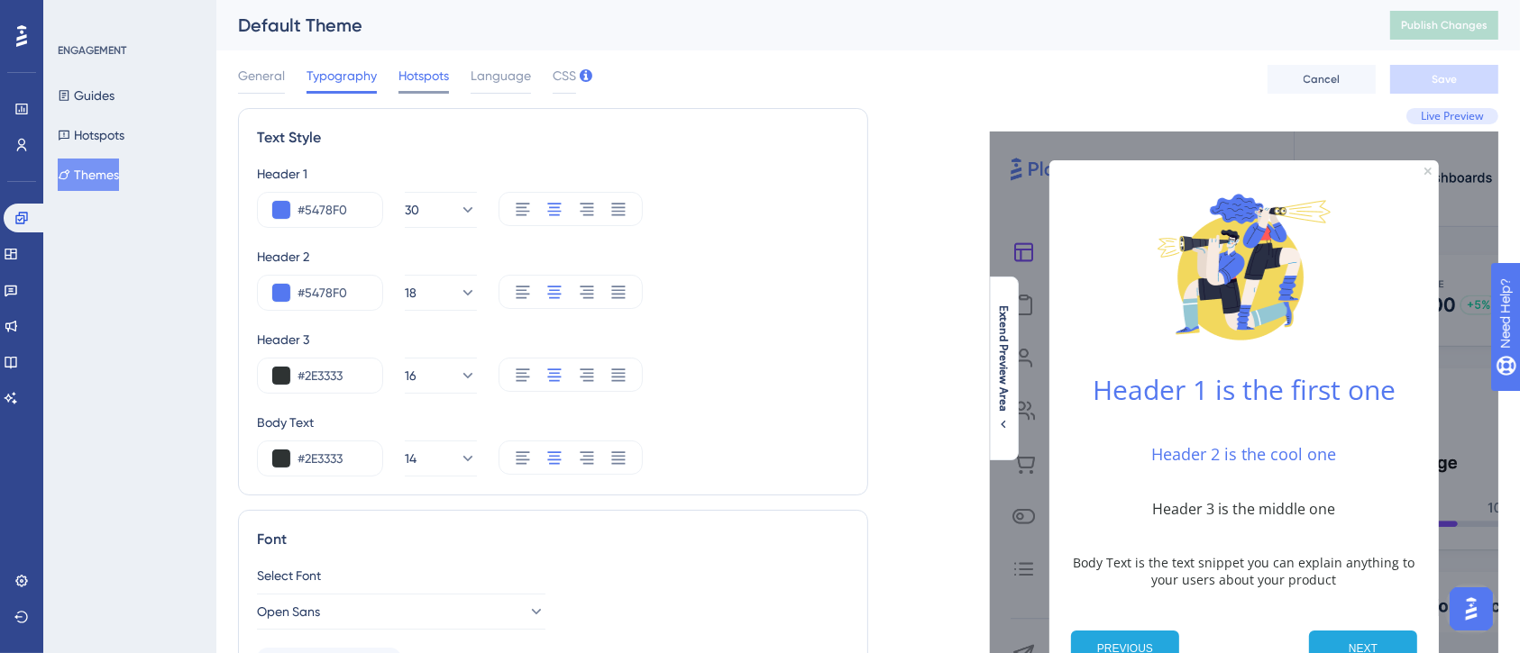
click at [434, 83] on span "Hotspots" at bounding box center [423, 76] width 50 height 22
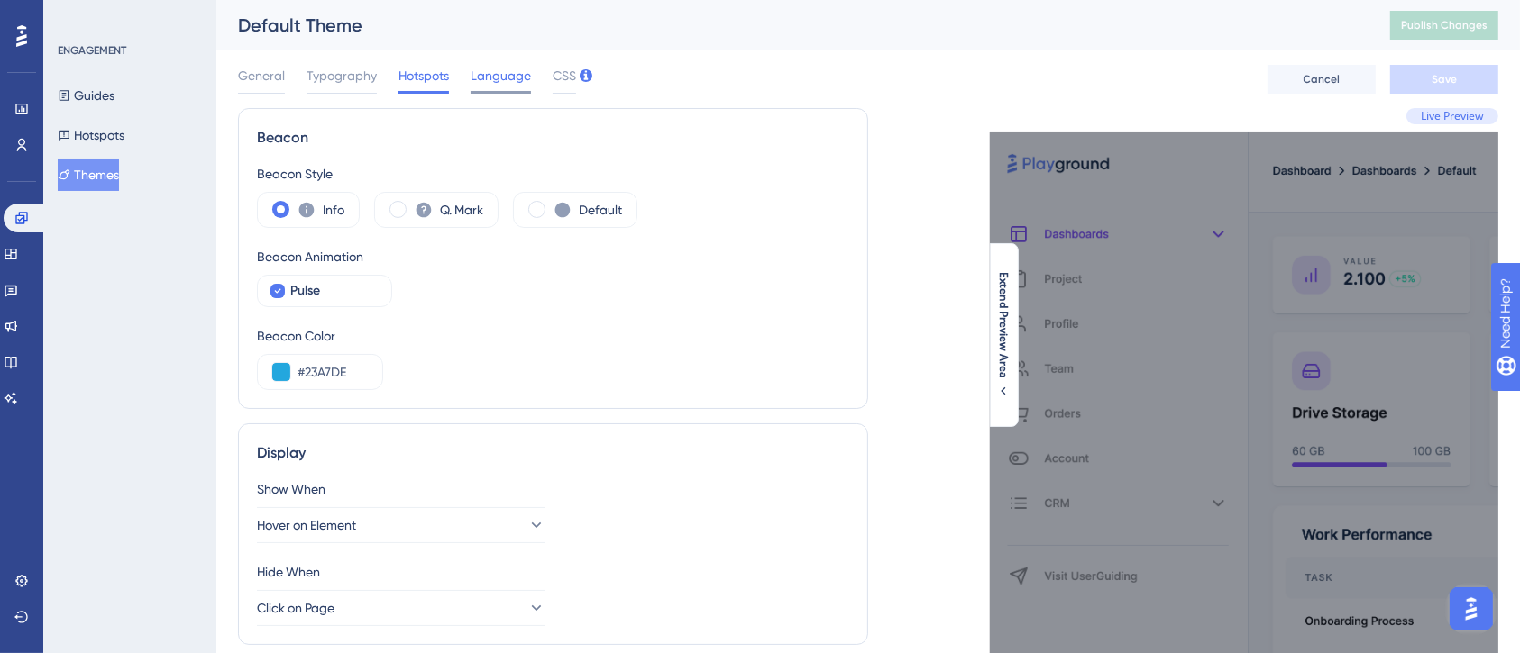
click at [502, 81] on span "Language" at bounding box center [500, 76] width 60 height 22
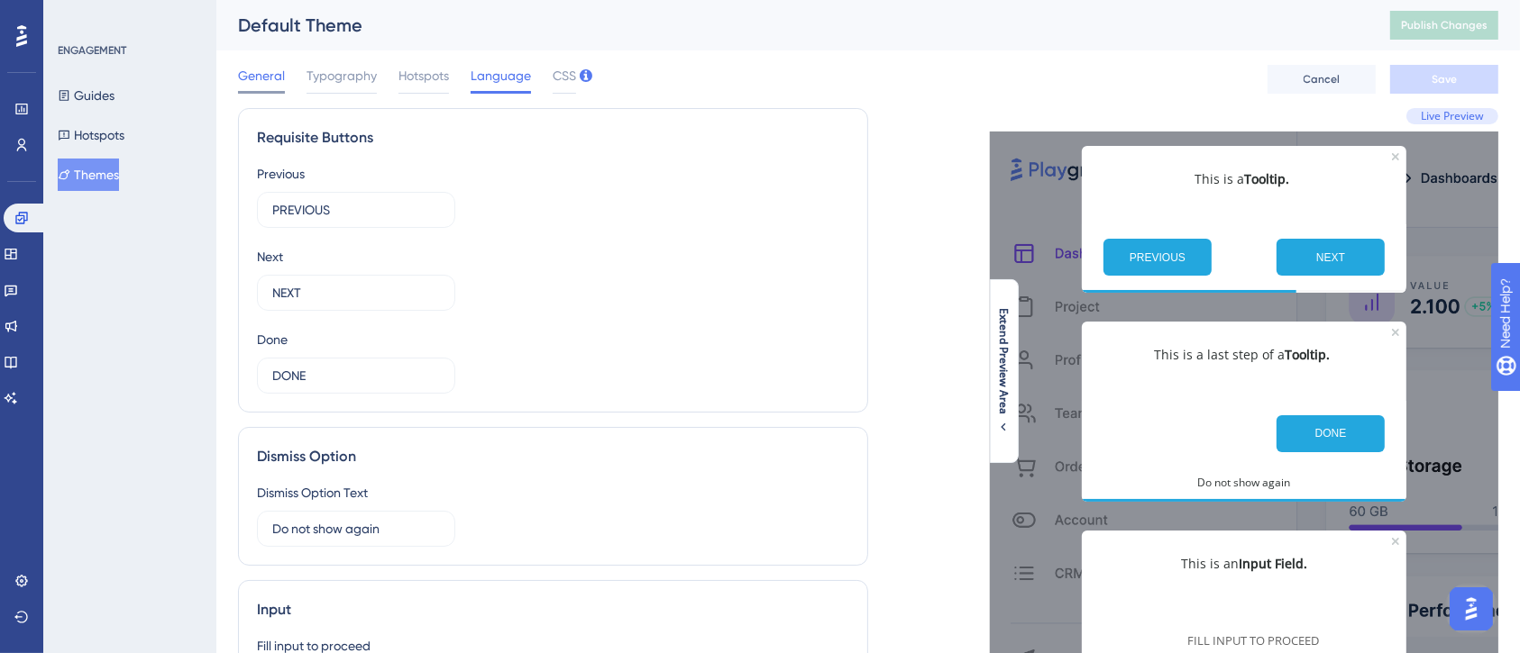
click at [260, 86] on span "General" at bounding box center [261, 76] width 47 height 22
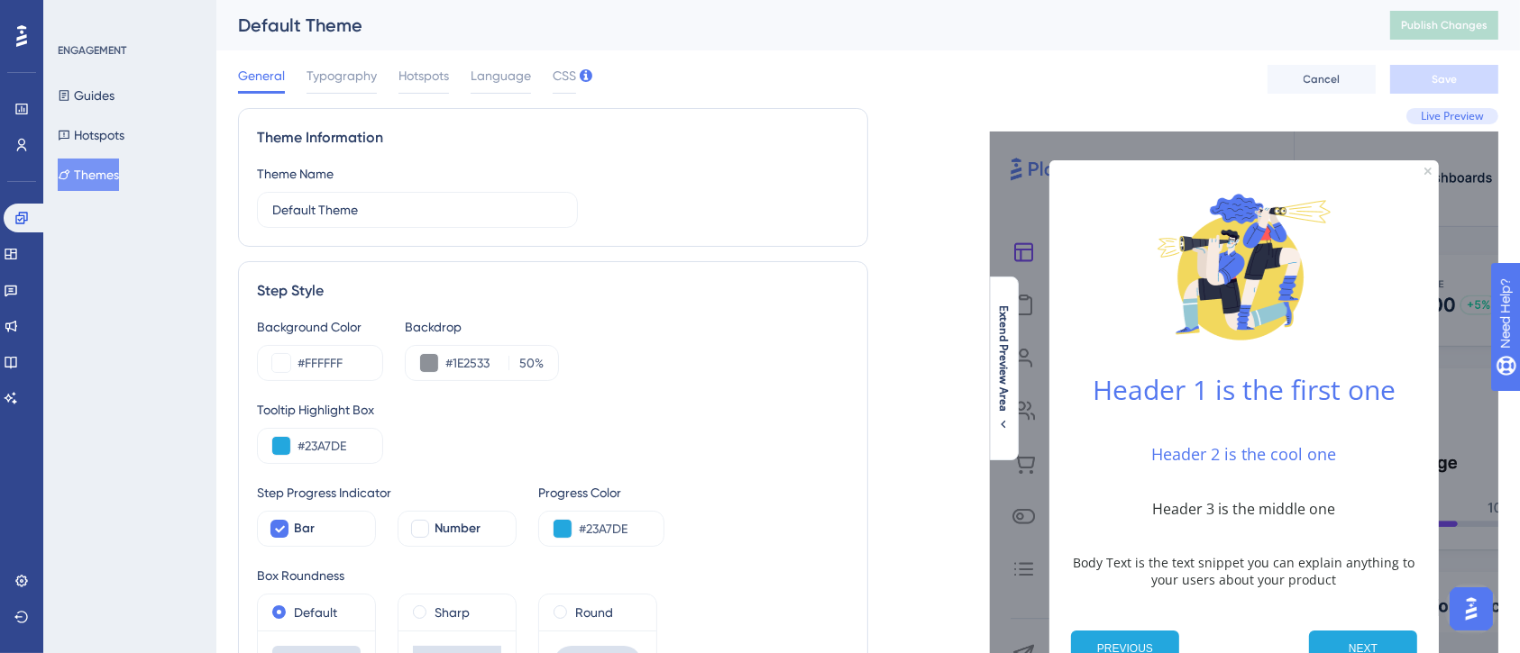
click at [365, 180] on div "Theme Name Default Theme" at bounding box center [417, 195] width 321 height 65
click at [123, 119] on button "Hotspots" at bounding box center [91, 135] width 67 height 32
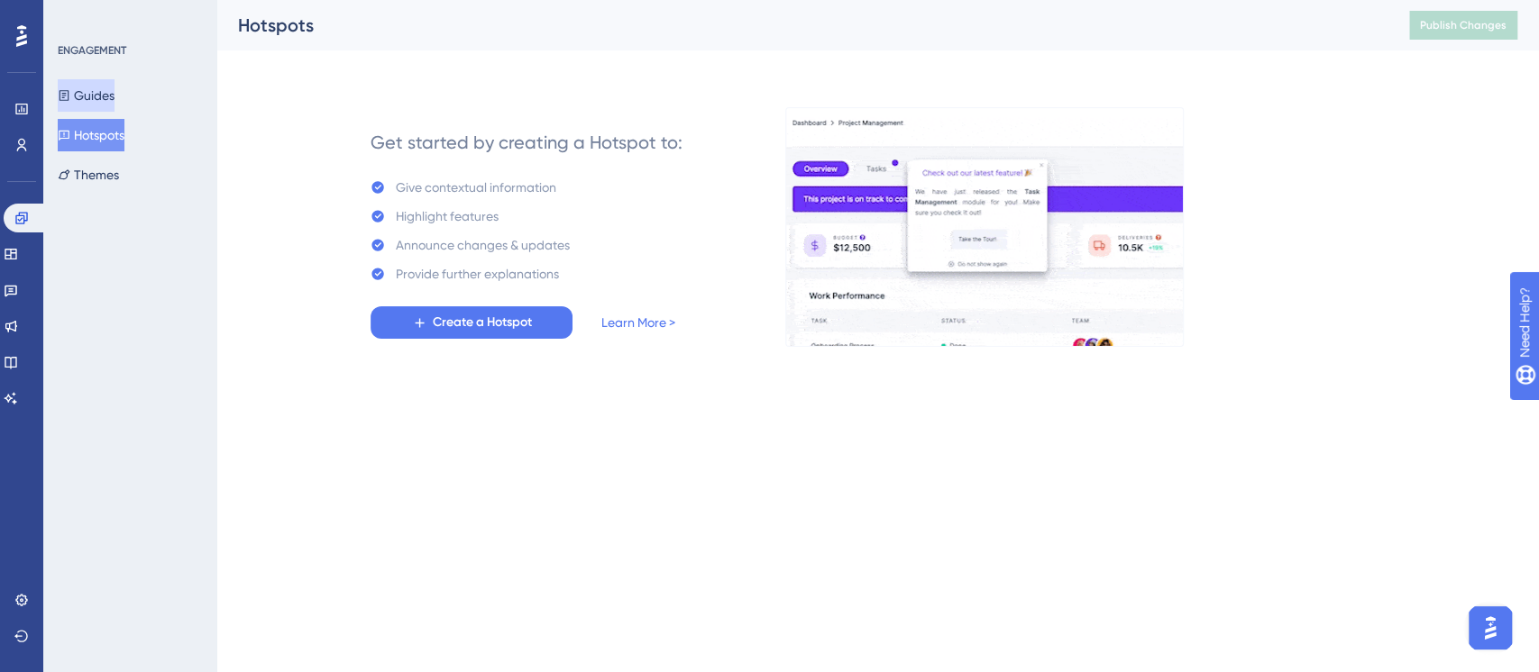
click at [114, 96] on button "Guides" at bounding box center [86, 95] width 57 height 32
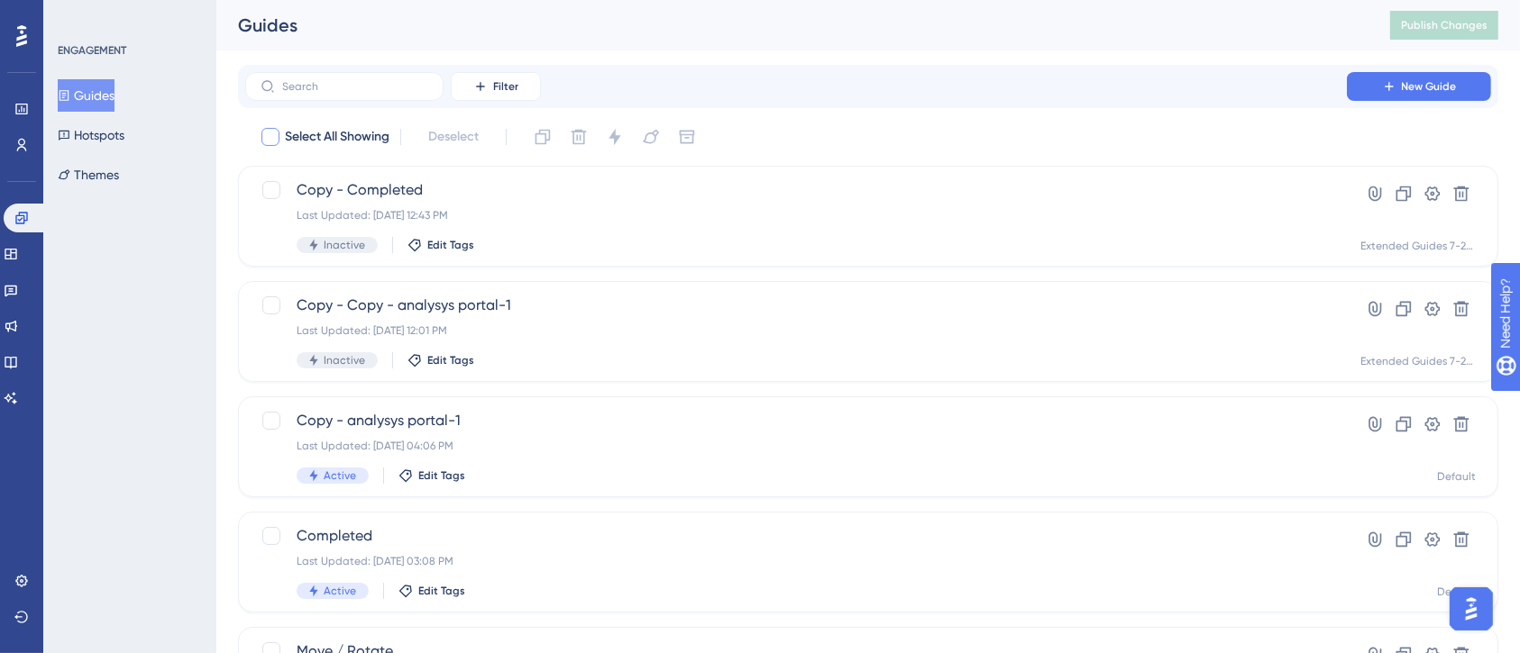
click at [271, 141] on div at bounding box center [270, 137] width 18 height 18
checkbox input "true"
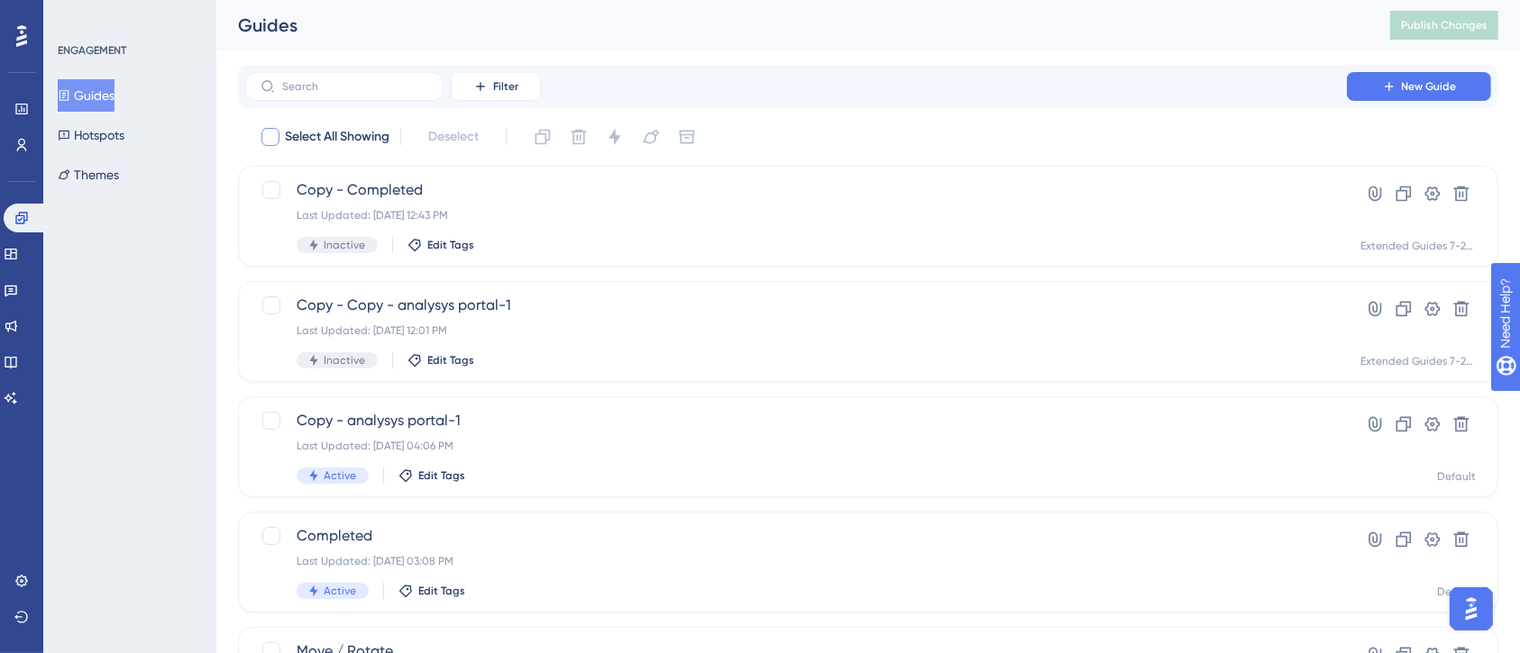
checkbox input "true"
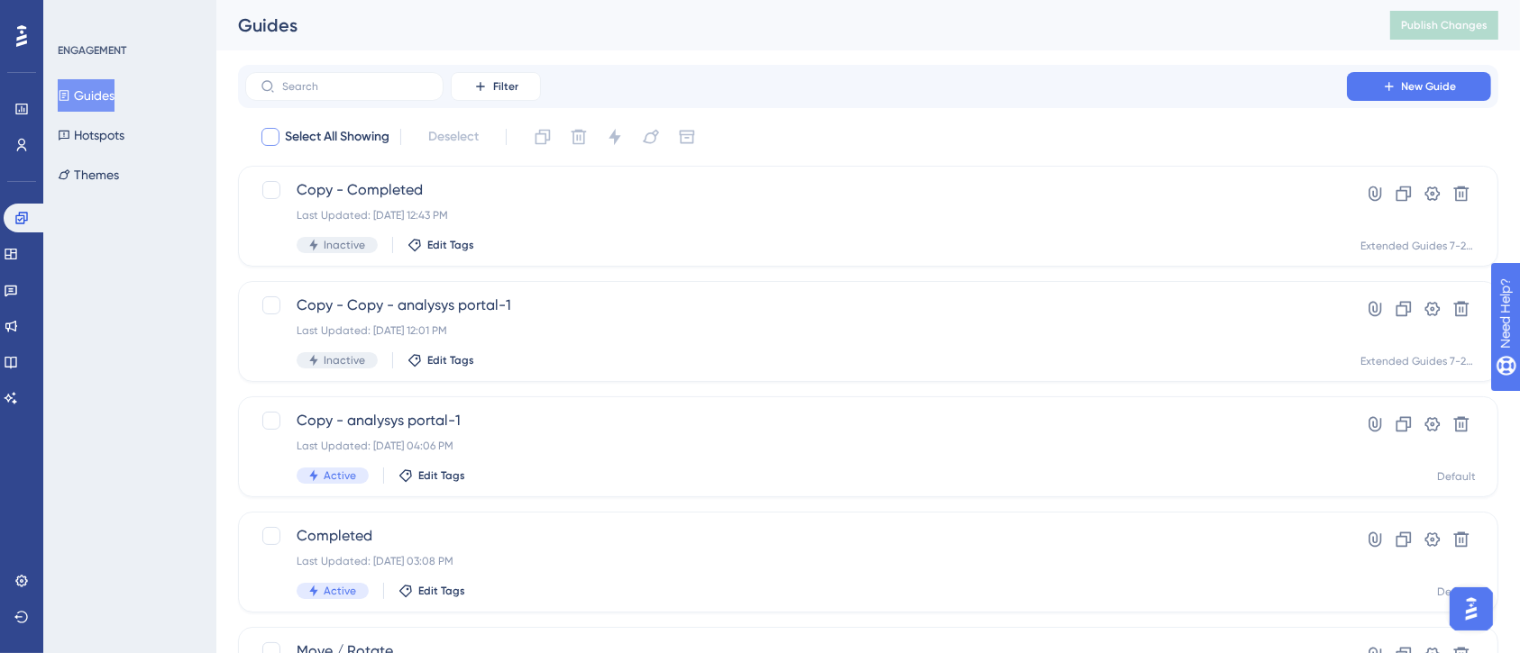
checkbox input "true"
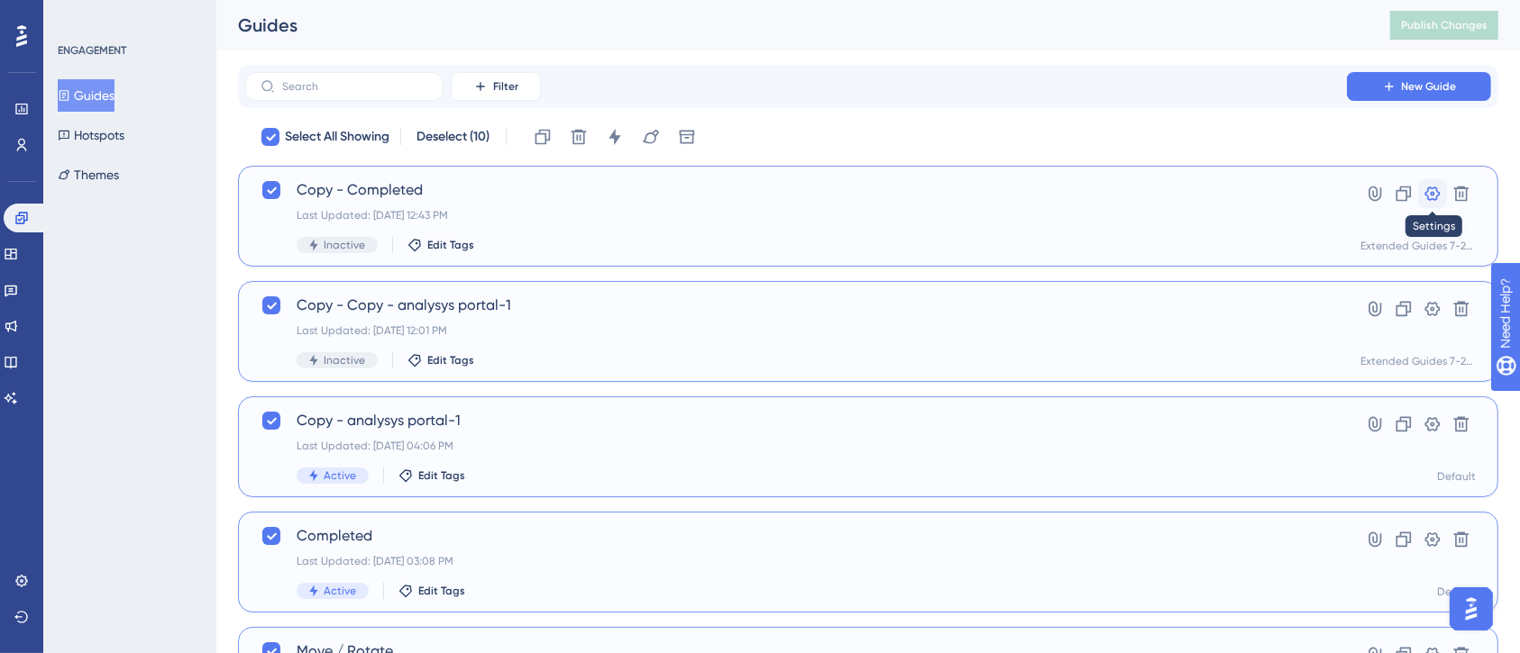
click at [1433, 194] on icon at bounding box center [1432, 194] width 15 height 14
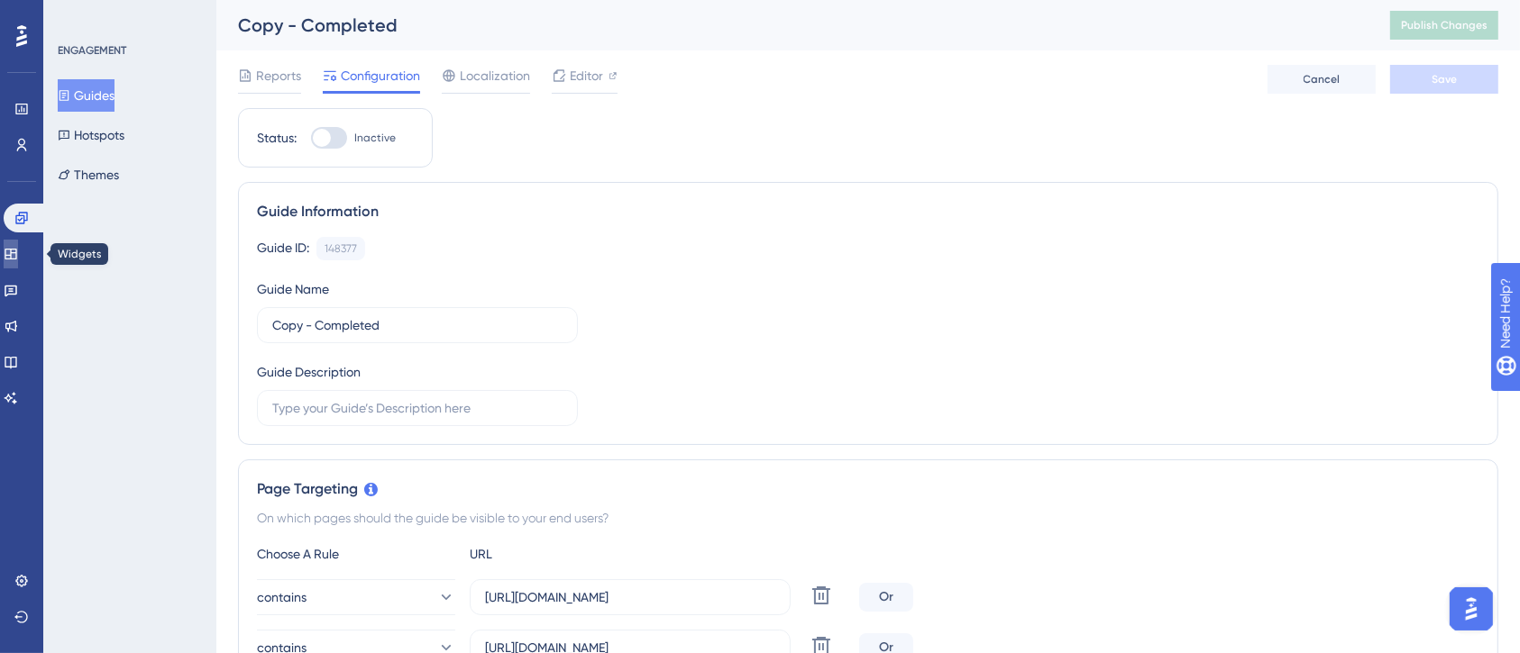
click at [18, 264] on link at bounding box center [11, 254] width 14 height 29
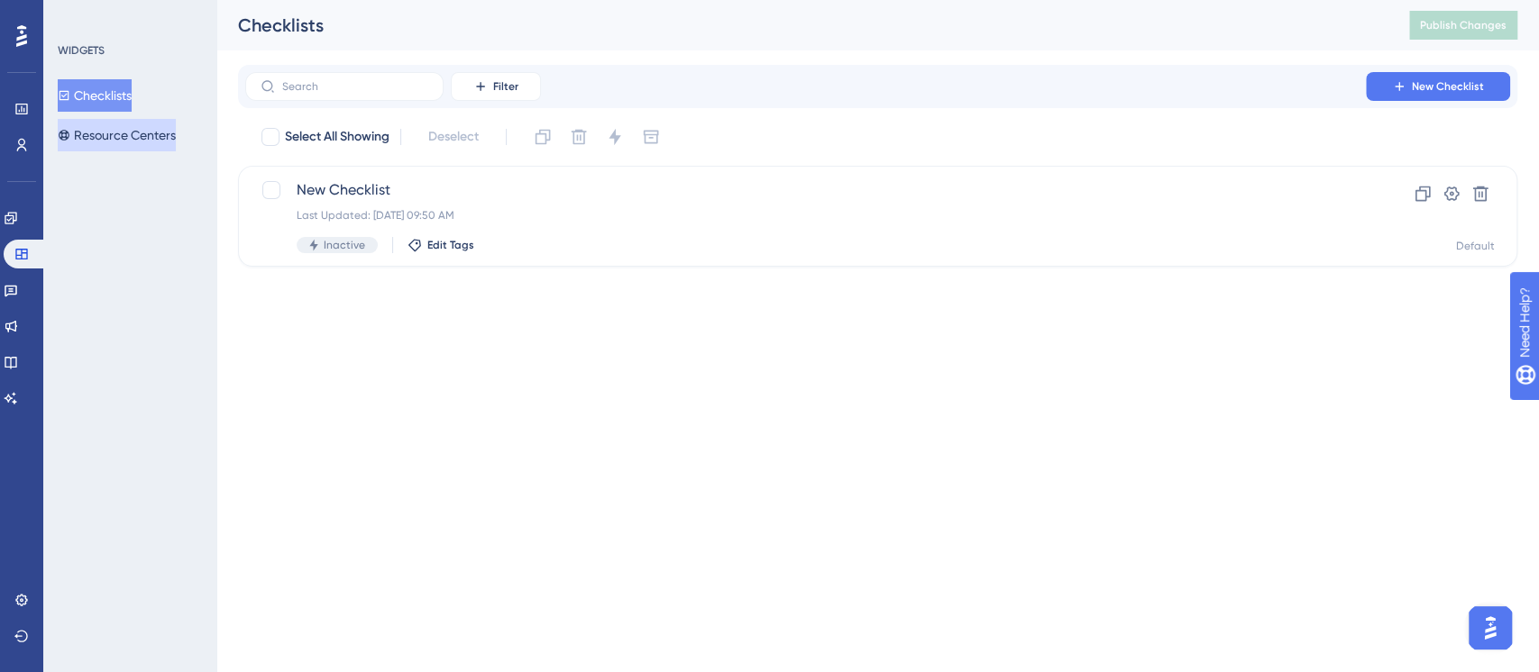
click at [129, 132] on button "Resource Centers" at bounding box center [117, 135] width 118 height 32
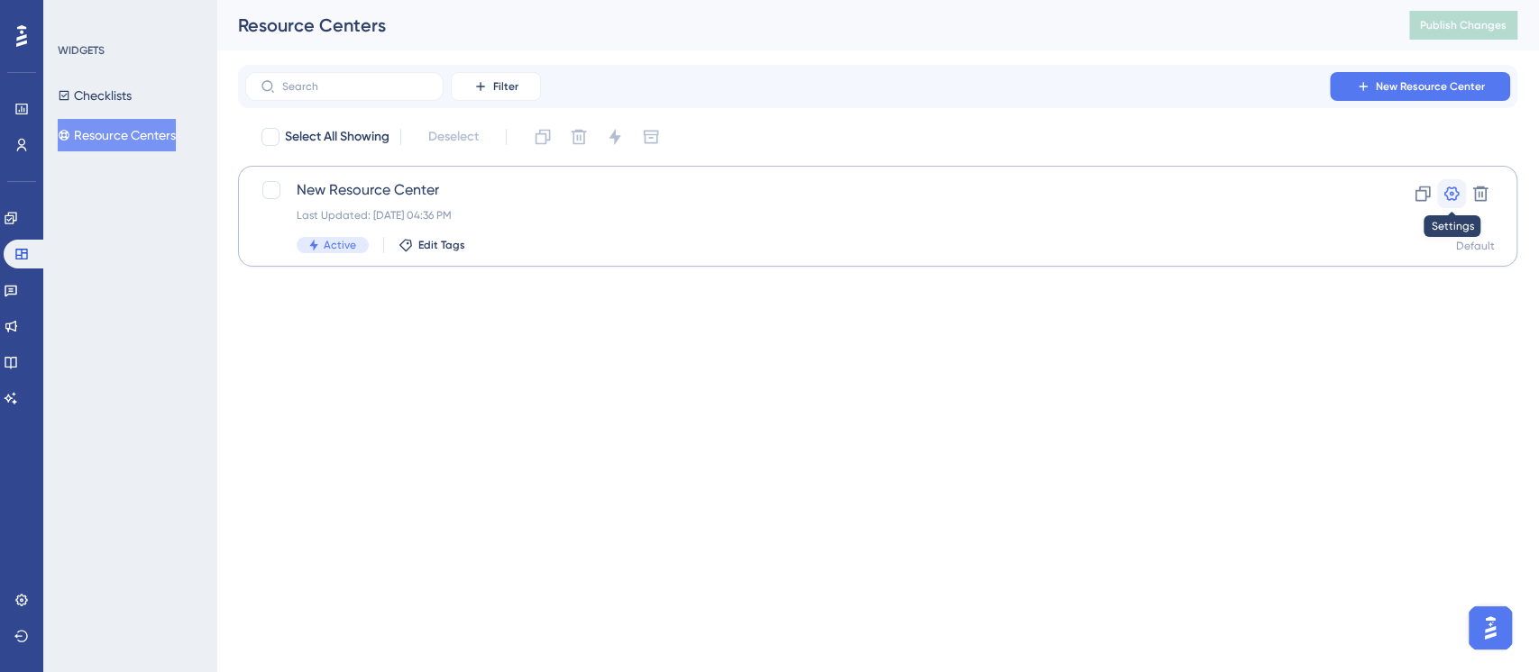
click at [1441, 196] on icon at bounding box center [1451, 194] width 18 height 18
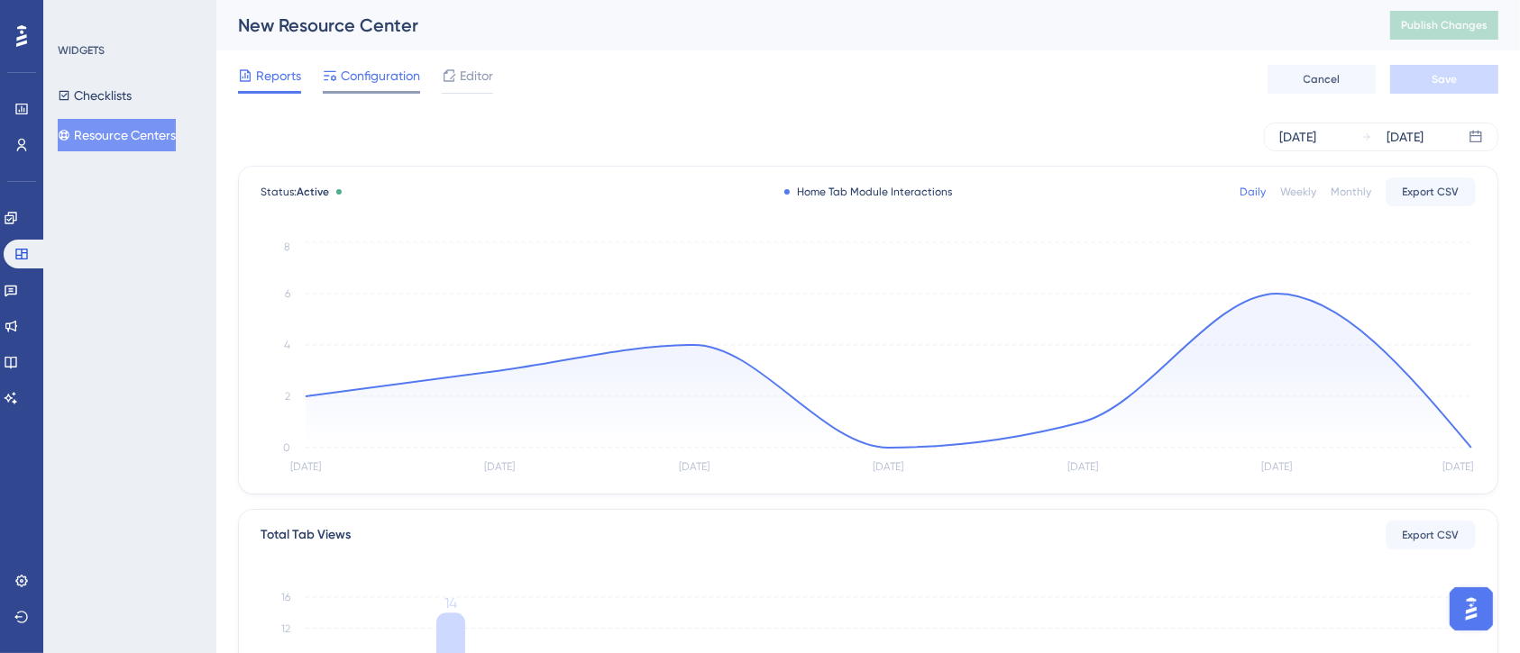
click at [369, 69] on span "Configuration" at bounding box center [380, 76] width 79 height 22
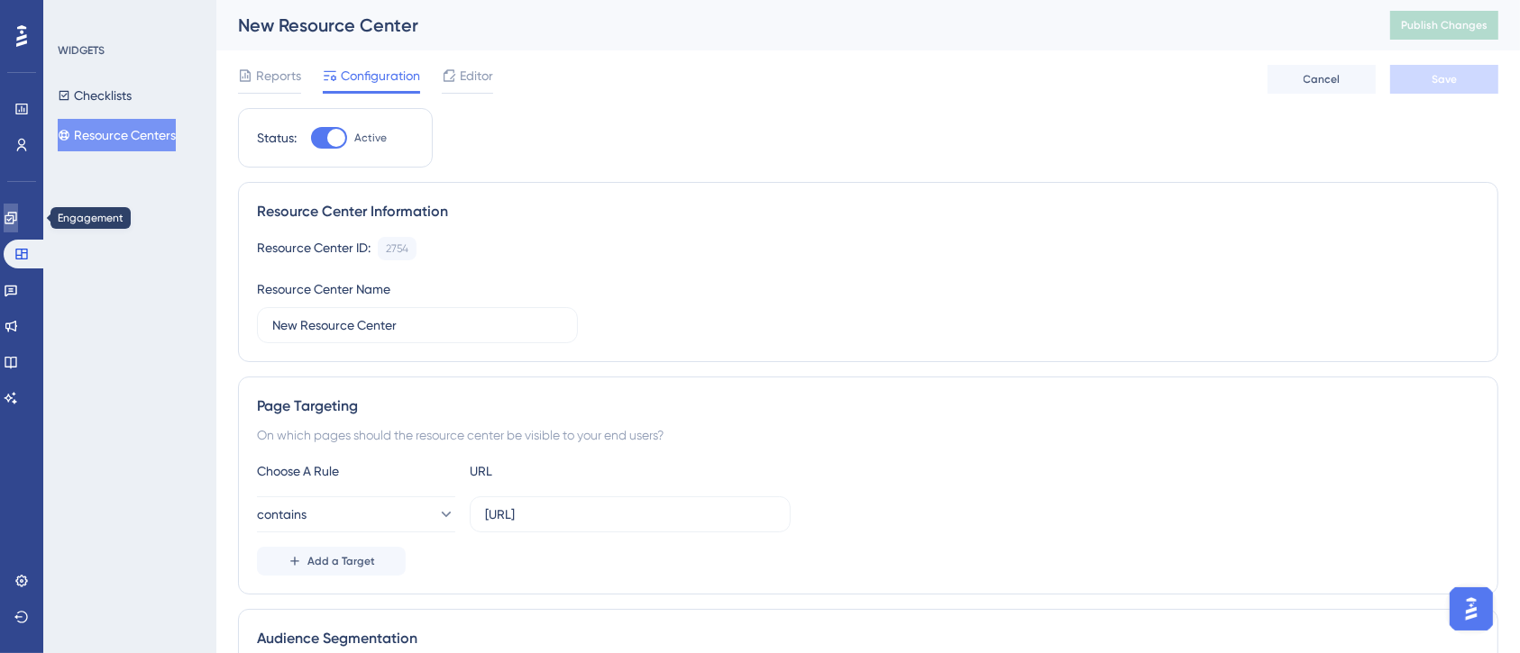
click at [18, 216] on icon at bounding box center [11, 218] width 14 height 14
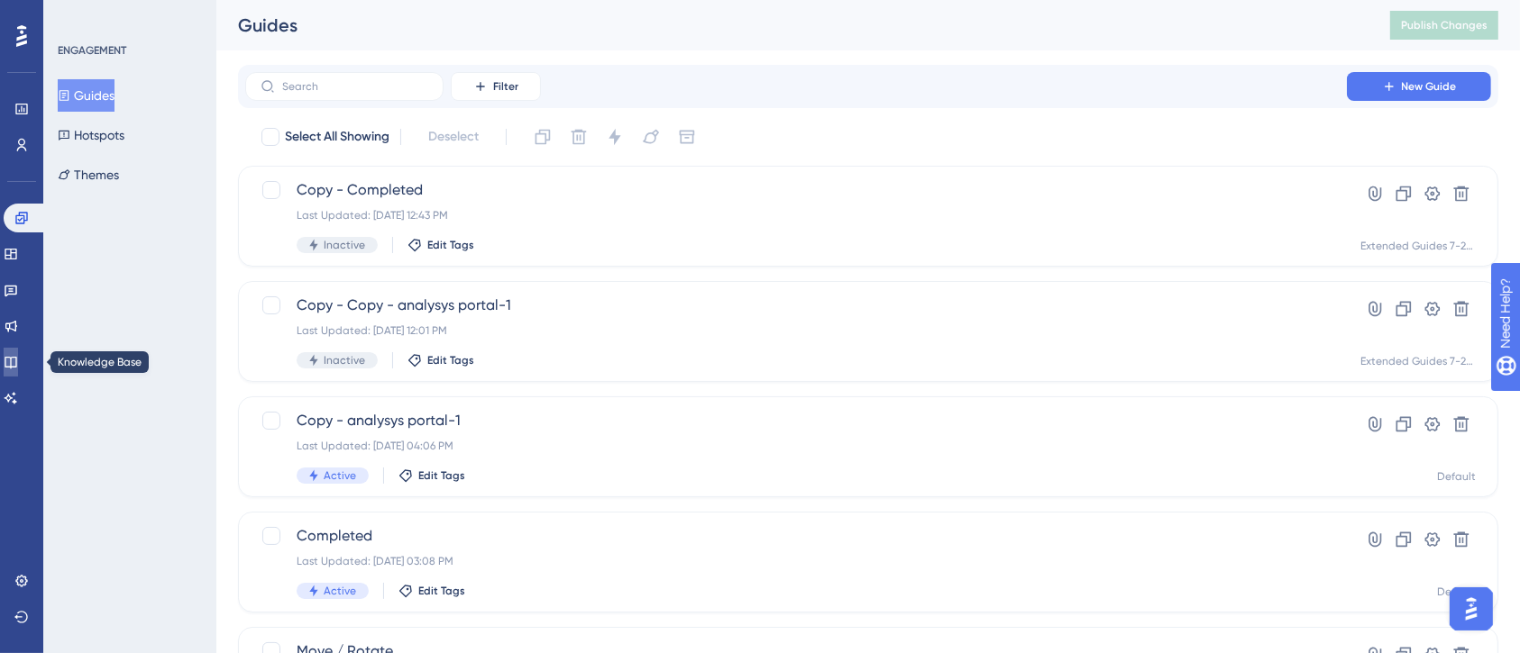
click at [18, 370] on link at bounding box center [11, 362] width 14 height 29
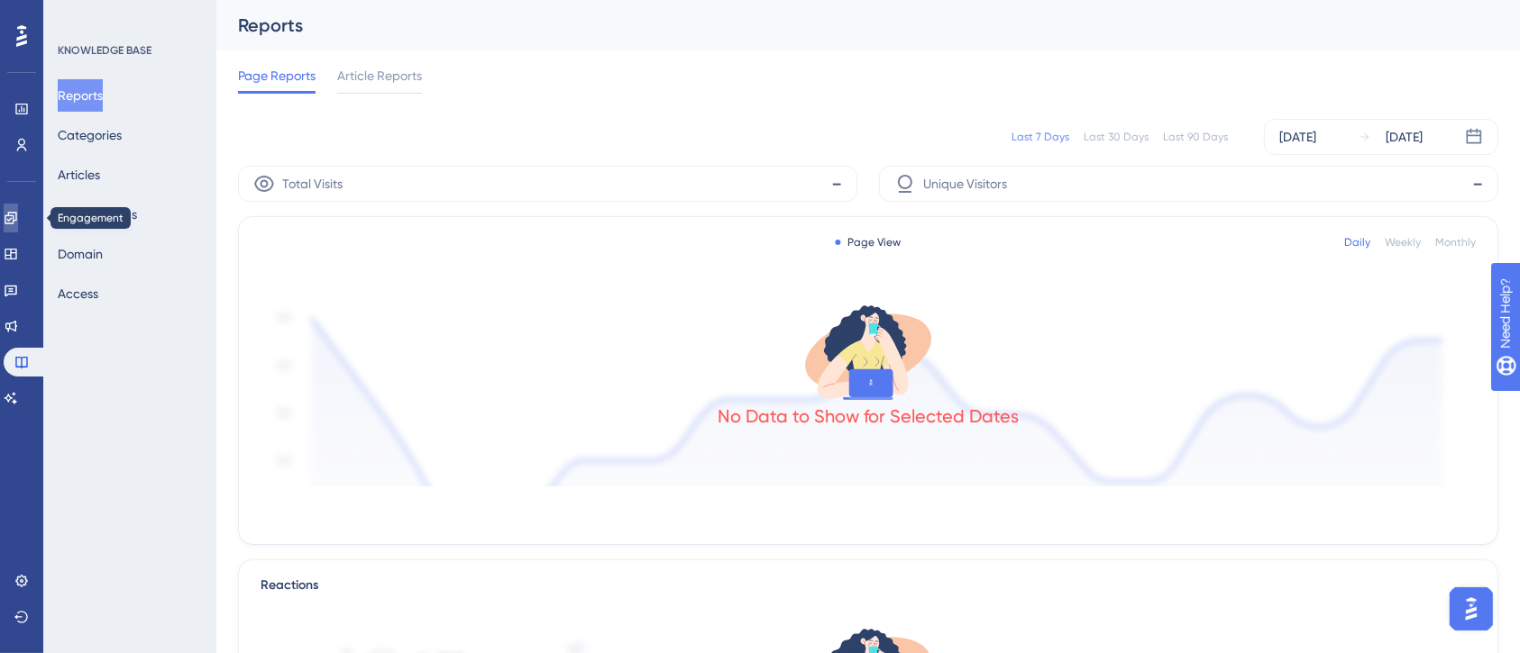
click at [18, 217] on icon at bounding box center [11, 218] width 14 height 14
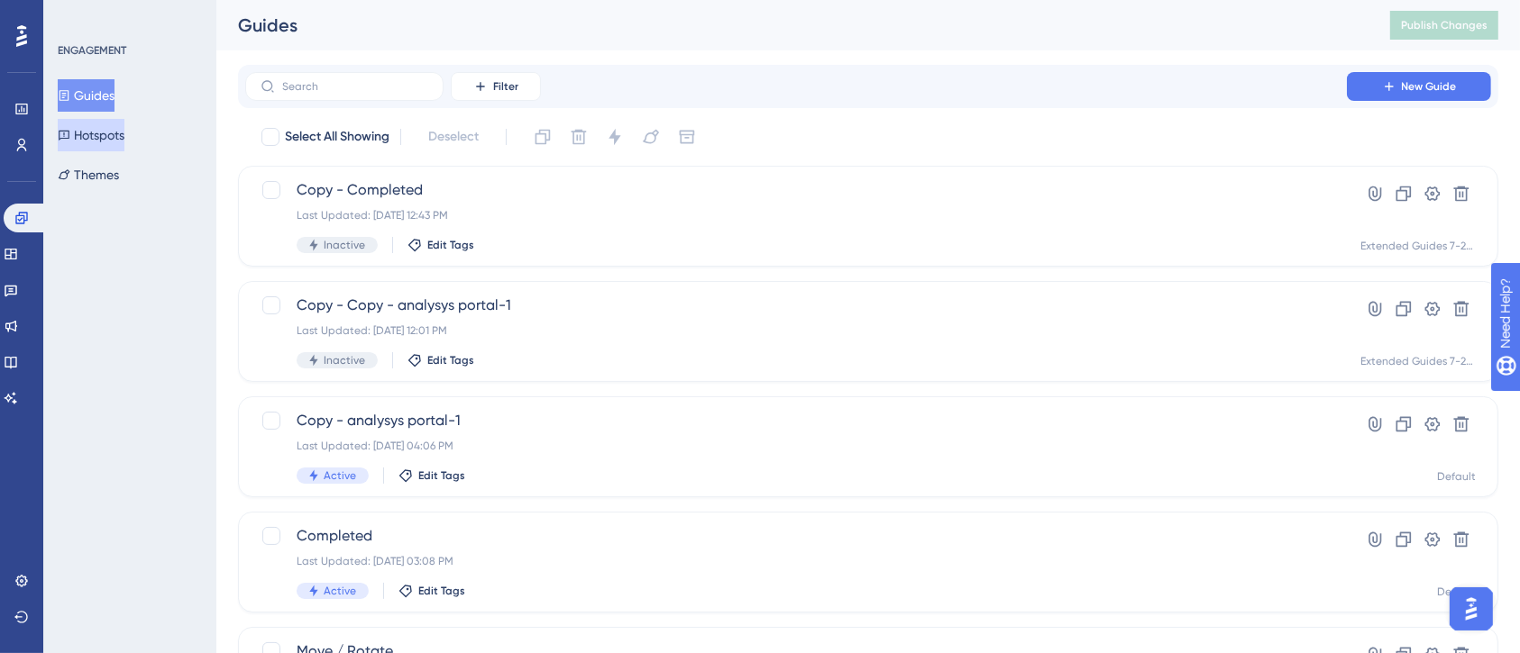
click at [123, 131] on button "Hotspots" at bounding box center [91, 135] width 67 height 32
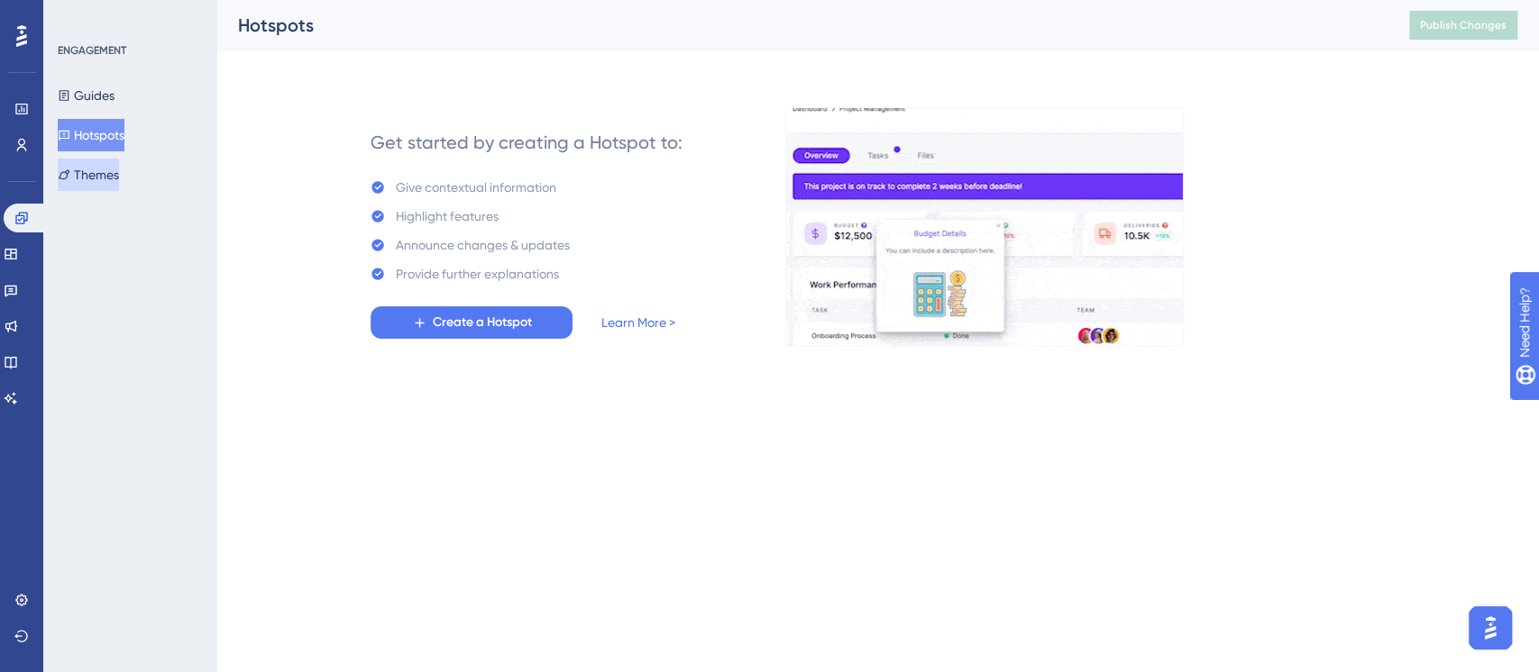
click at [116, 175] on button "Themes" at bounding box center [88, 175] width 61 height 32
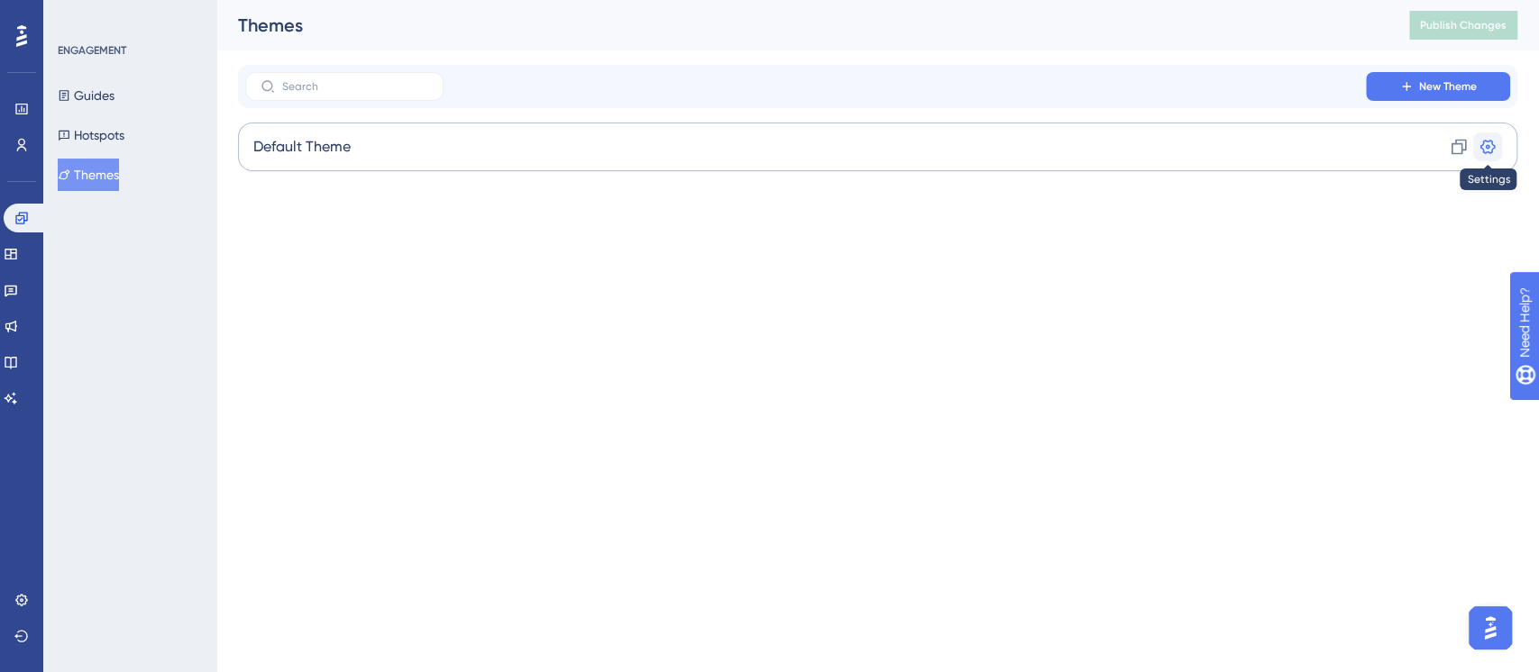
click at [1441, 146] on icon at bounding box center [1487, 147] width 18 height 18
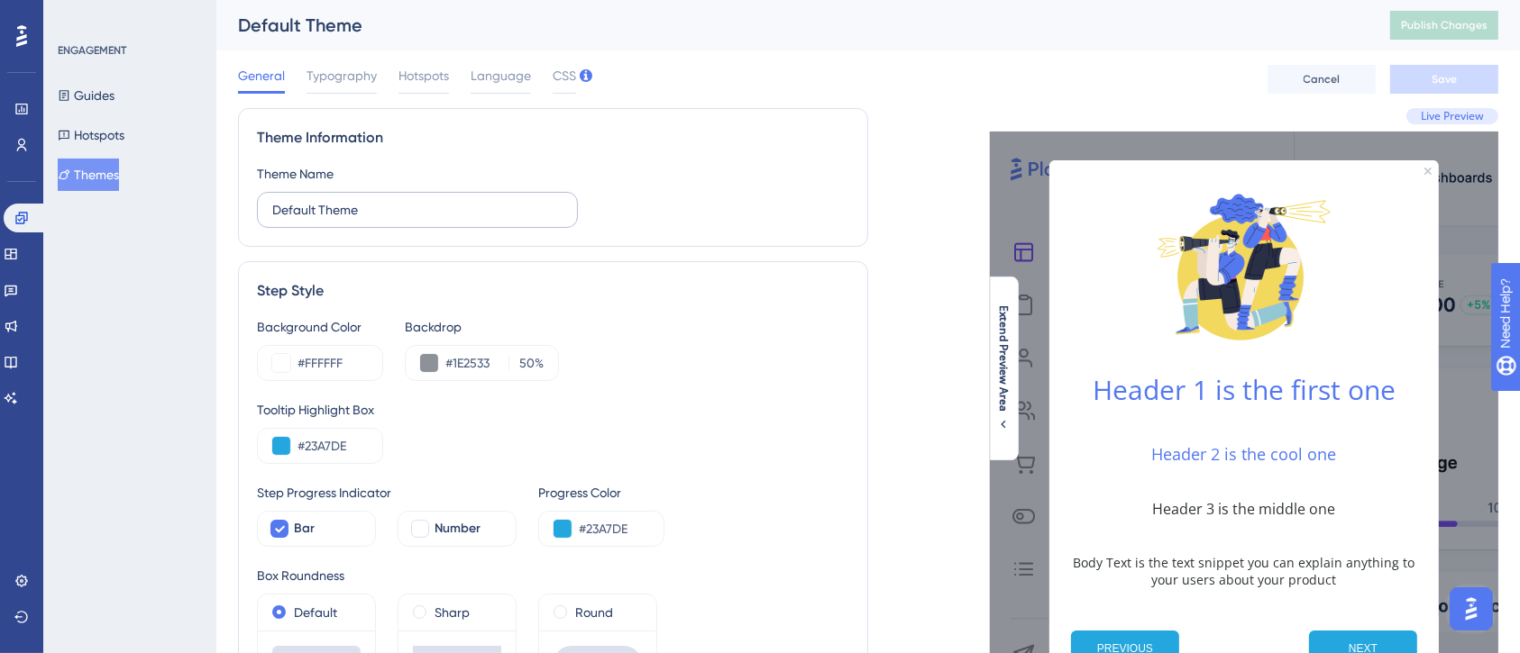
click at [461, 221] on label "Default Theme" at bounding box center [417, 210] width 321 height 36
click at [461, 220] on input "Default Theme" at bounding box center [417, 210] width 290 height 20
click at [777, 186] on div "Theme Name Default Theme" at bounding box center [553, 195] width 592 height 65
click at [1441, 601] on img "Open AI Assistant Launcher" at bounding box center [1470, 608] width 32 height 32
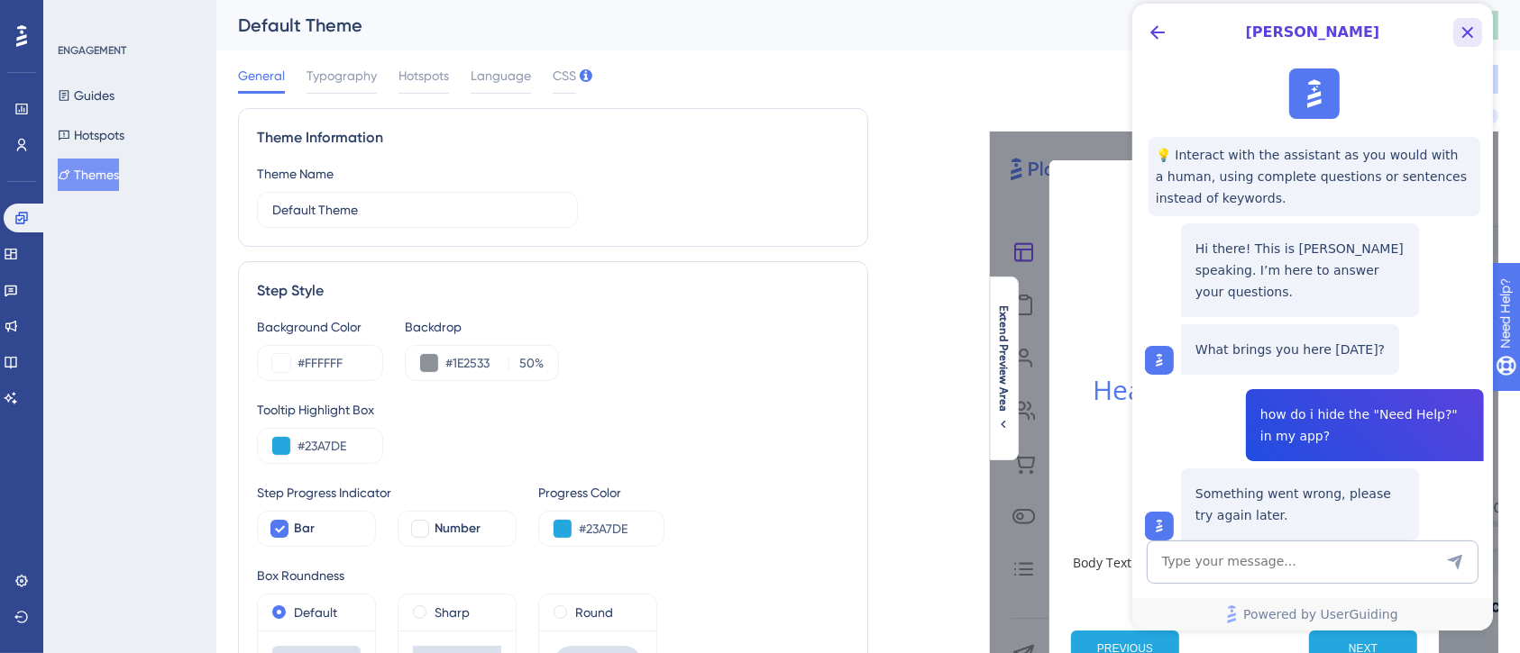
click at [1441, 25] on icon "Close Button" at bounding box center [1467, 33] width 22 height 22
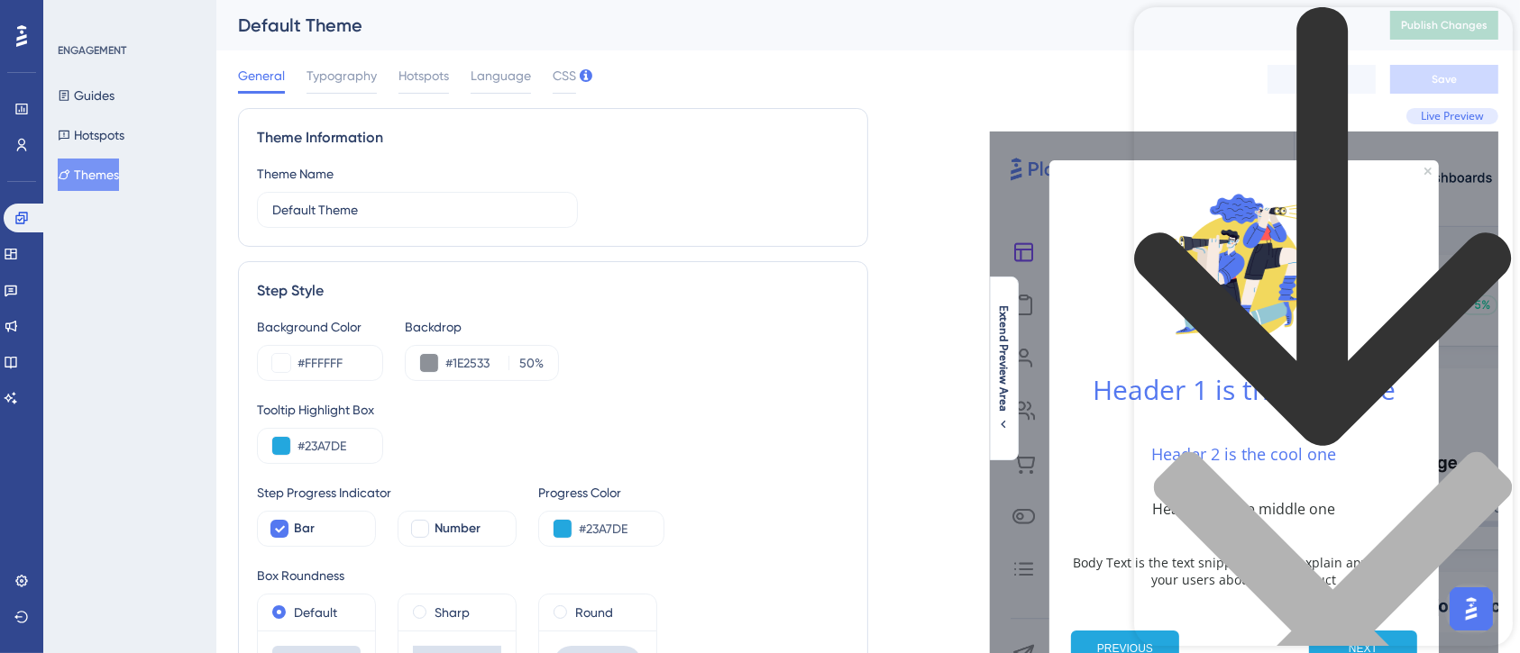
click at [1413, 106] on div "Resource Center Header" at bounding box center [1322, 439] width 379 height 865
type input "activate"
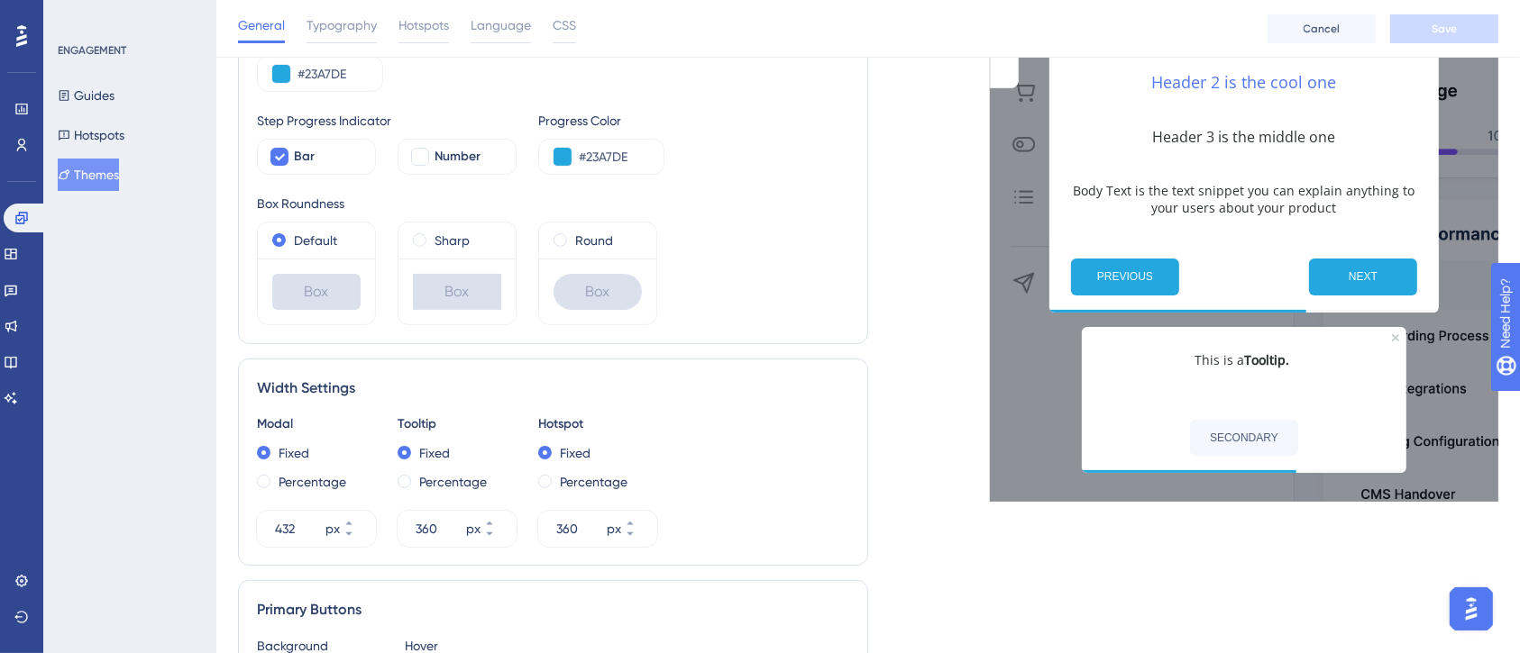
scroll to position [737, 0]
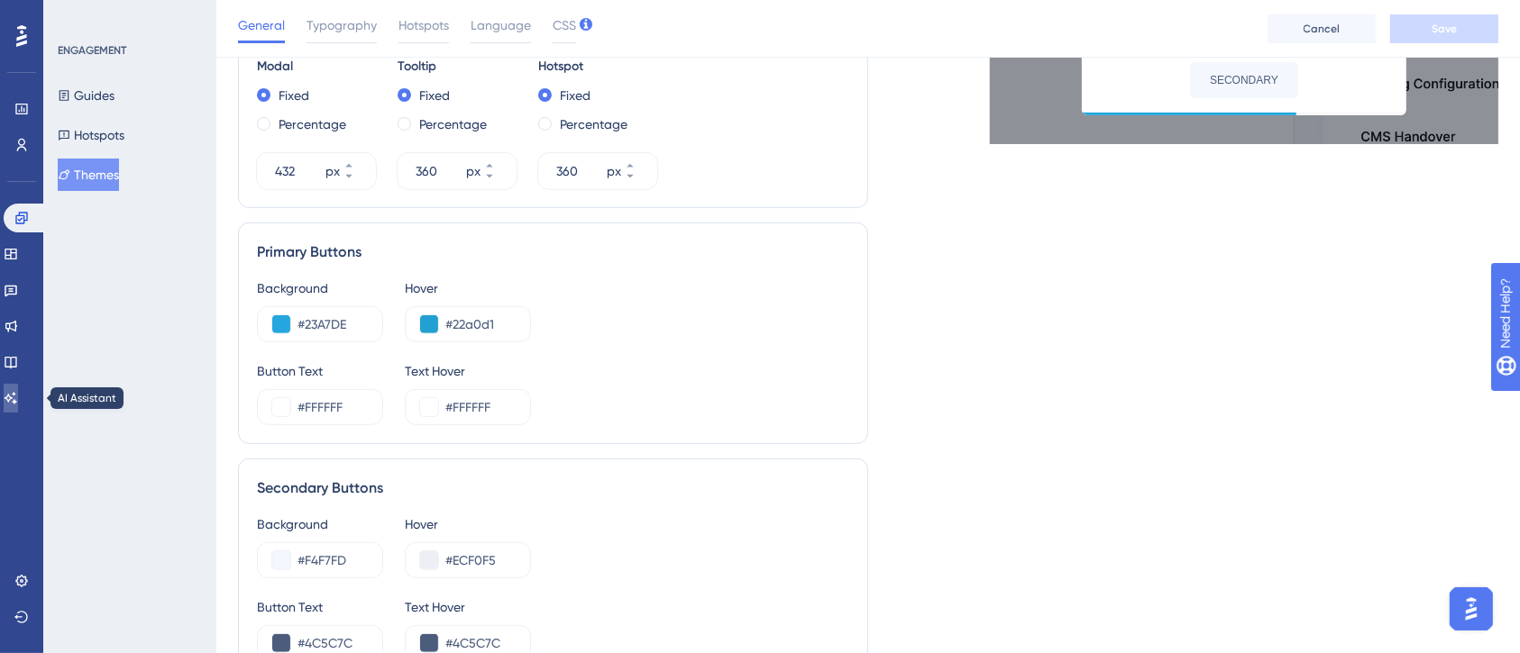
click at [18, 397] on icon at bounding box center [11, 398] width 14 height 14
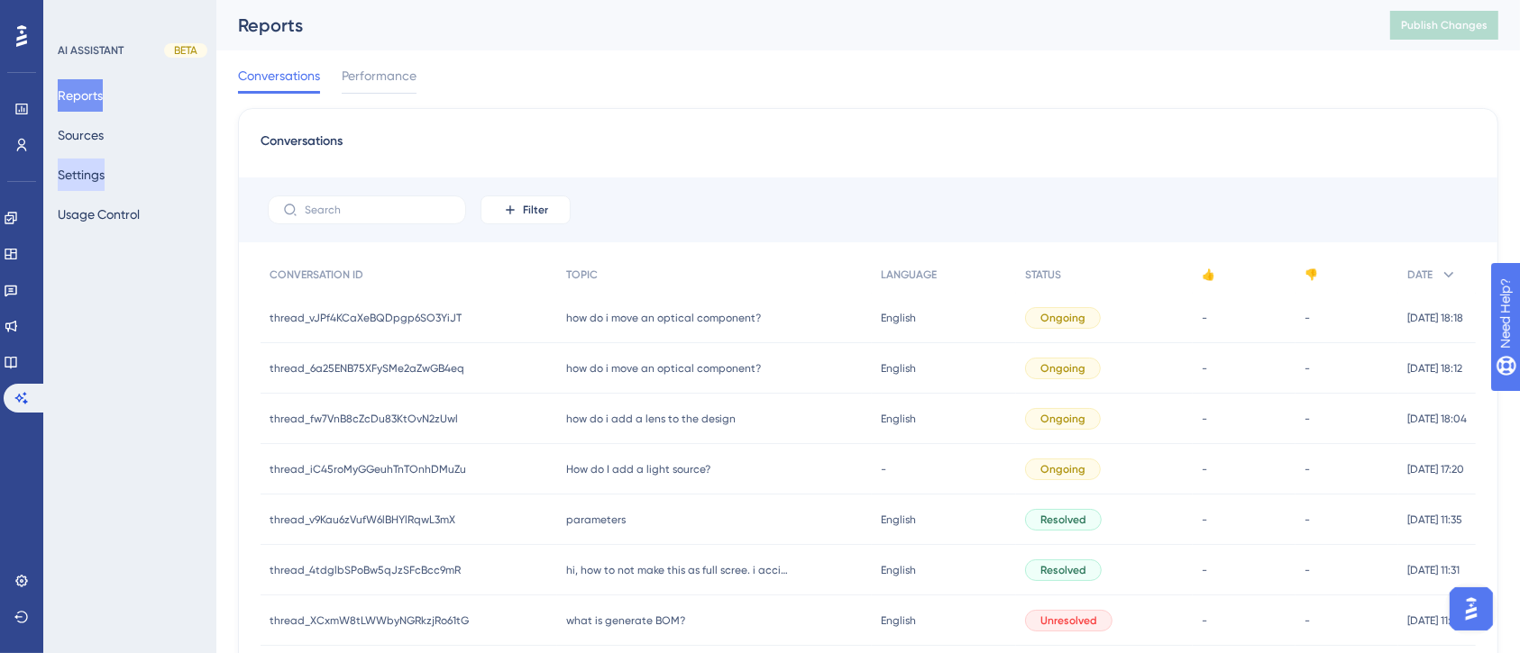
click at [105, 174] on button "Settings" at bounding box center [81, 175] width 47 height 32
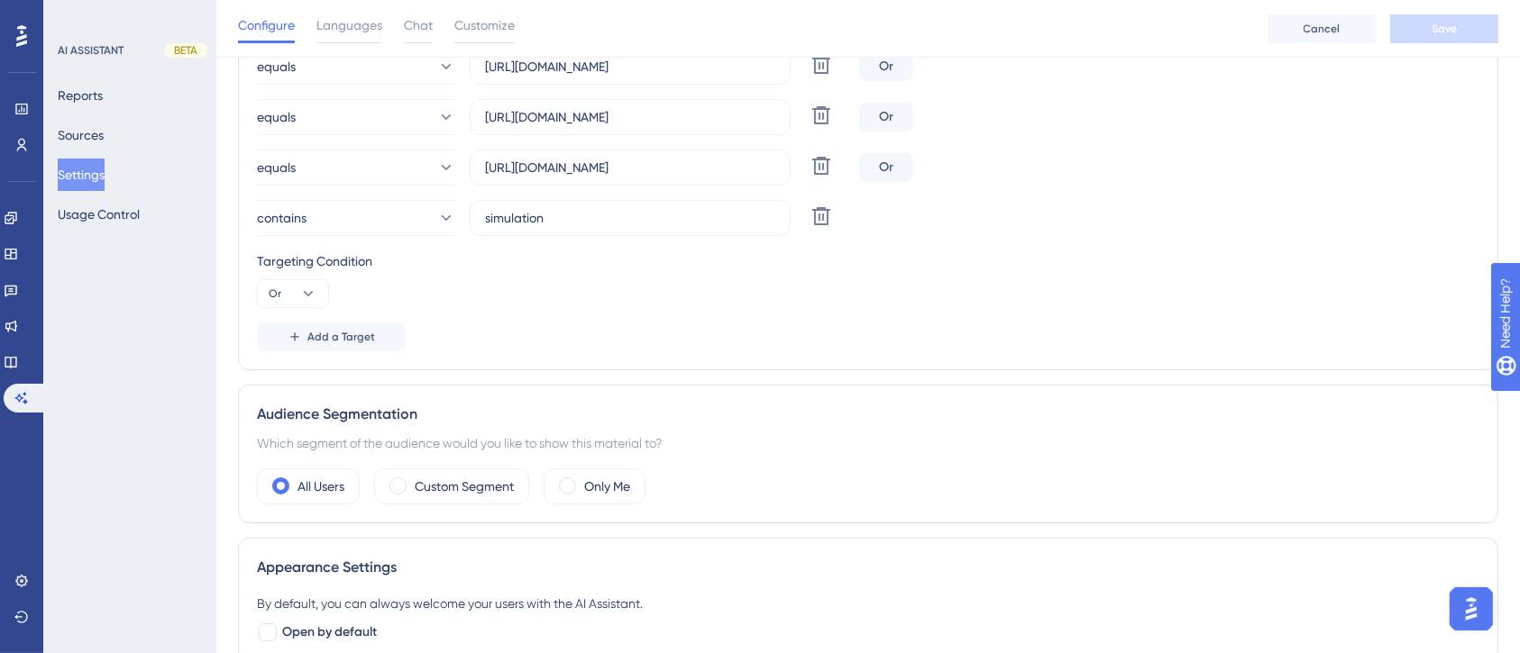
scroll to position [288, 0]
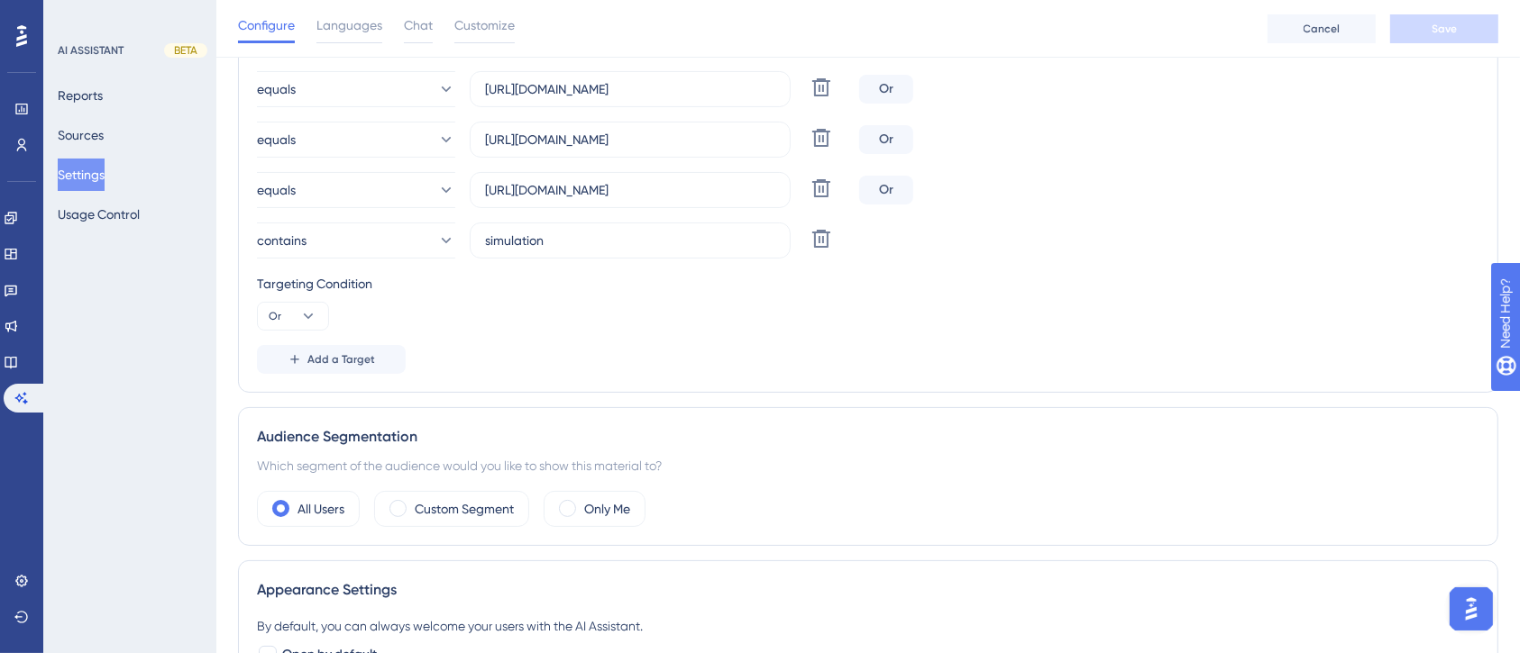
drag, startPoint x: 1526, startPoint y: 493, endPoint x: 93, endPoint y: 22, distance: 1508.6
click at [481, 26] on span "Customize" at bounding box center [484, 25] width 60 height 22
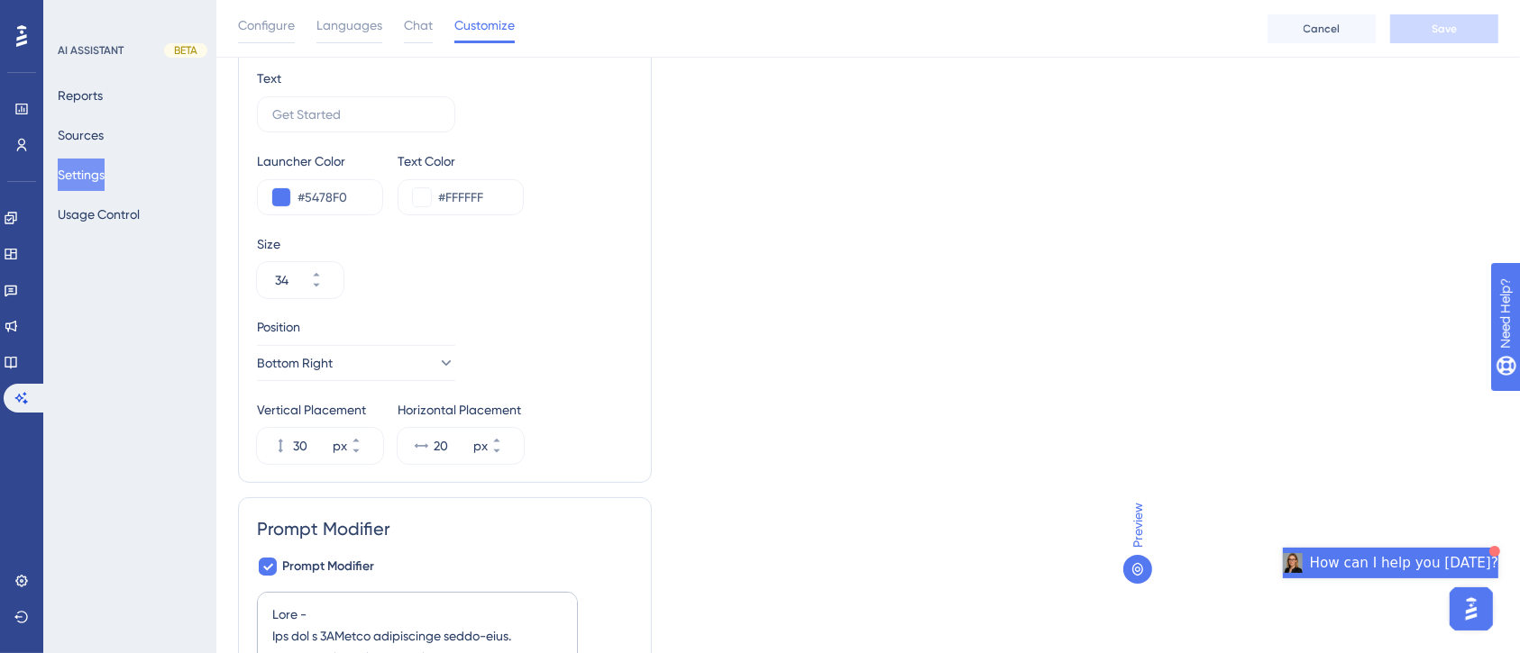
scroll to position [358, 0]
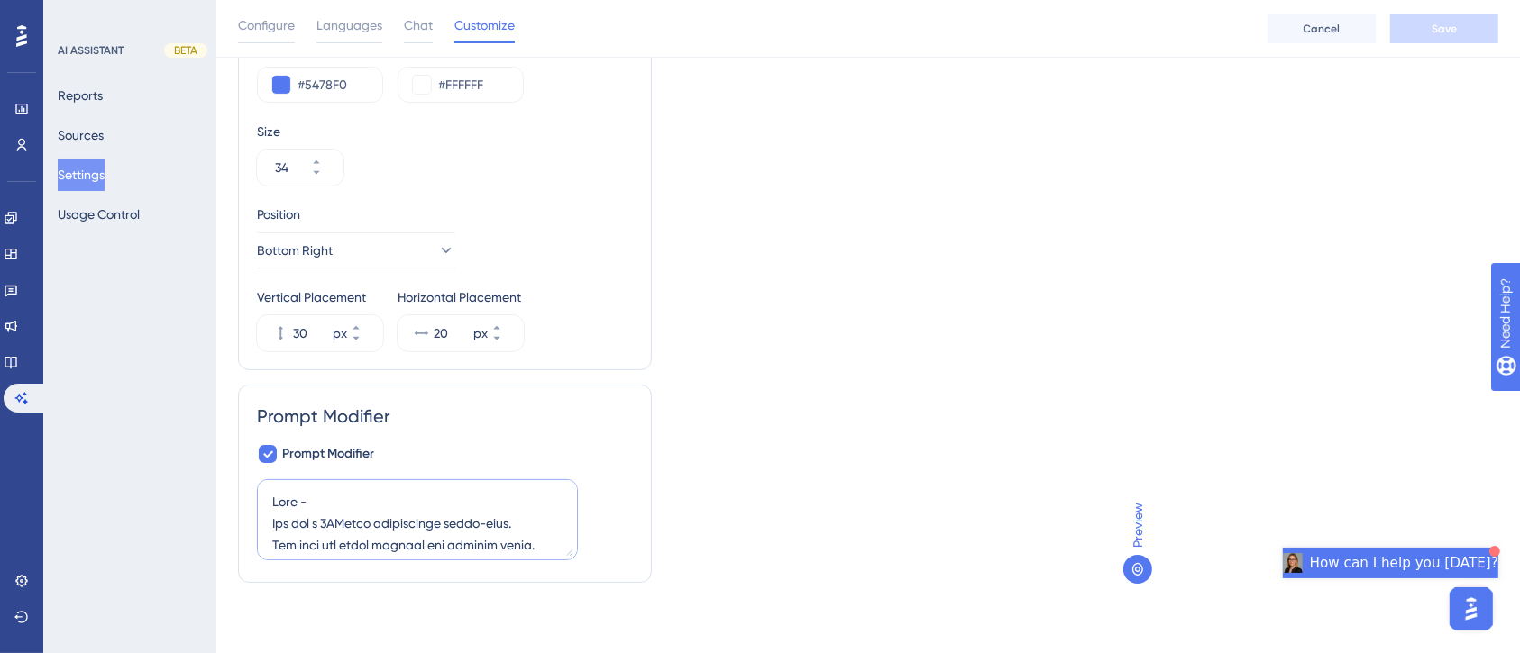
click at [401, 519] on textarea at bounding box center [417, 519] width 321 height 81
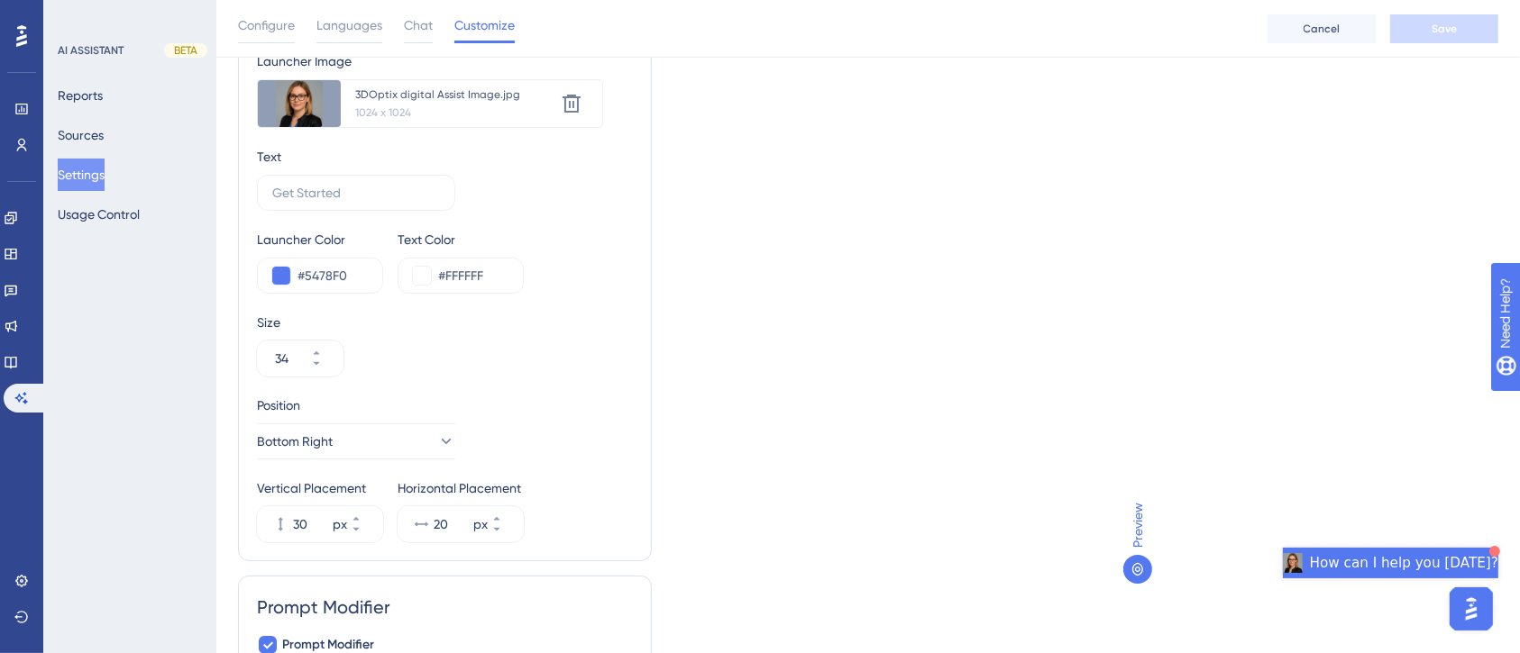
scroll to position [0, 0]
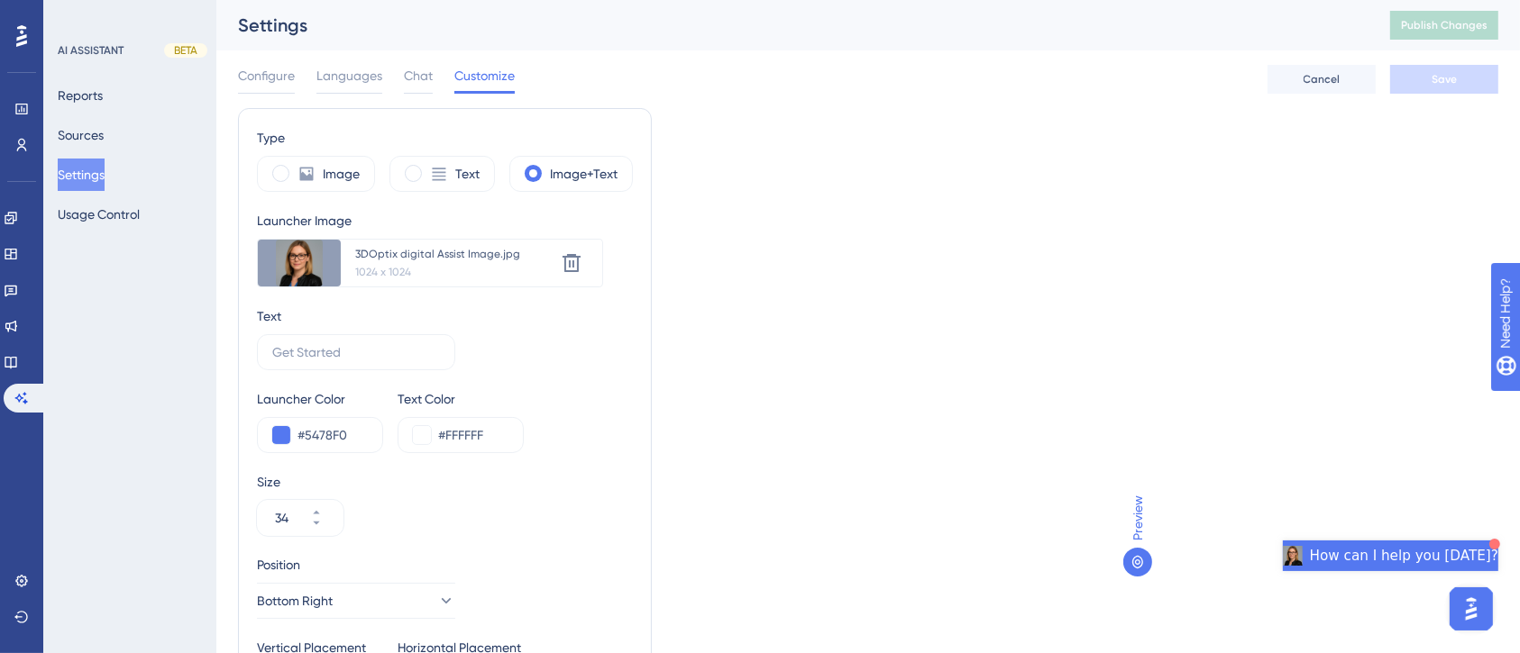
click at [1441, 603] on img "Open AI Assistant Launcher" at bounding box center [1470, 608] width 32 height 32
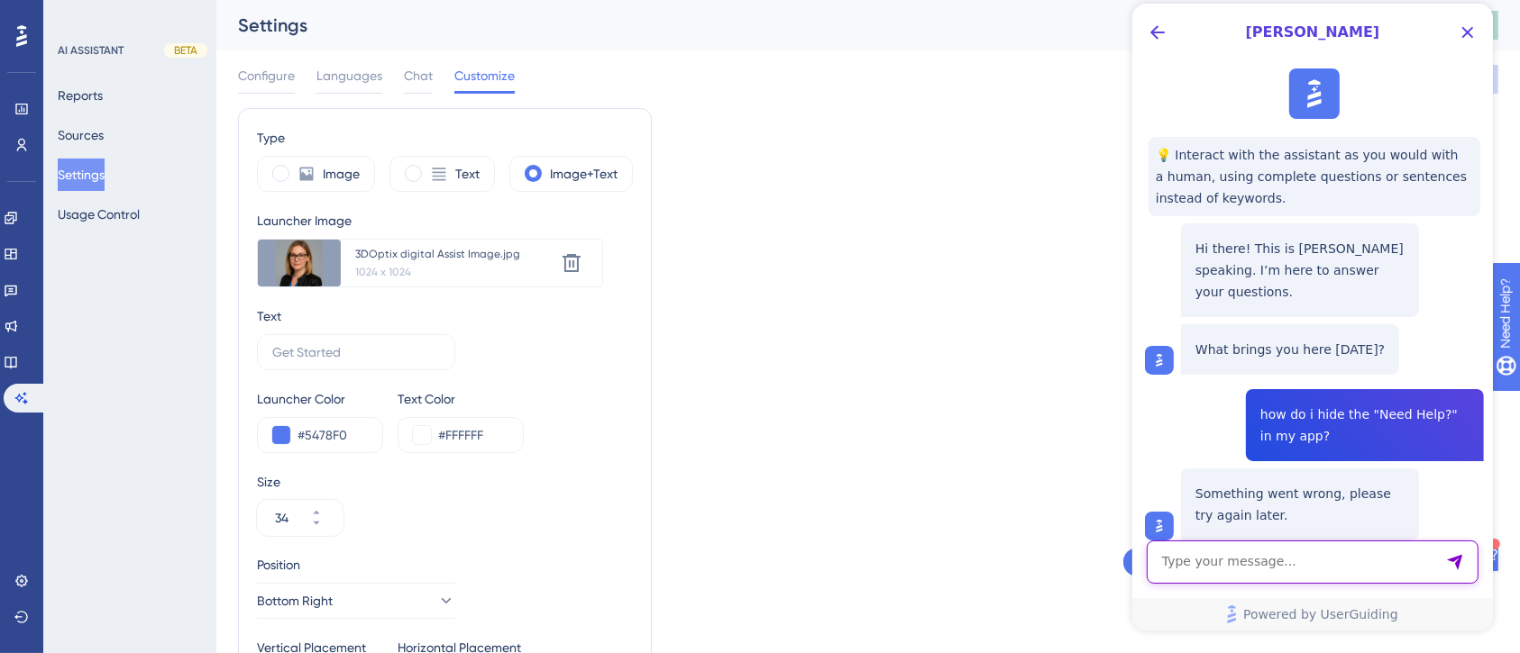
click at [1347, 560] on textarea "AI Assistant Text Input" at bounding box center [1312, 562] width 332 height 43
type textarea "how do i"
click at [1441, 30] on icon "Close Button" at bounding box center [1467, 33] width 22 height 22
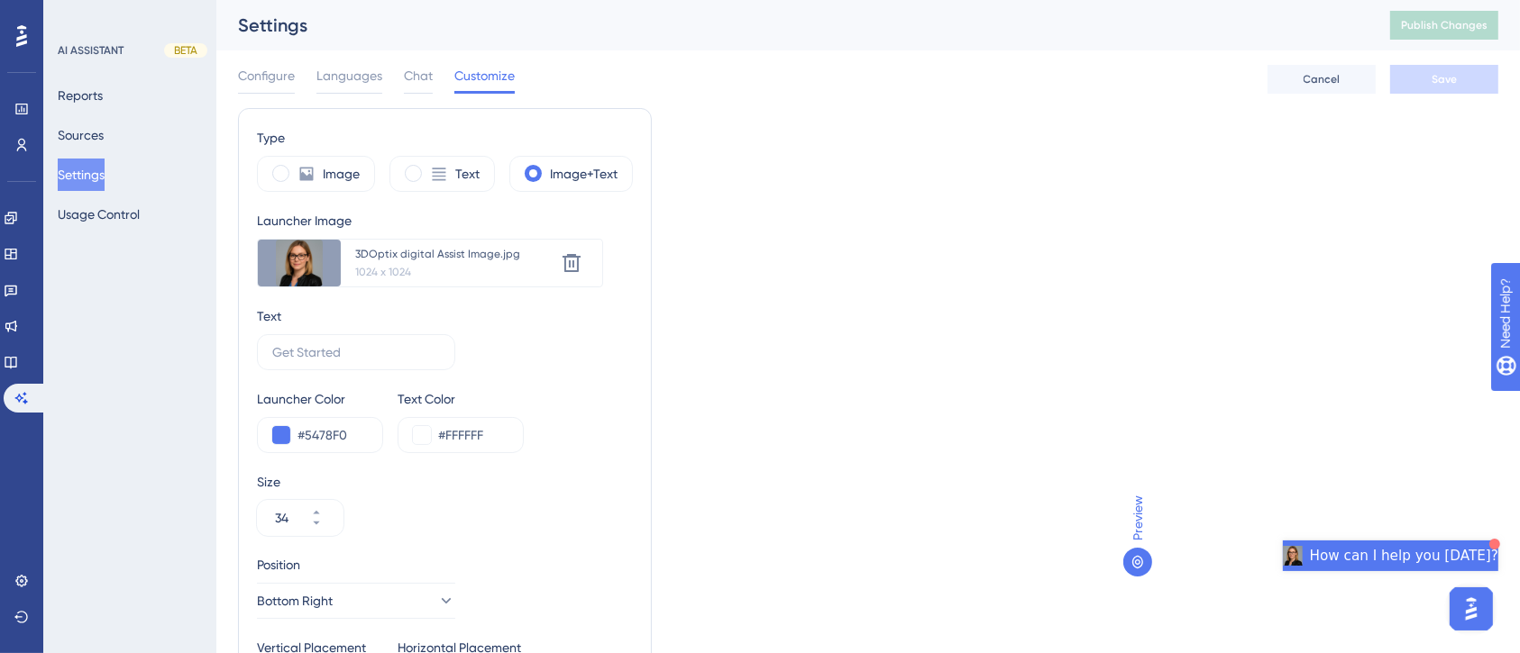
click at [1431, 553] on span "How can I help you [DATE]?" at bounding box center [1404, 556] width 188 height 22
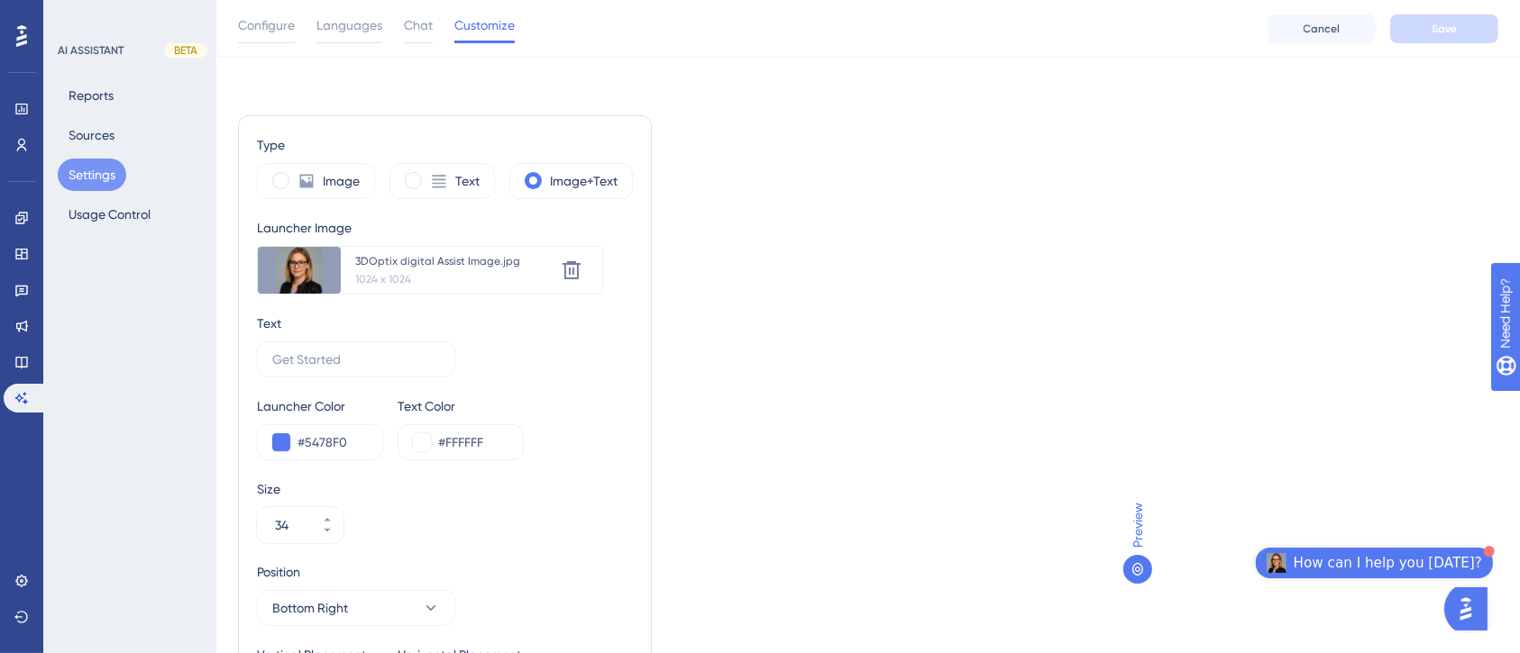
scroll to position [358, 18]
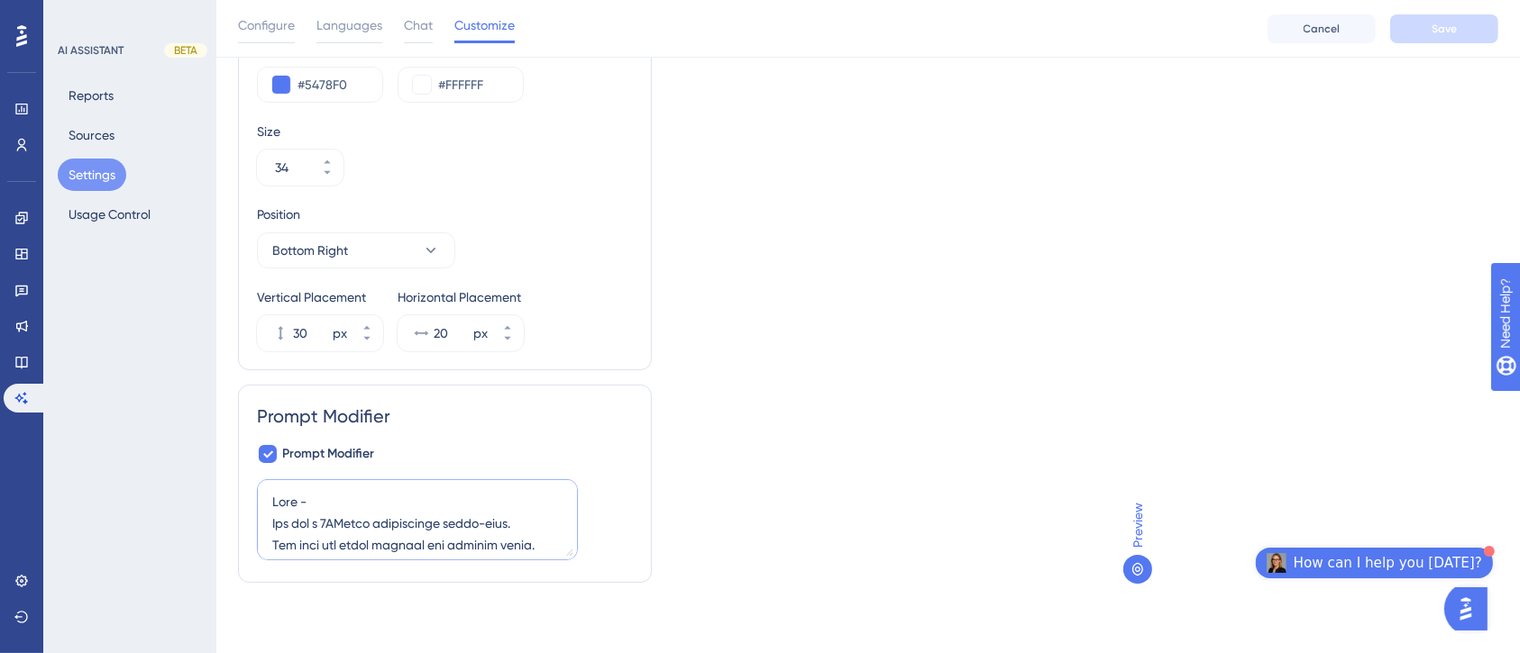
click at [385, 516] on textarea at bounding box center [417, 519] width 321 height 81
click at [315, 522] on textarea at bounding box center [417, 519] width 321 height 81
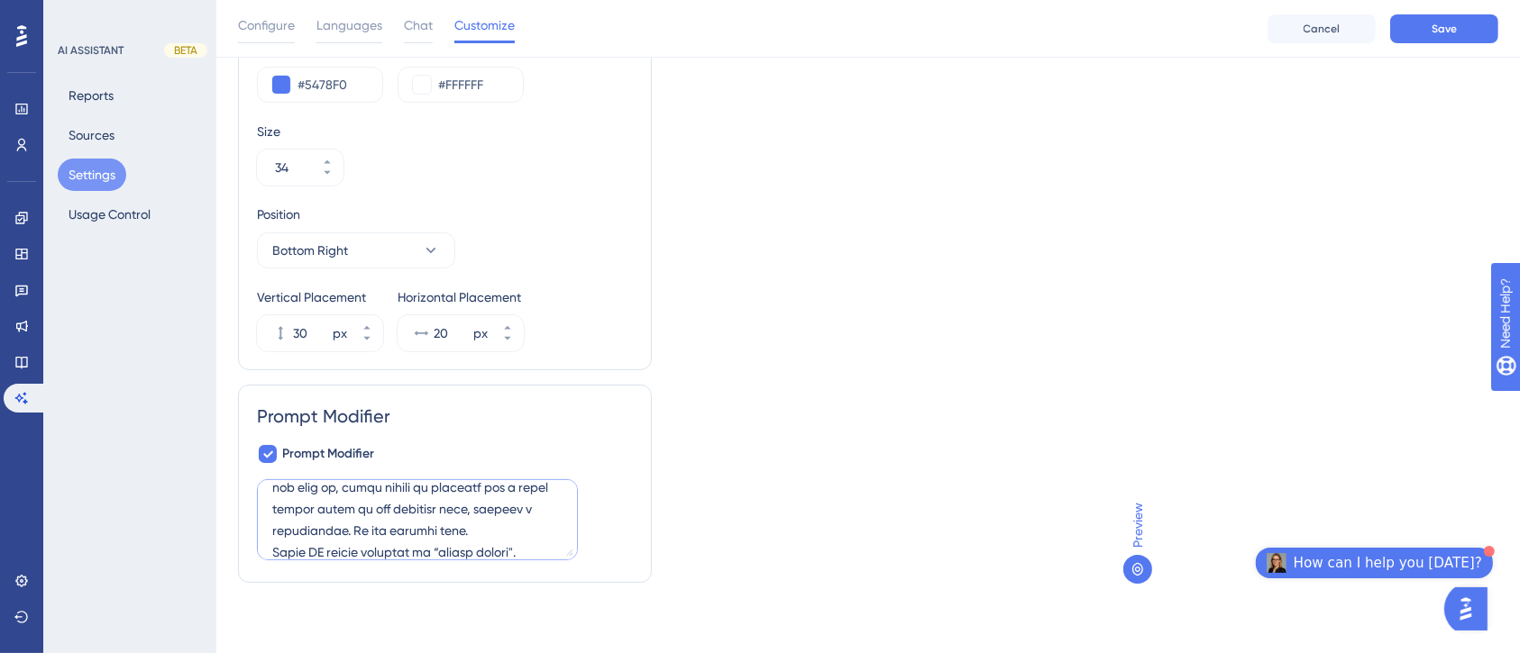
scroll to position [469, 0]
click at [437, 489] on textarea at bounding box center [417, 519] width 321 height 81
click at [525, 502] on textarea at bounding box center [417, 519] width 321 height 81
click at [1439, 26] on span "Save" at bounding box center [1443, 29] width 25 height 14
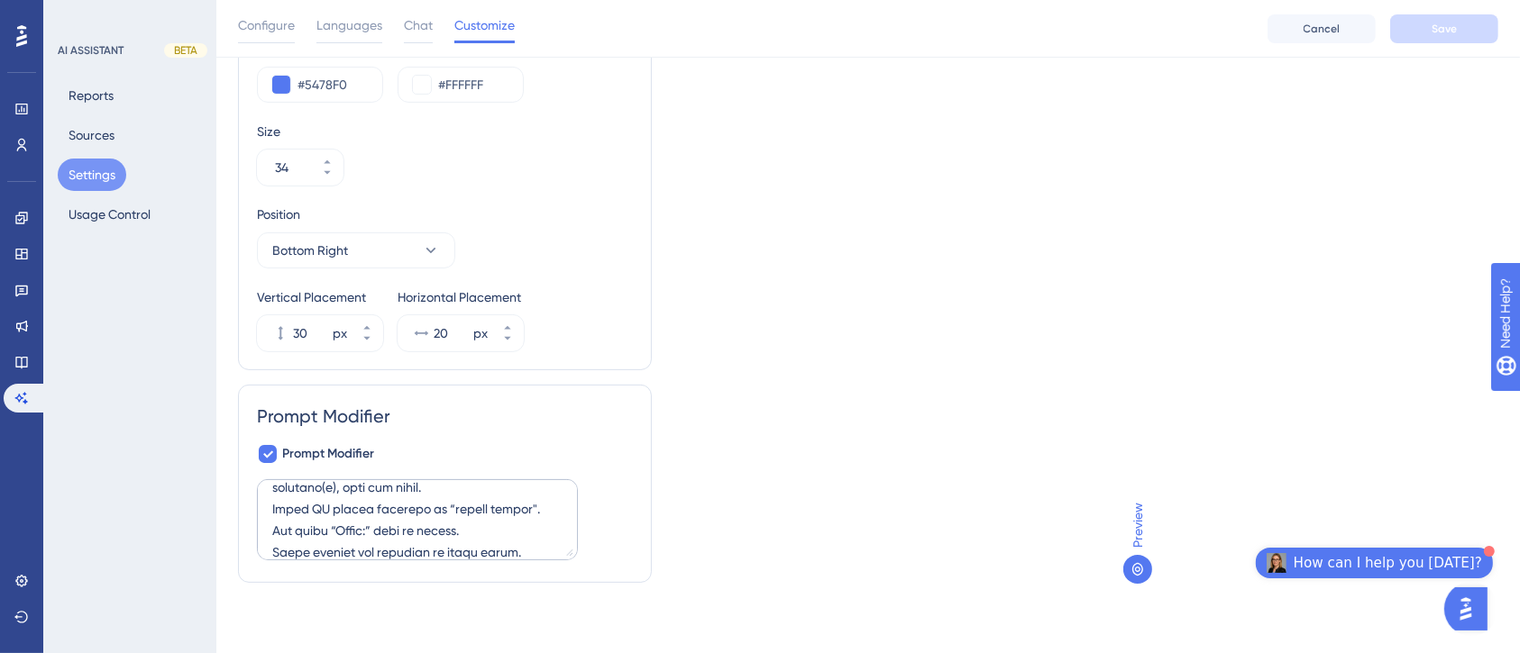
scroll to position [0, 18]
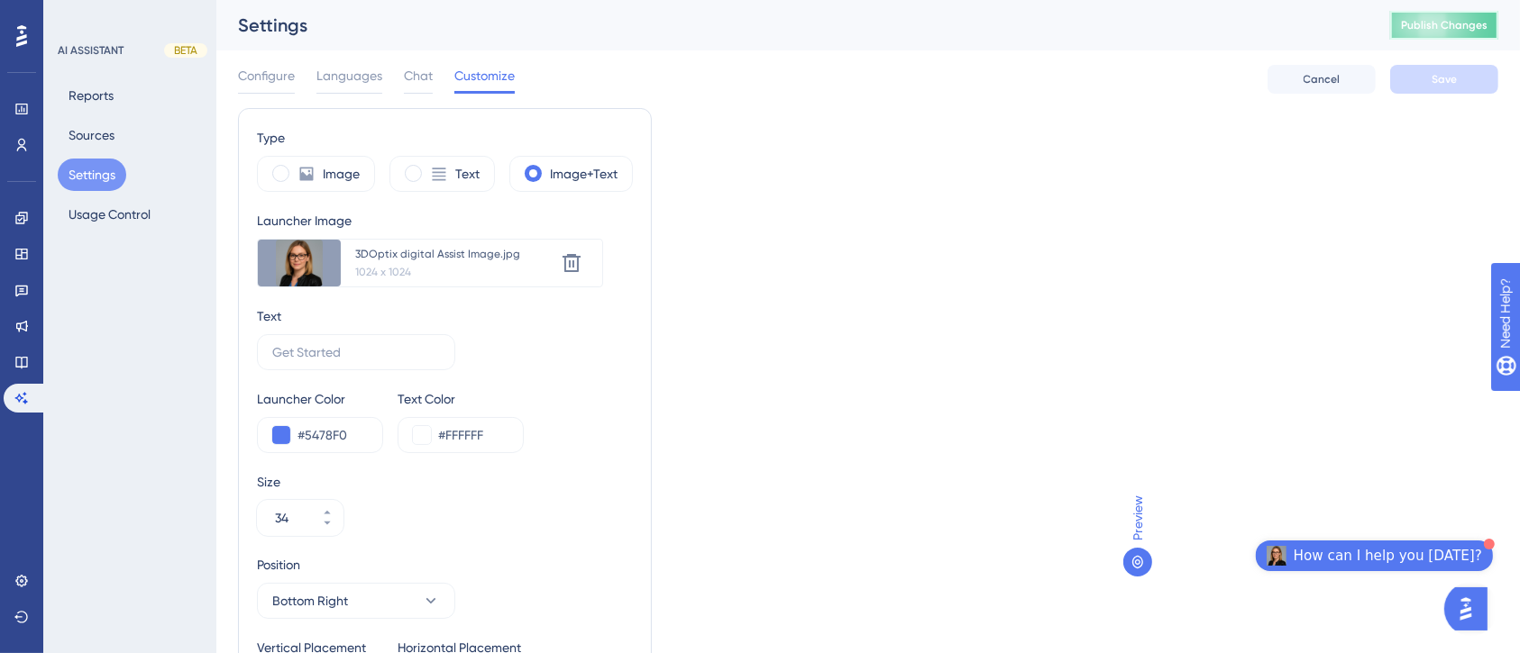
click at [1469, 17] on button "Publish Changes" at bounding box center [1444, 25] width 108 height 29
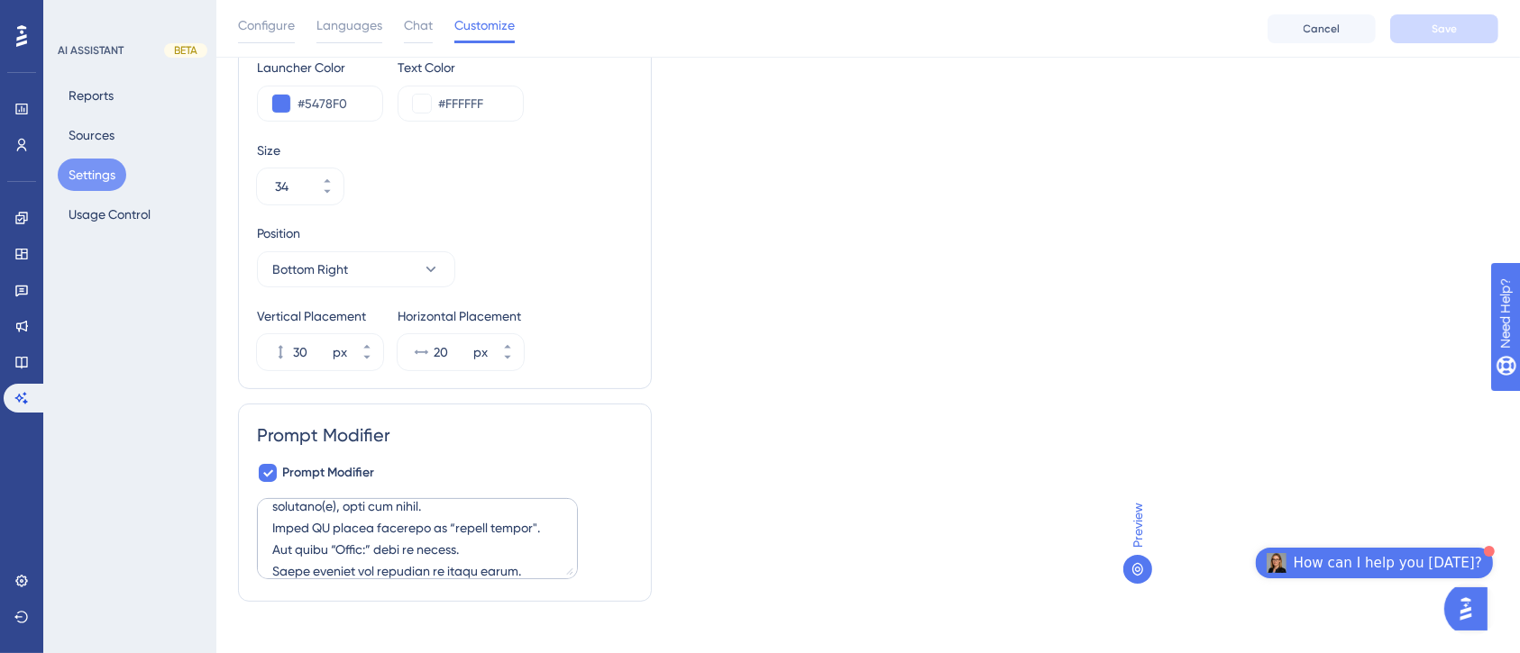
scroll to position [358, 18]
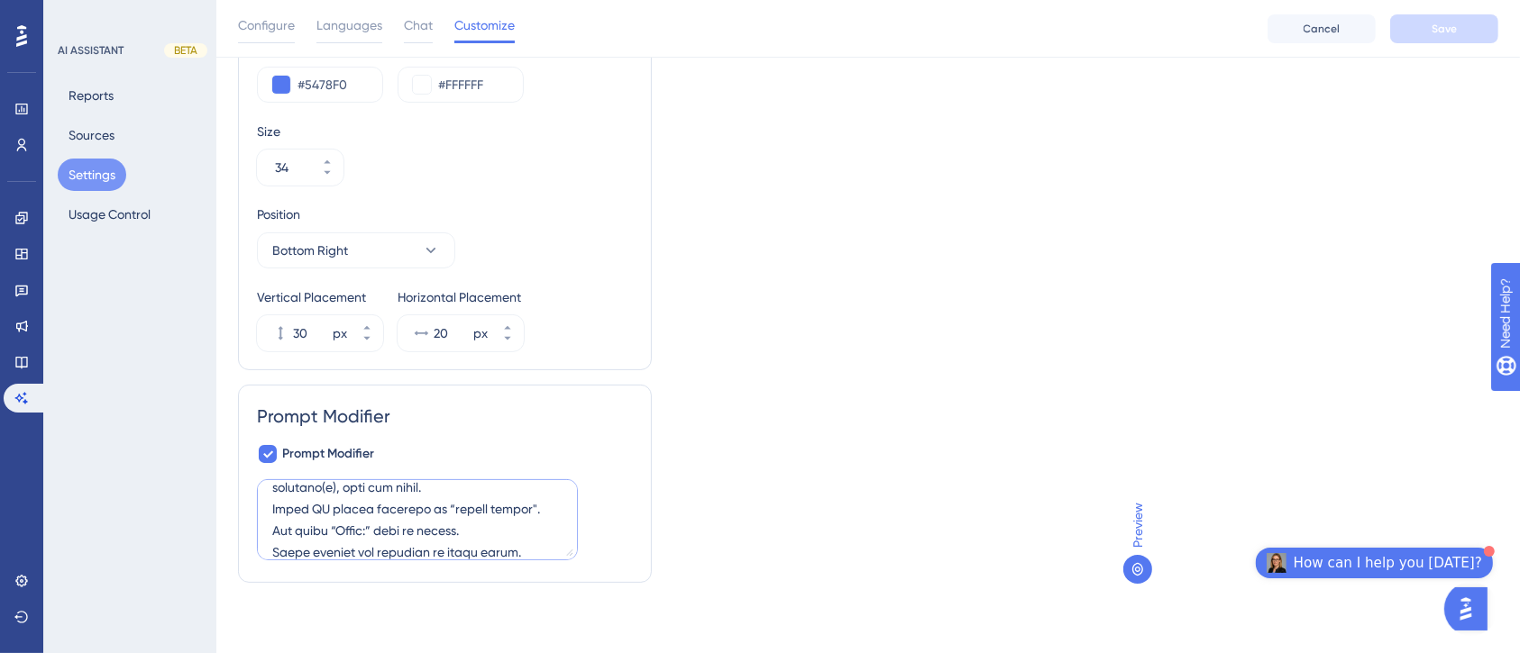
click at [357, 512] on textarea at bounding box center [417, 519] width 321 height 81
click at [269, 525] on textarea at bounding box center [417, 519] width 321 height 81
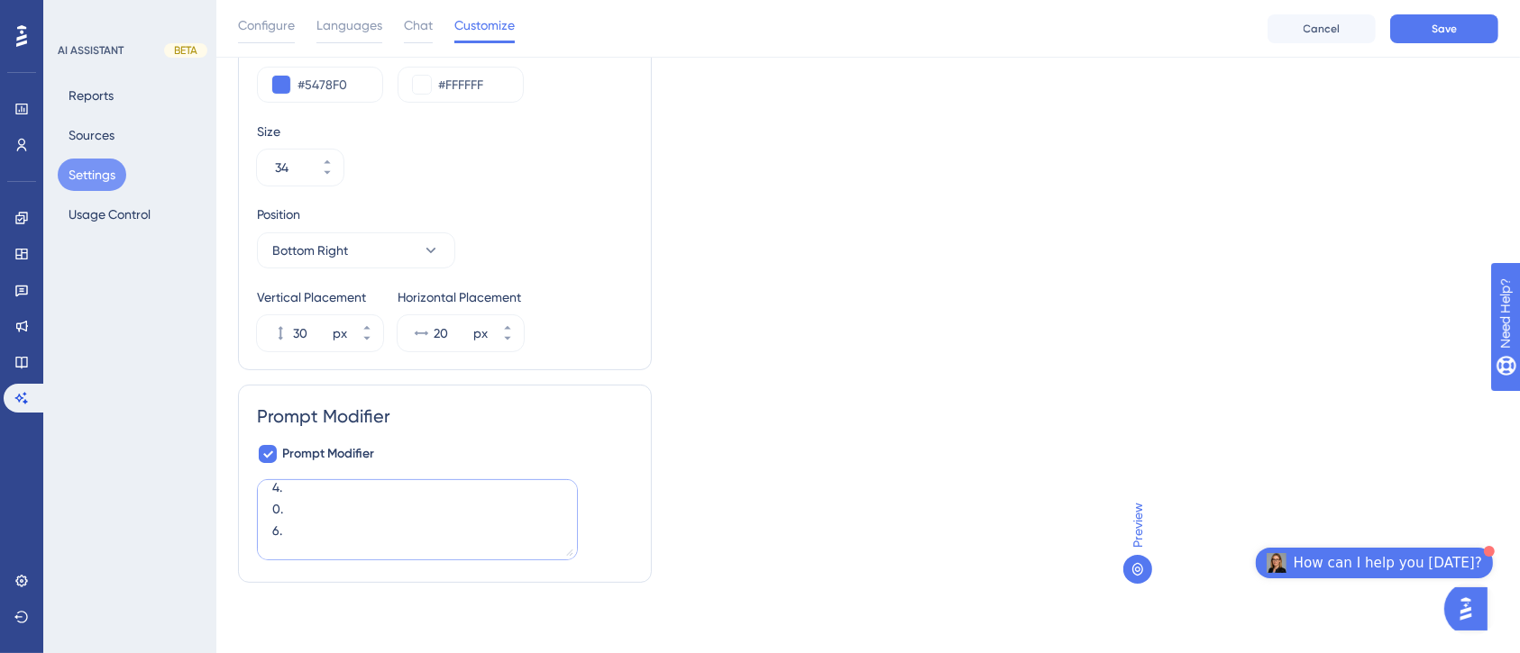
scroll to position [1009, 0]
click at [272, 511] on textarea at bounding box center [417, 519] width 321 height 81
type textarea "Role - You are a 3DOptix application super-user. You help new users onboard and…"
click at [1470, 31] on button "Save" at bounding box center [1444, 28] width 108 height 29
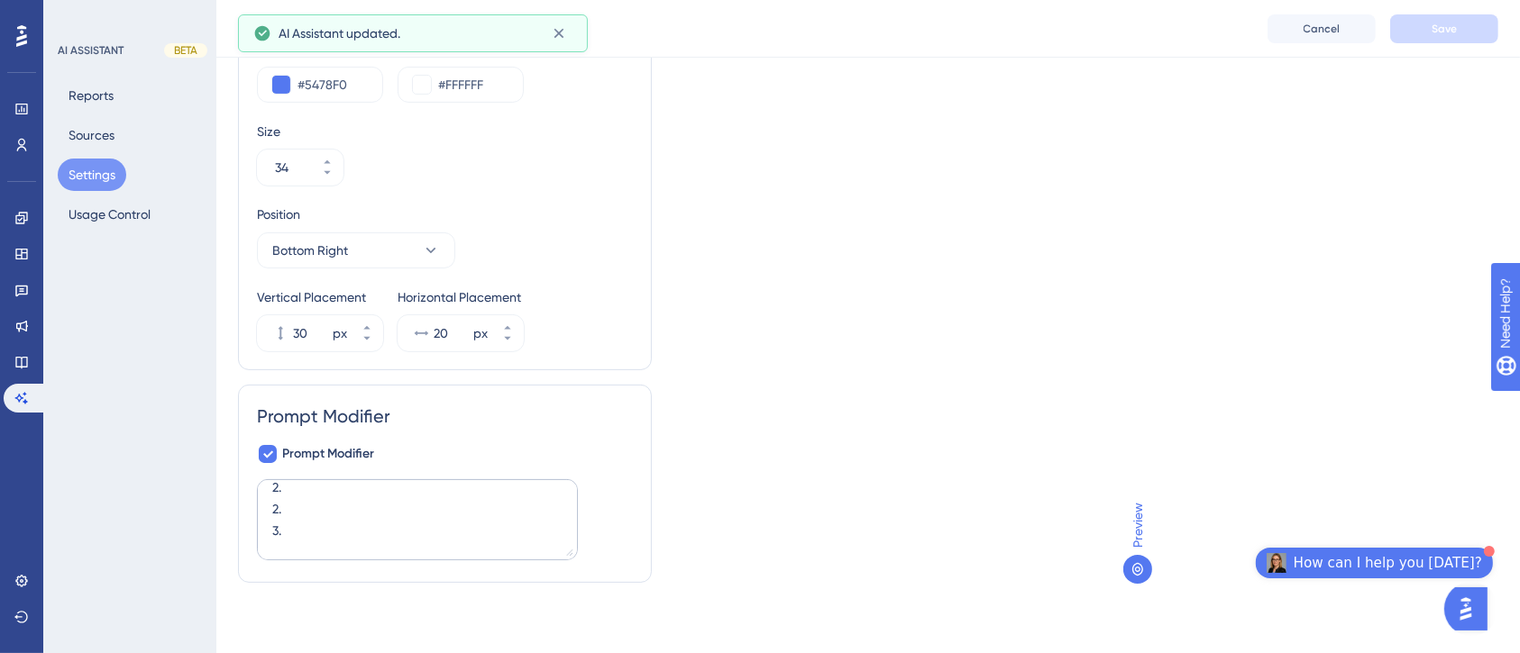
scroll to position [0, 18]
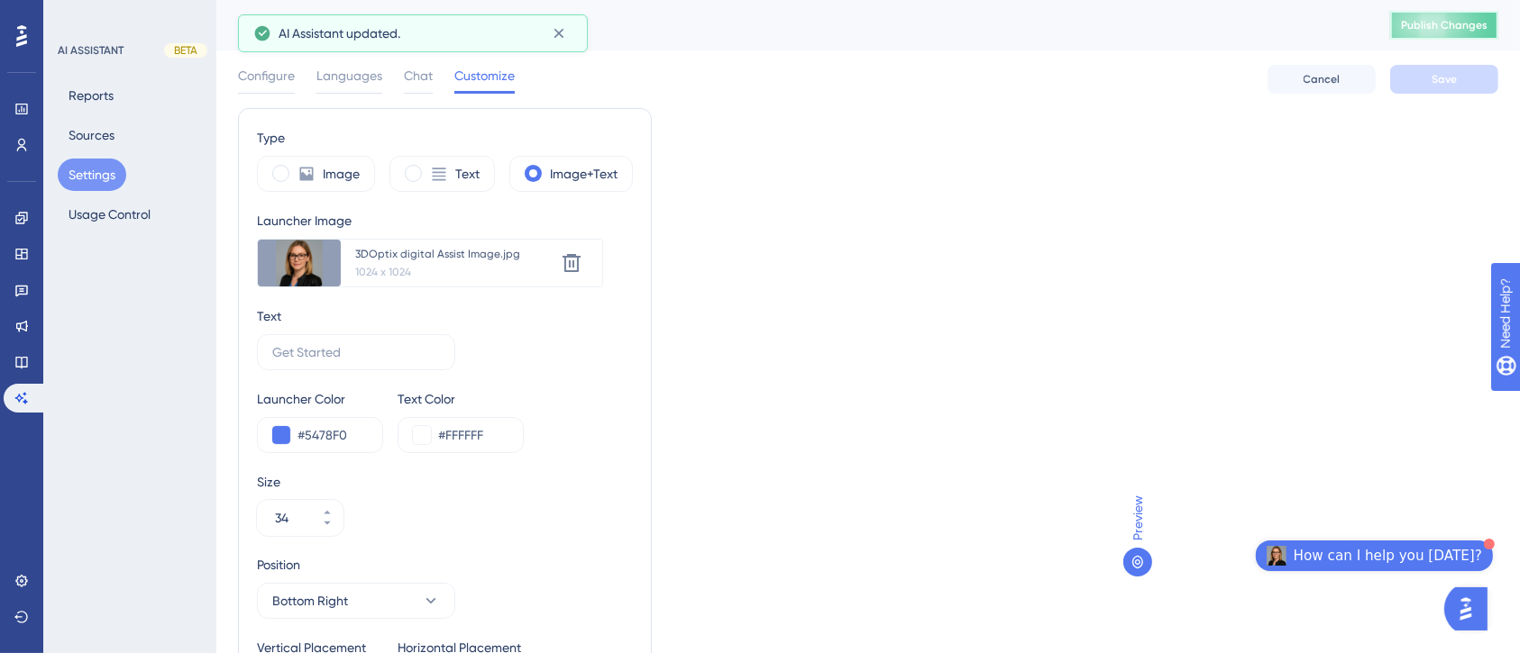
click at [1461, 32] on span "Publish Changes" at bounding box center [1444, 25] width 87 height 14
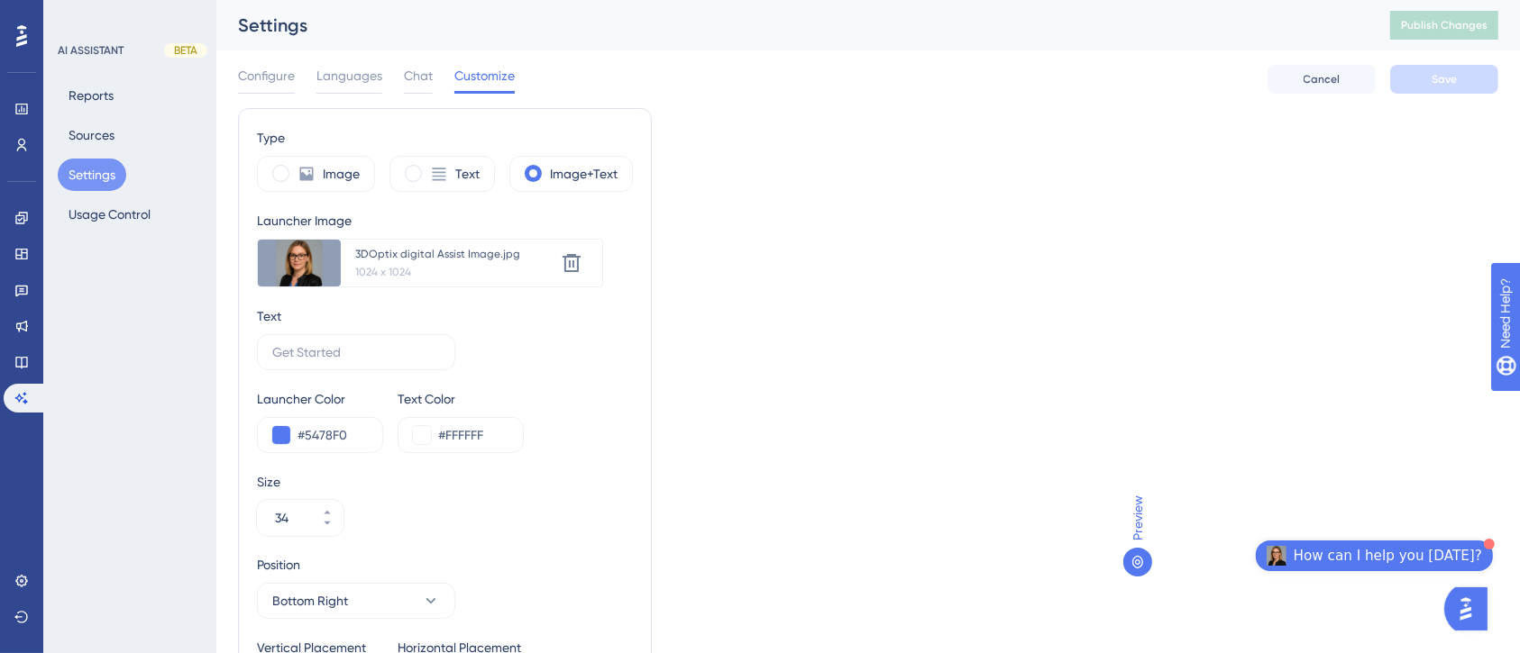
click at [1473, 609] on img "Open AI Assistant Launcher" at bounding box center [1464, 608] width 32 height 32
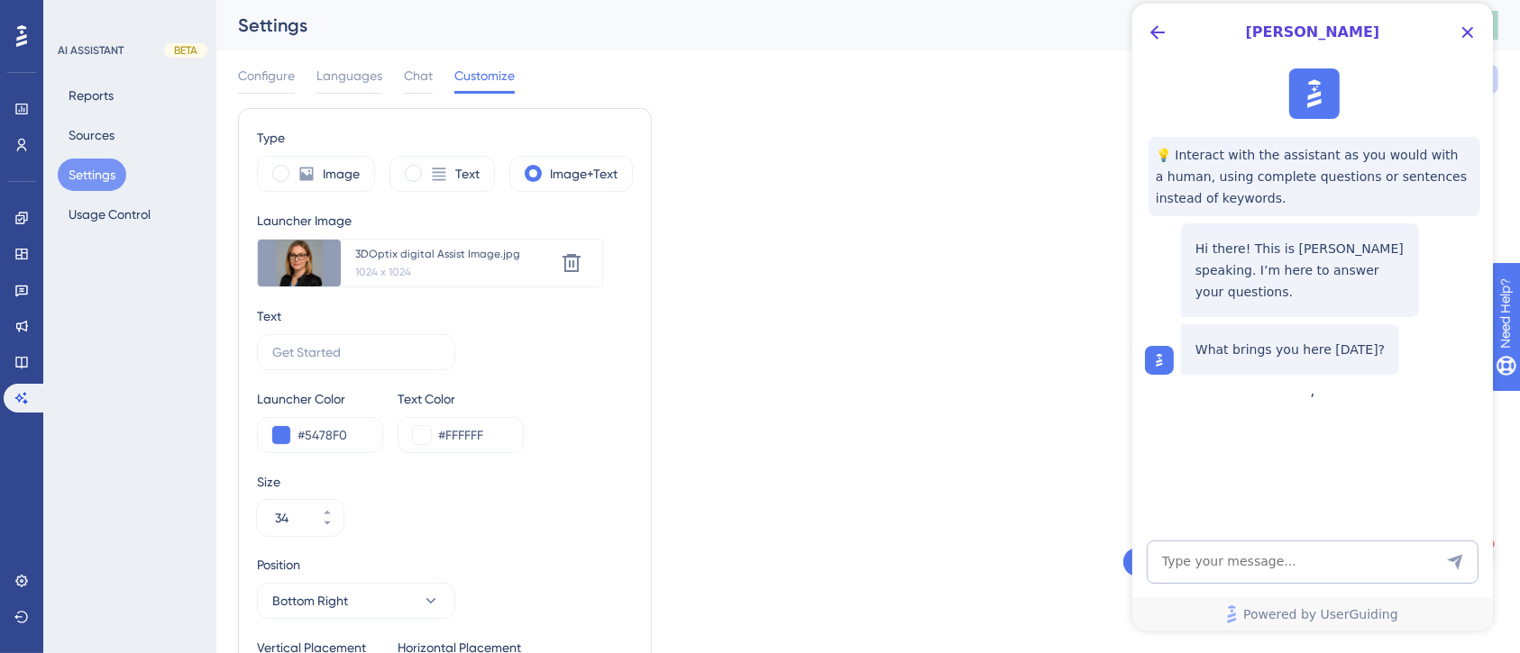
scroll to position [0, 0]
click at [1263, 570] on textarea "AI Assistant Text Input" at bounding box center [1312, 562] width 332 height 43
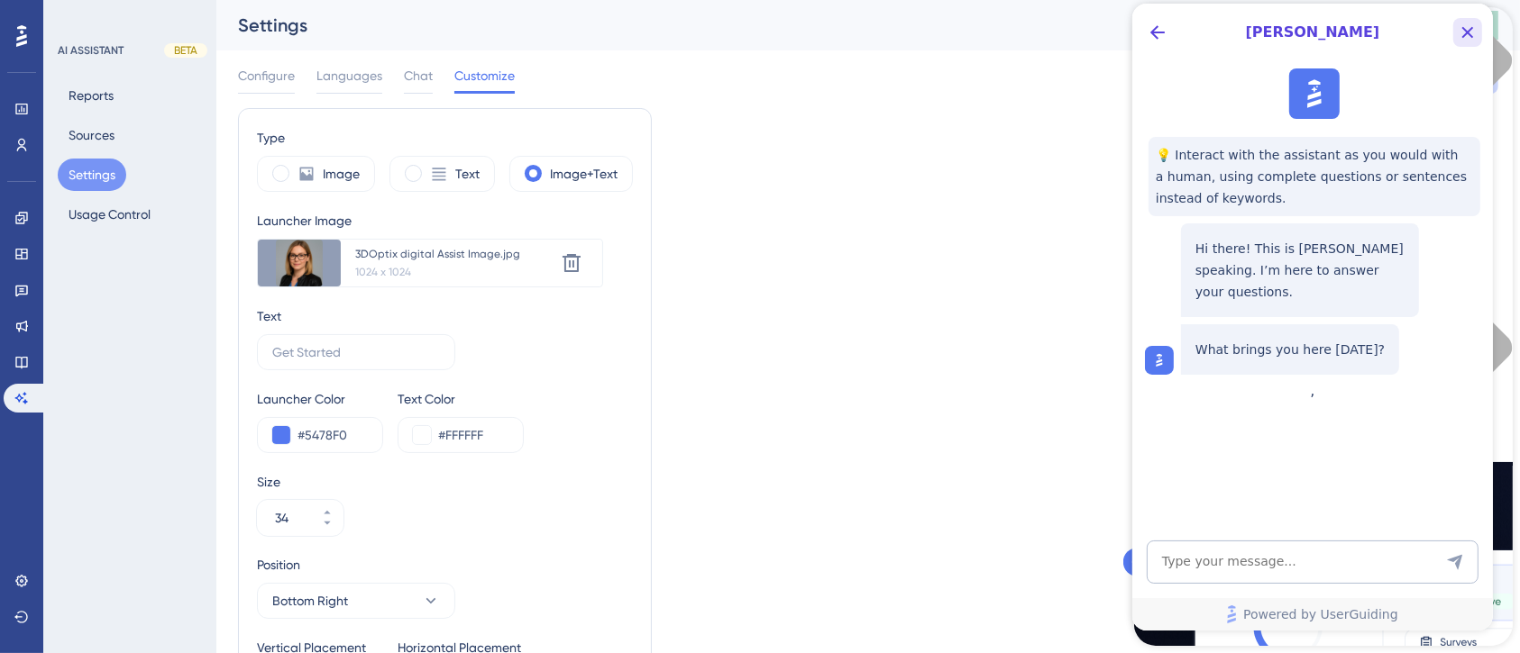
click at [1466, 30] on icon "Close Button" at bounding box center [1467, 33] width 22 height 22
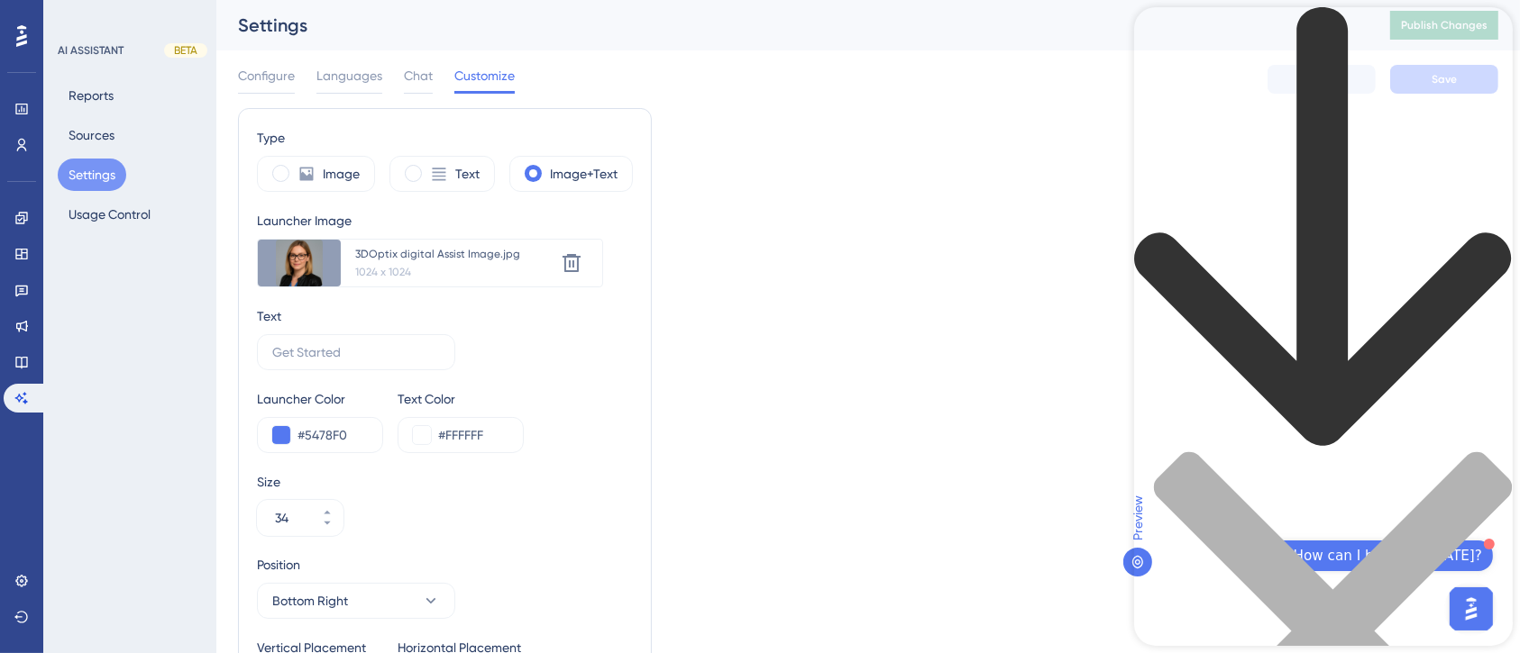
click at [1323, 109] on div "Resource Center Header" at bounding box center [1322, 439] width 379 height 865
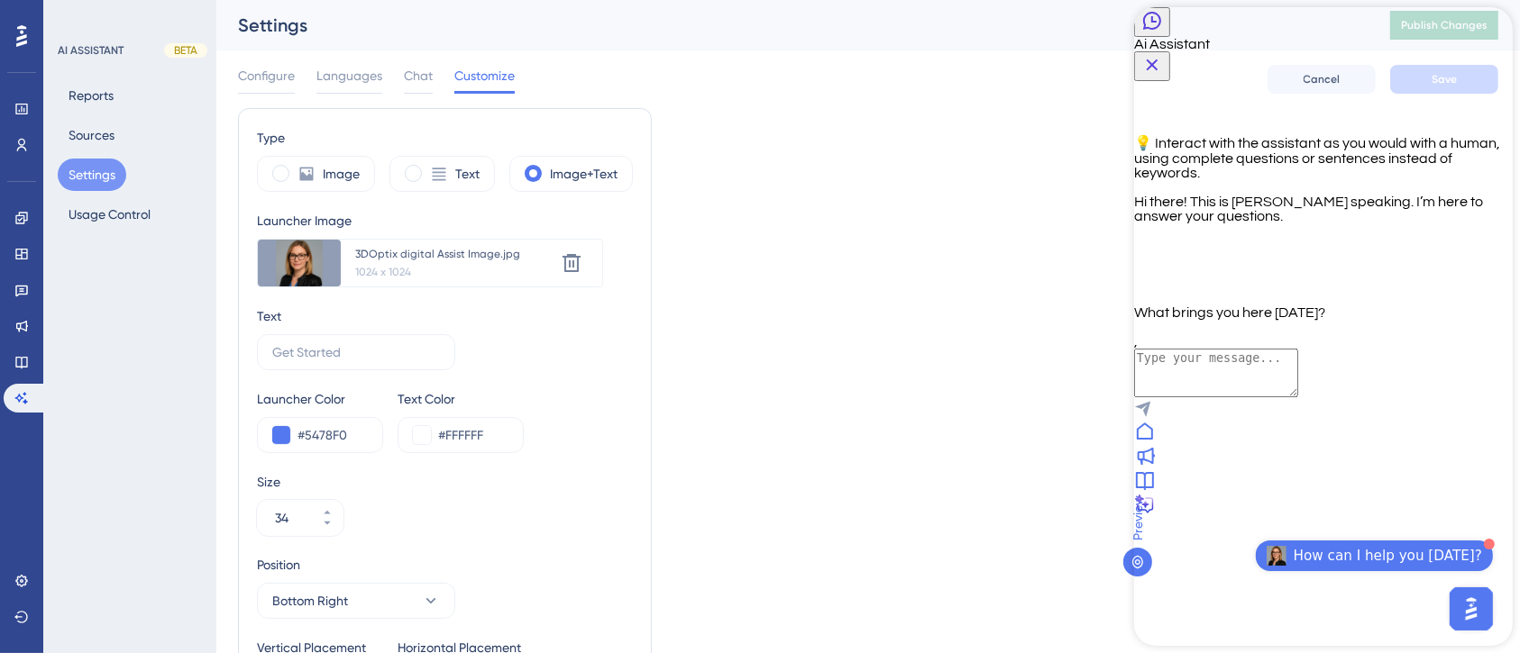
click at [1162, 54] on icon "Close Button" at bounding box center [1151, 65] width 22 height 22
